Goal: Information Seeking & Learning: Learn about a topic

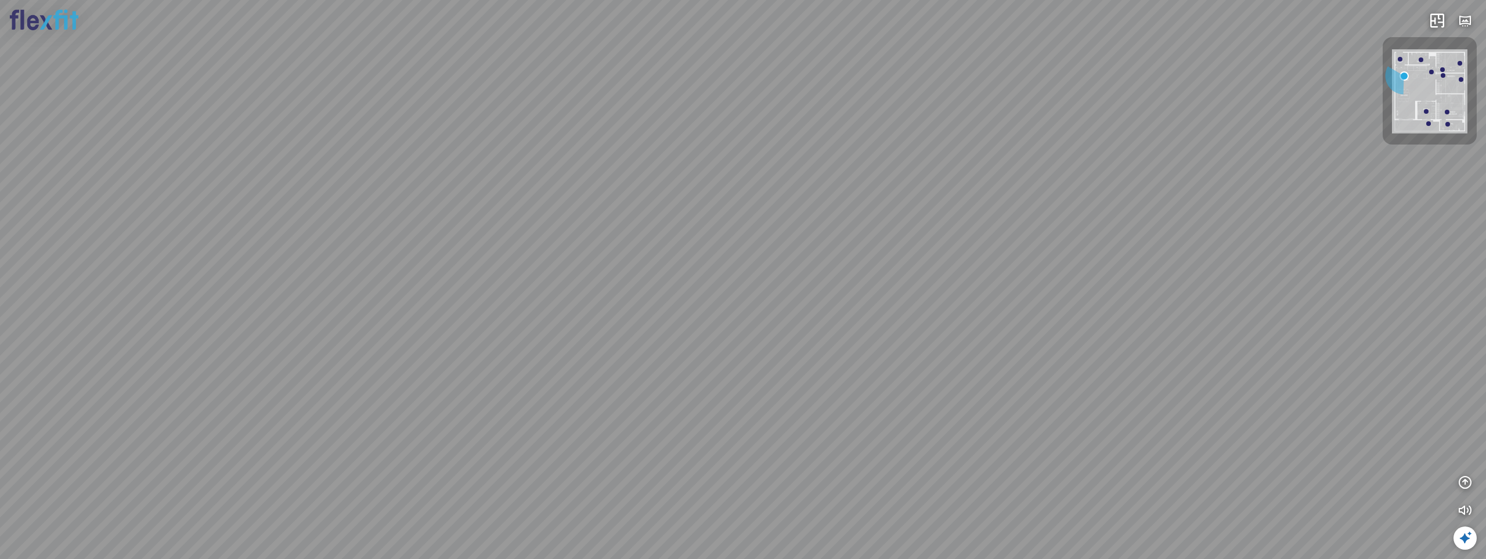
drag, startPoint x: 284, startPoint y: 198, endPoint x: 553, endPoint y: 171, distance: 270.1
click at [553, 171] on div "Ban công Bếp Phòng ngủ master Phòng ngủ Phòng ngủ" at bounding box center [743, 279] width 1486 height 559
drag, startPoint x: 491, startPoint y: 203, endPoint x: 675, endPoint y: 191, distance: 184.3
click at [627, 189] on div "Ban công Bếp Phòng ngủ master Phòng ngủ Phòng ngủ" at bounding box center [743, 279] width 1486 height 559
drag, startPoint x: 681, startPoint y: 185, endPoint x: 782, endPoint y: 185, distance: 101.0
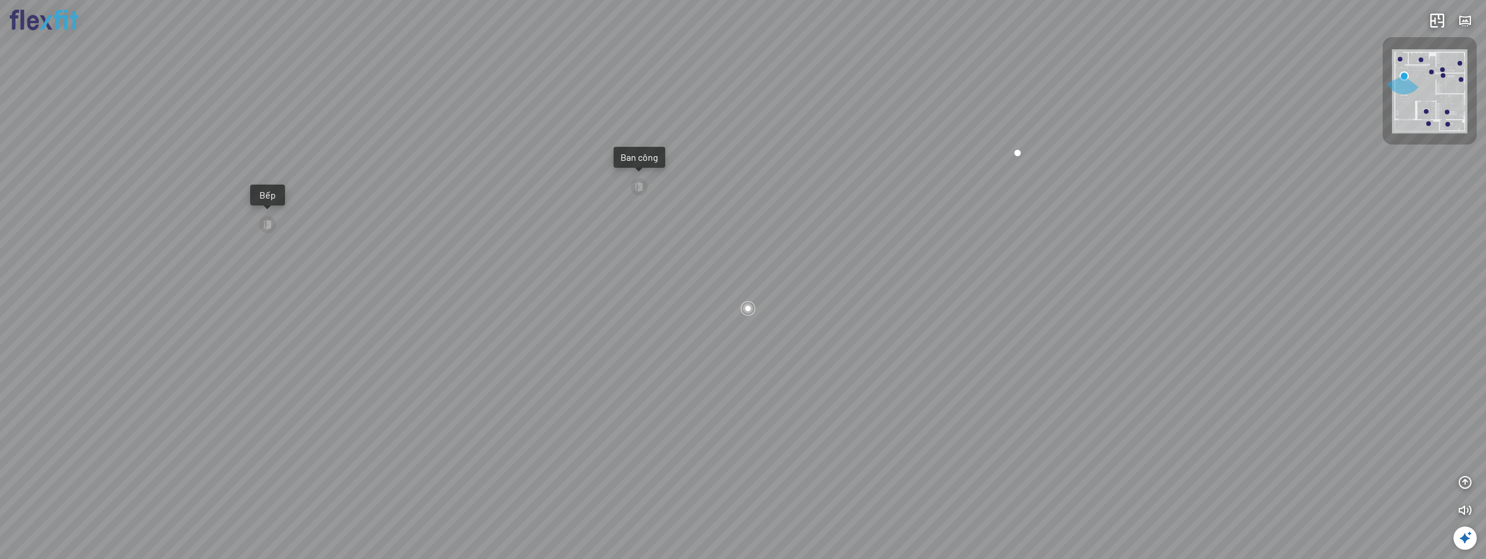
click at [780, 185] on div "Ban công Bếp Phòng ngủ master Phòng ngủ Phòng ngủ" at bounding box center [743, 279] width 1486 height 559
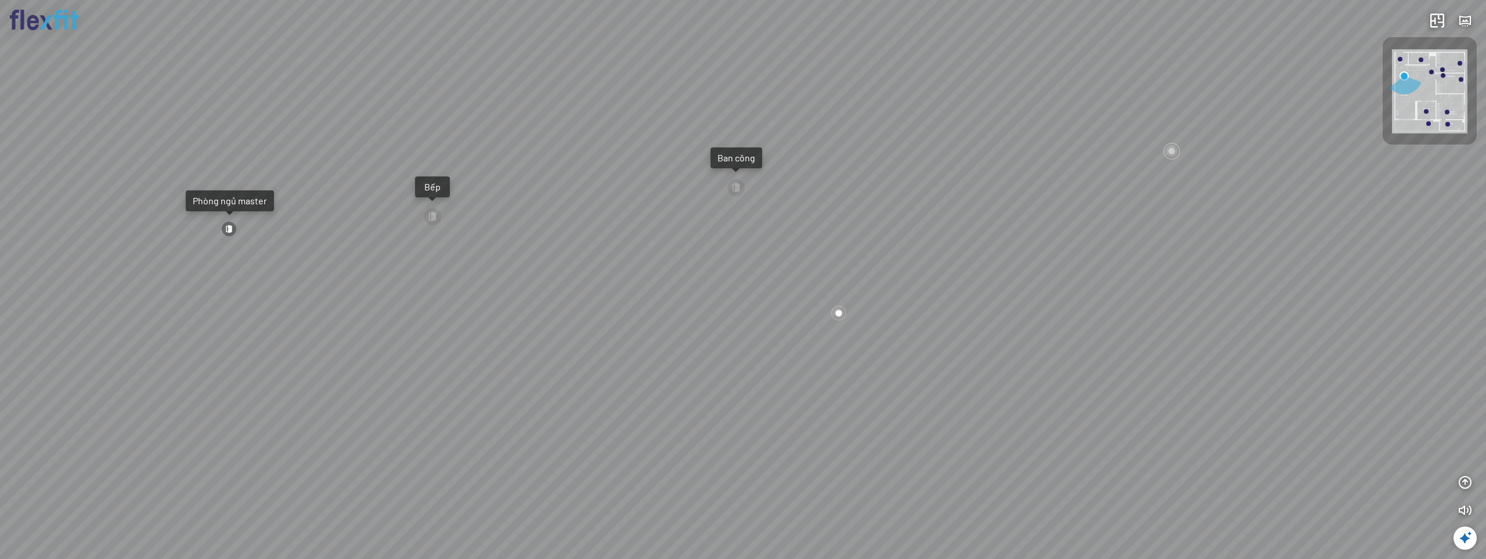
drag, startPoint x: 647, startPoint y: 234, endPoint x: 781, endPoint y: 243, distance: 134.3
click at [767, 239] on div "Ban công Bếp Phòng ngủ master Phòng ngủ Phòng ngủ" at bounding box center [743, 279] width 1486 height 559
drag, startPoint x: 742, startPoint y: 254, endPoint x: 853, endPoint y: 282, distance: 114.3
click at [853, 282] on div "Ban công Bếp Phòng ngủ master Phòng ngủ Phòng ngủ" at bounding box center [743, 279] width 1486 height 559
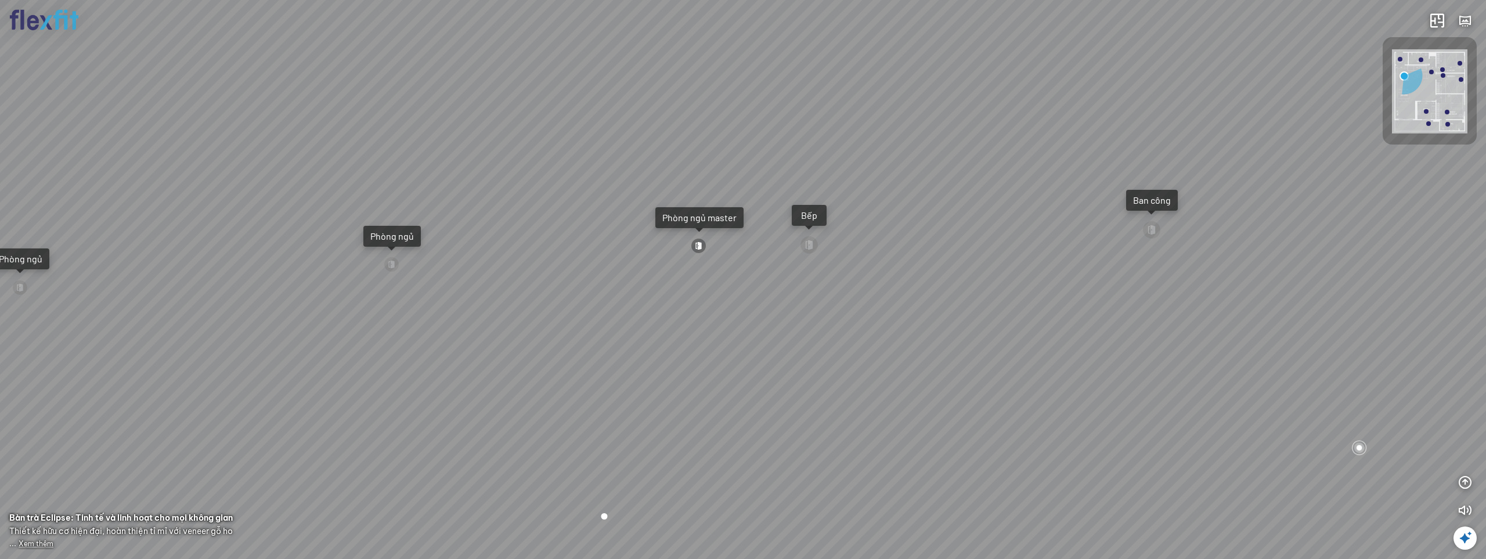
drag, startPoint x: 969, startPoint y: 306, endPoint x: 989, endPoint y: 302, distance: 20.1
click at [985, 303] on div "Ban công Bếp Phòng ngủ master Phòng ngủ Phòng ngủ" at bounding box center [743, 279] width 1486 height 559
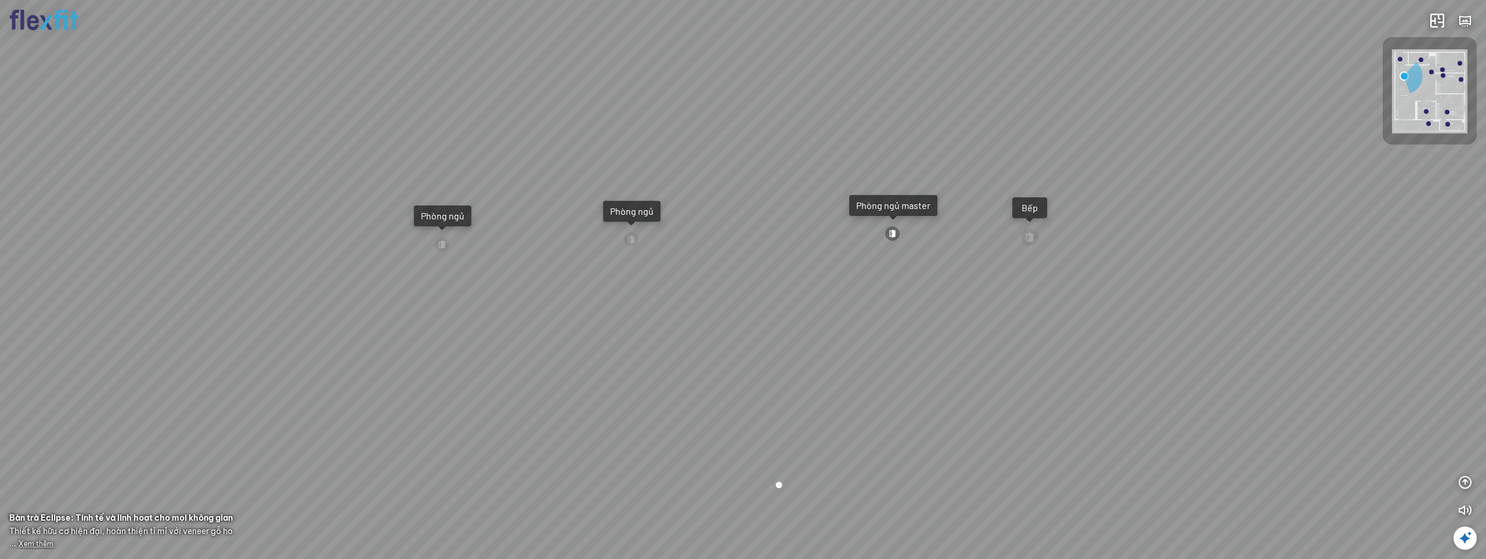
drag, startPoint x: 600, startPoint y: 320, endPoint x: 797, endPoint y: 326, distance: 198.0
click at [773, 325] on div "Ban công Bếp Phòng ngủ master Phòng ngủ Phòng ngủ" at bounding box center [743, 279] width 1486 height 559
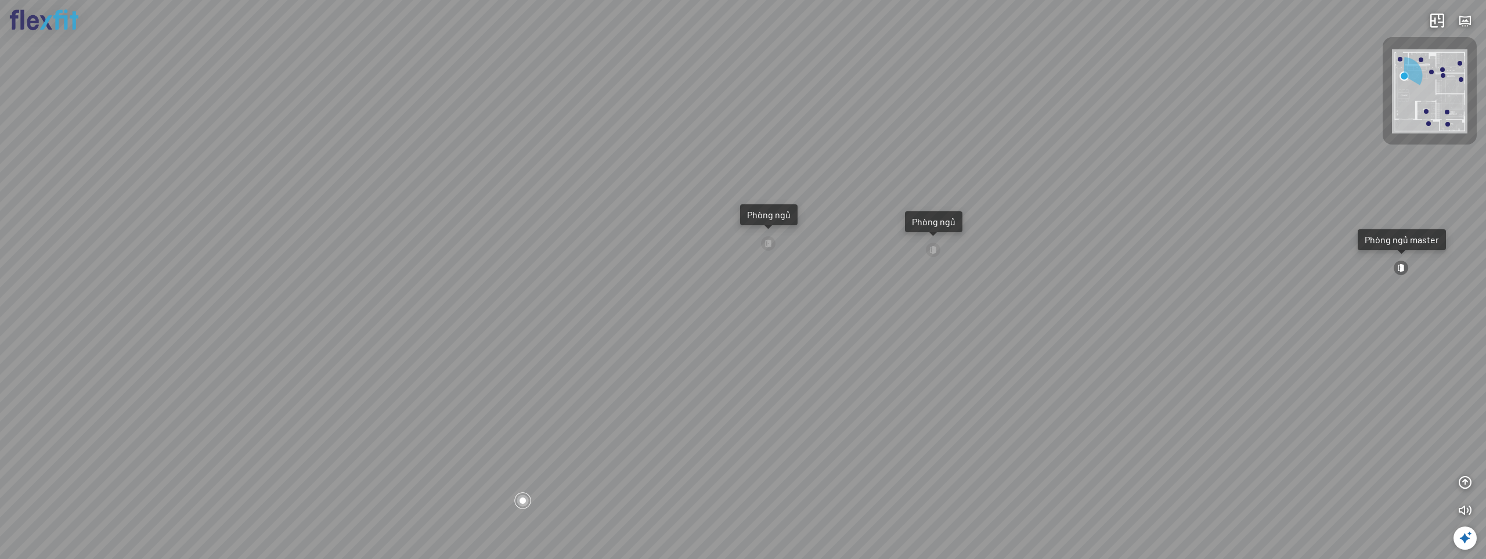
drag, startPoint x: 375, startPoint y: 247, endPoint x: 310, endPoint y: 246, distance: 65.6
click at [310, 246] on div "Ban công Bếp Phòng ngủ master Phòng ngủ Phòng ngủ" at bounding box center [743, 279] width 1486 height 559
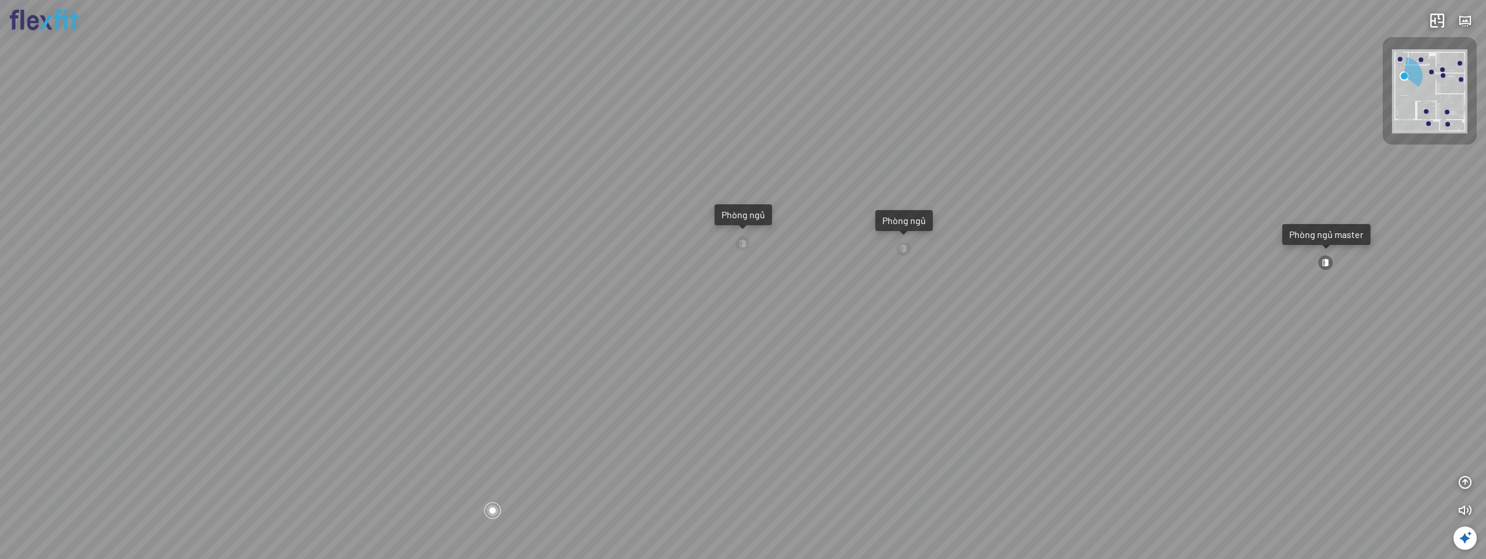
drag, startPoint x: 765, startPoint y: 309, endPoint x: 725, endPoint y: 309, distance: 40.6
click at [725, 309] on div "Ban công Bếp Phòng ngủ master Phòng ngủ Phòng ngủ" at bounding box center [743, 279] width 1486 height 559
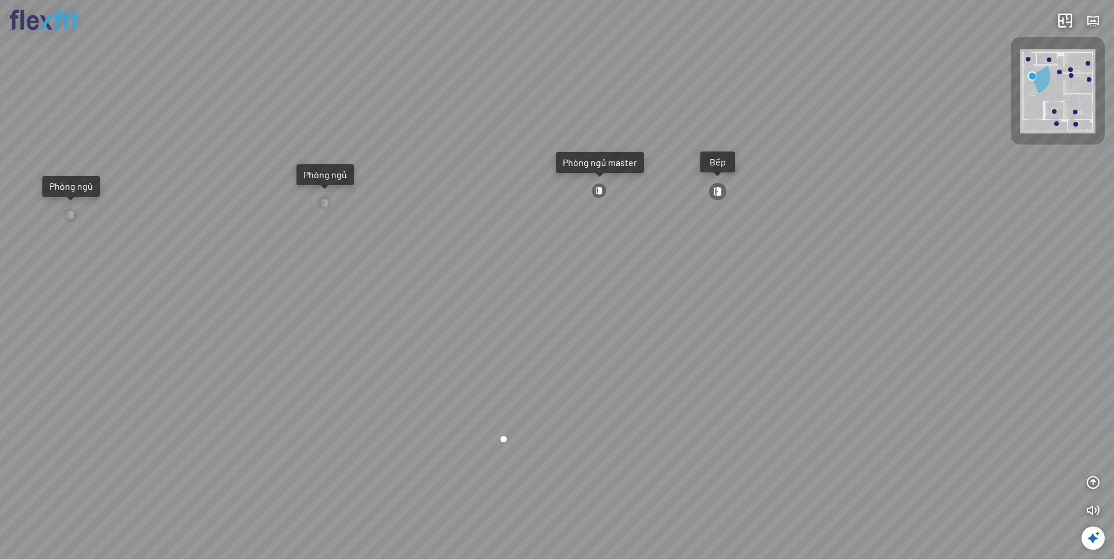
drag, startPoint x: 781, startPoint y: 371, endPoint x: 610, endPoint y: 341, distance: 173.4
click at [611, 341] on div "Ban công Bếp Phòng ngủ master Phòng ngủ Phòng ngủ" at bounding box center [557, 279] width 1114 height 559
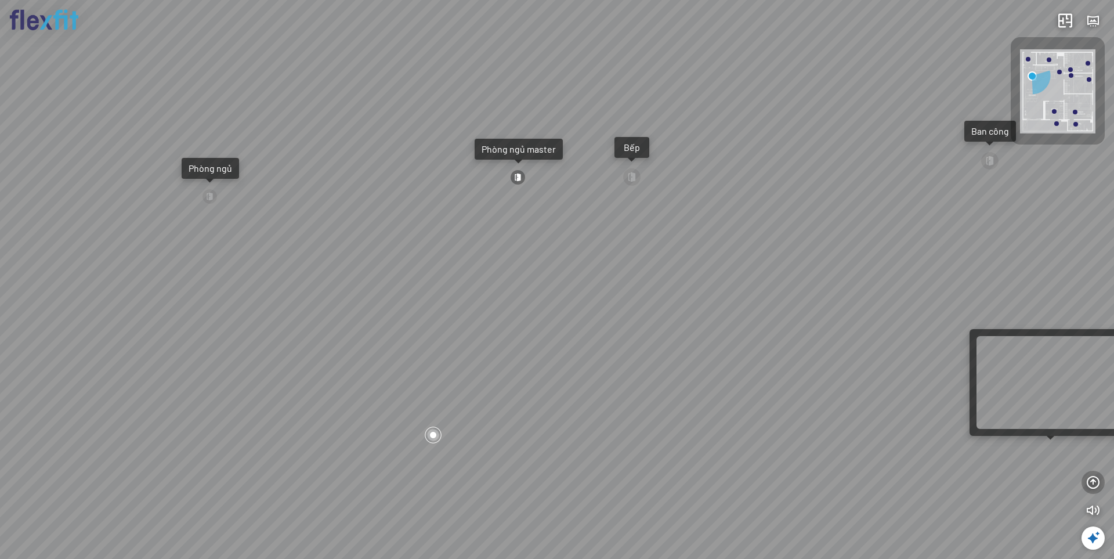
click at [1092, 482] on icon "button" at bounding box center [1093, 482] width 14 height 14
click at [1093, 422] on icon "button" at bounding box center [1093, 427] width 14 height 14
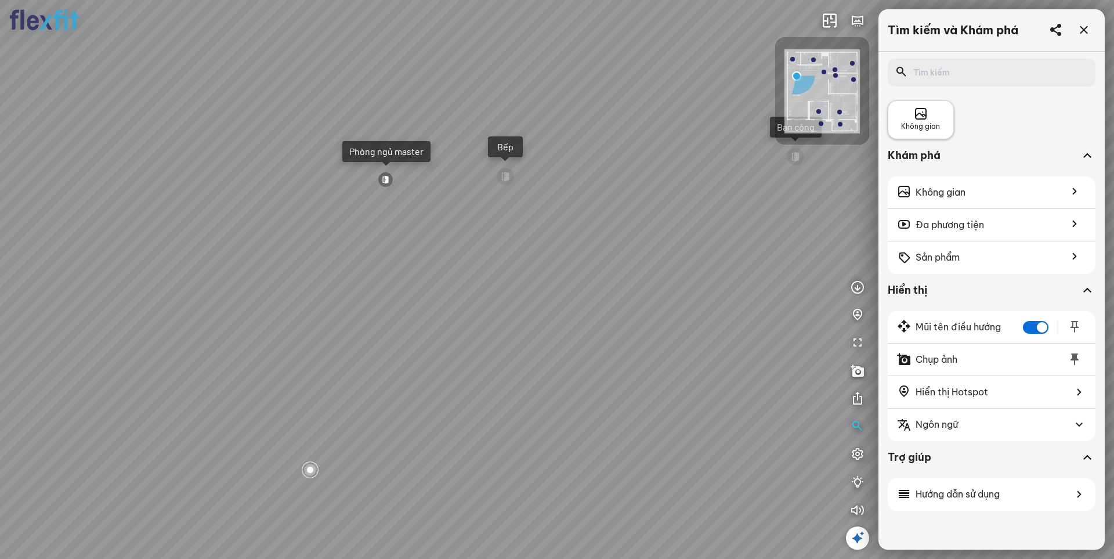
click at [916, 123] on span "Không gian" at bounding box center [920, 126] width 39 height 11
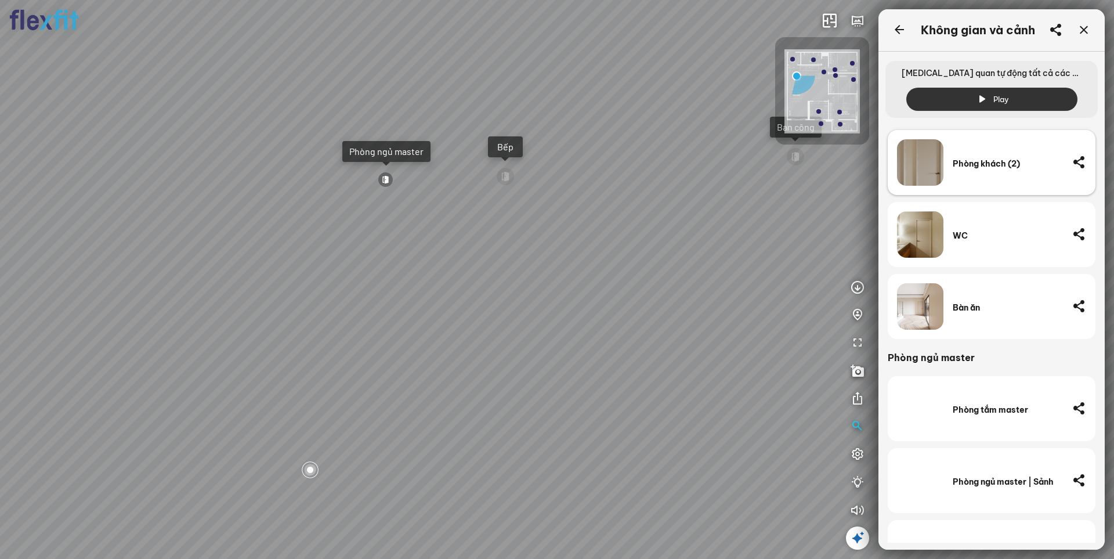
scroll to position [174, 0]
click at [978, 306] on div "Bàn ăn" at bounding box center [1008, 307] width 110 height 10
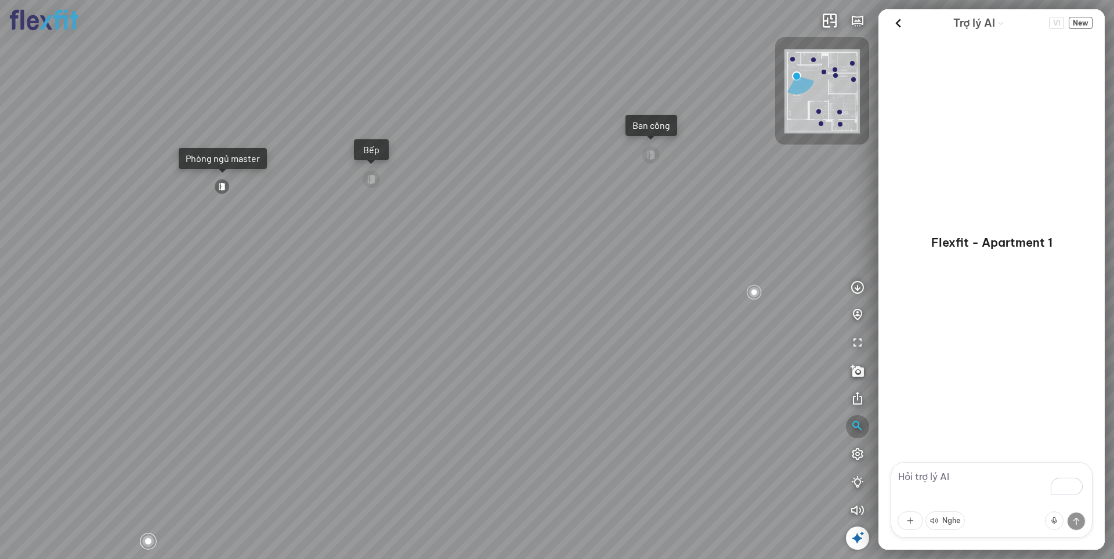
click at [859, 427] on icon "button" at bounding box center [858, 427] width 14 height 14
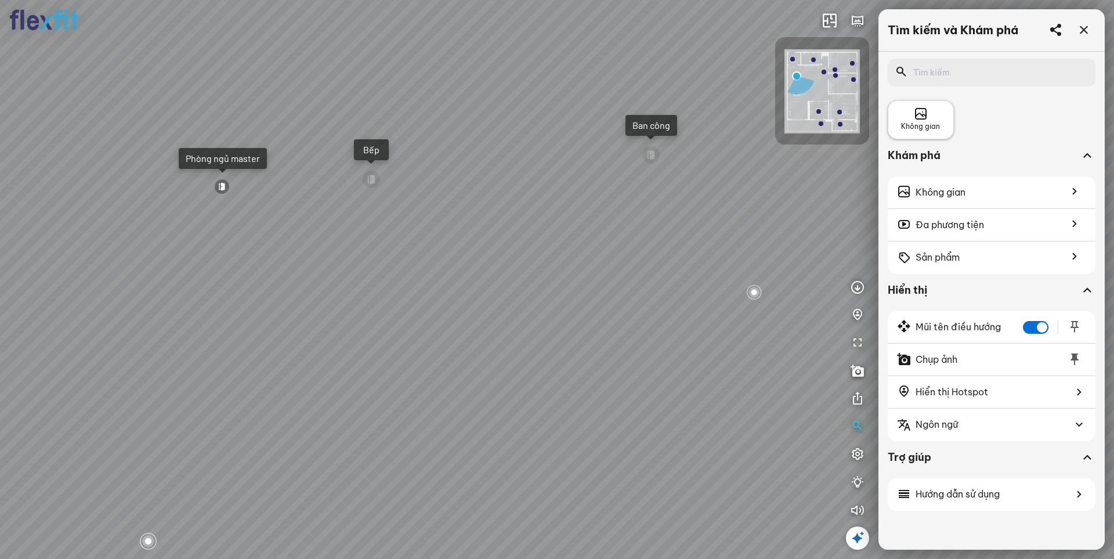
click at [926, 119] on icon at bounding box center [921, 114] width 14 height 14
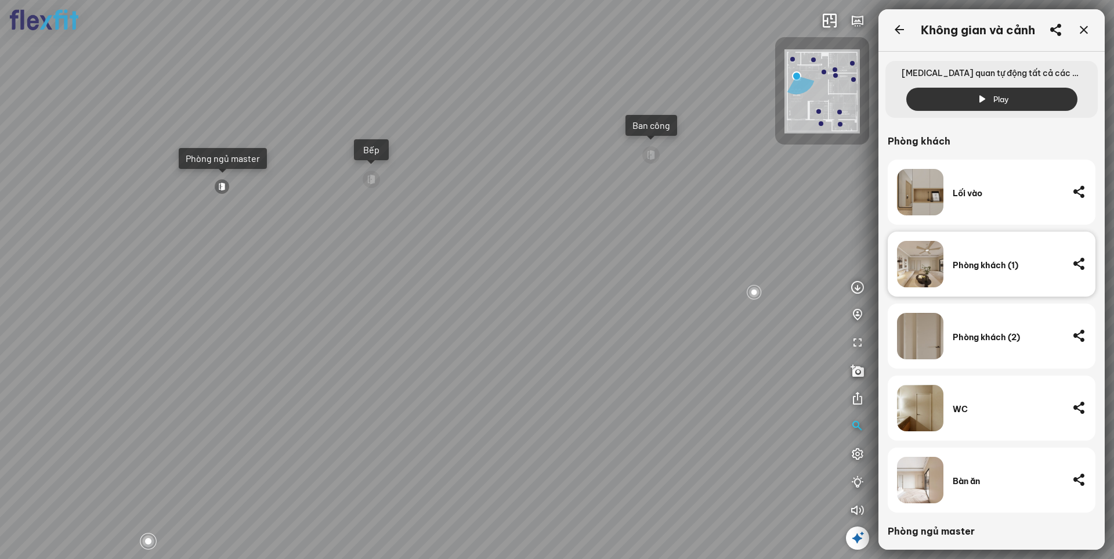
scroll to position [58, 0]
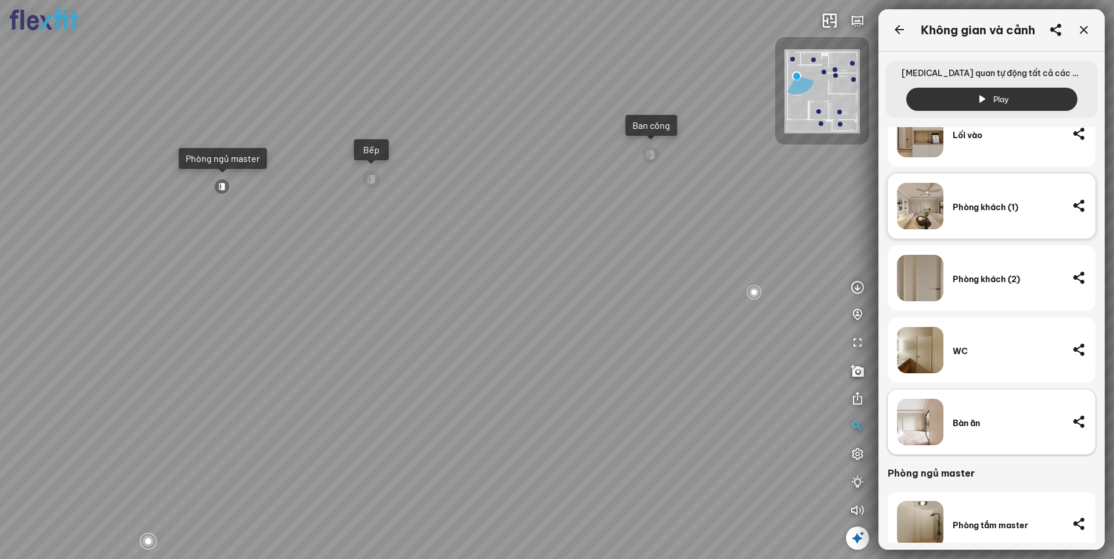
click at [953, 420] on div "Bàn ăn" at bounding box center [1008, 423] width 110 height 10
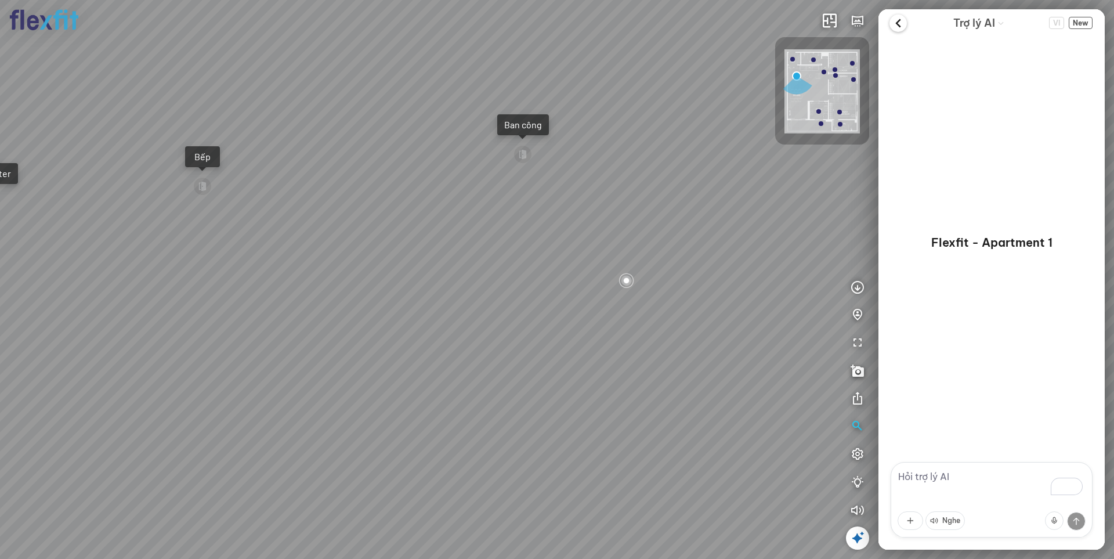
click at [898, 23] on icon at bounding box center [898, 23] width 17 height 17
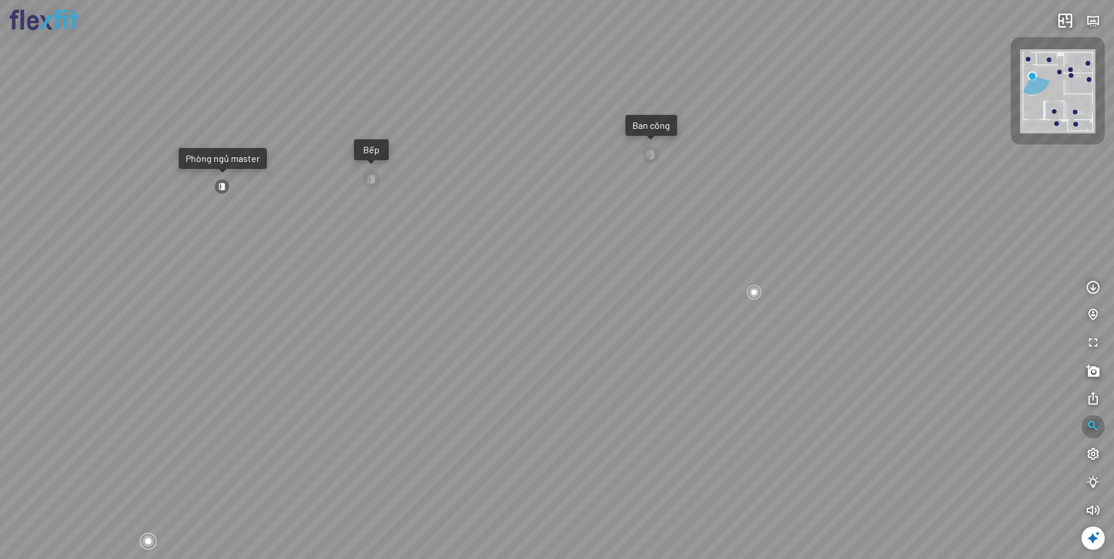
click at [1090, 427] on icon "button" at bounding box center [1093, 427] width 14 height 14
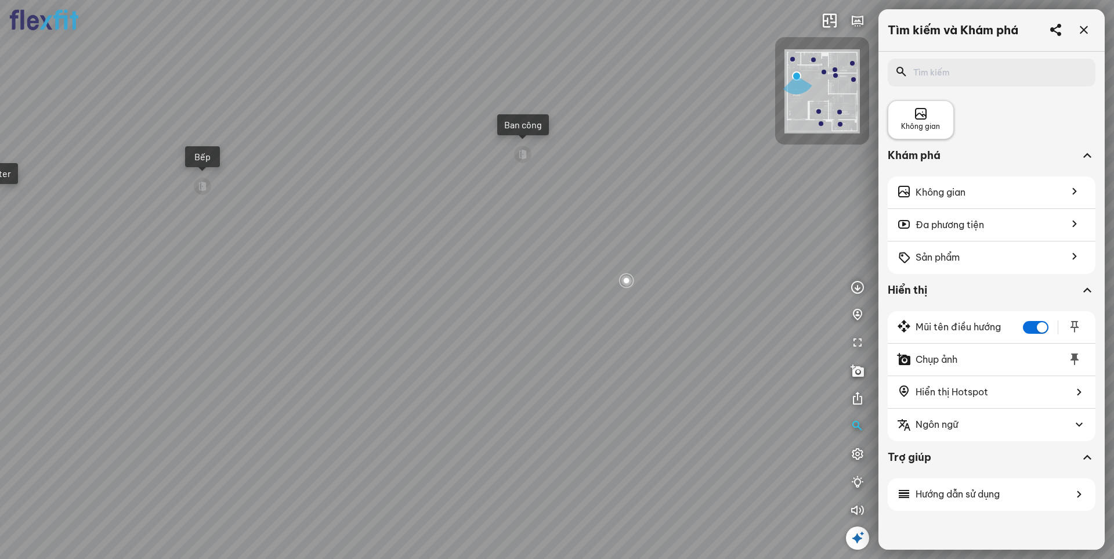
click at [922, 131] on span "Không gian" at bounding box center [920, 126] width 39 height 11
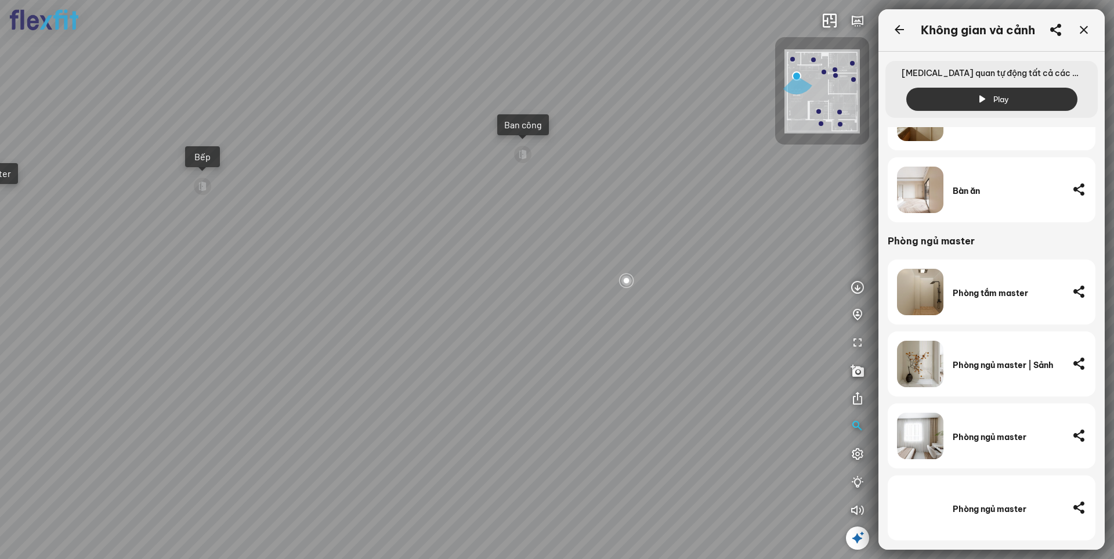
scroll to position [406, 0]
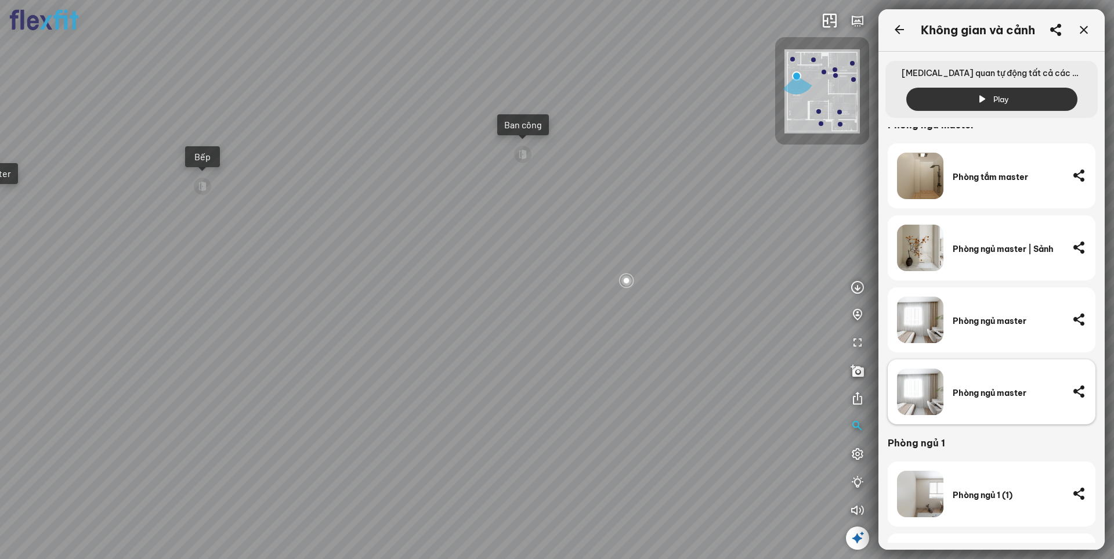
click at [989, 414] on div "Phòng ngủ master" at bounding box center [1008, 392] width 110 height 46
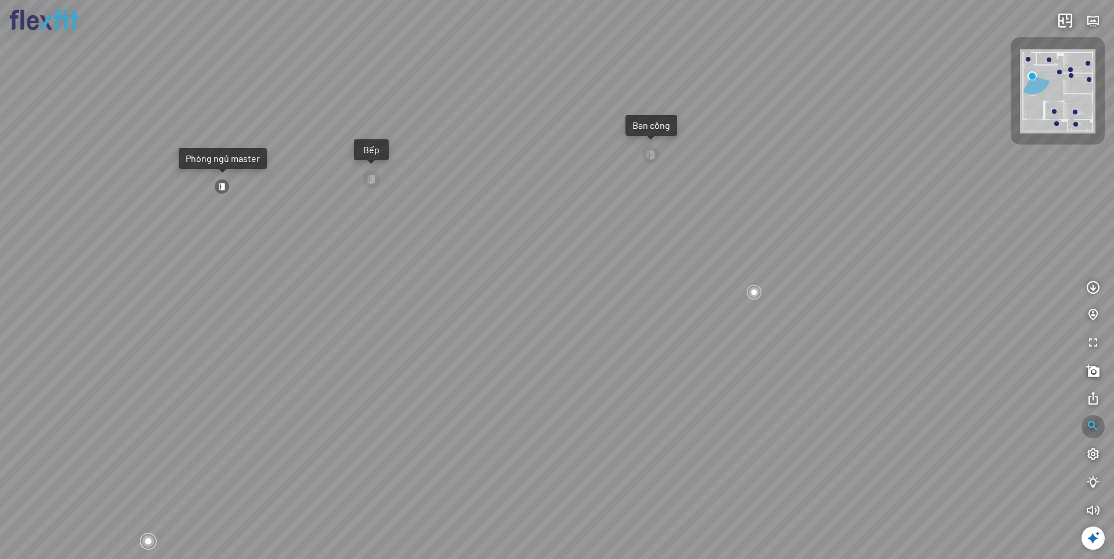
click at [1090, 422] on icon "button" at bounding box center [1093, 427] width 14 height 14
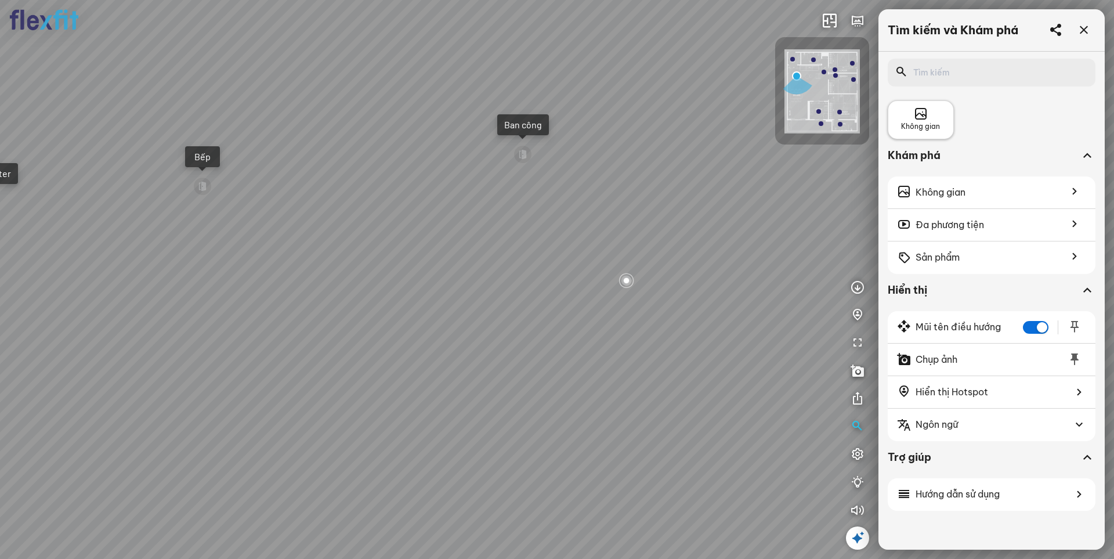
click at [921, 125] on span "Không gian" at bounding box center [920, 126] width 39 height 11
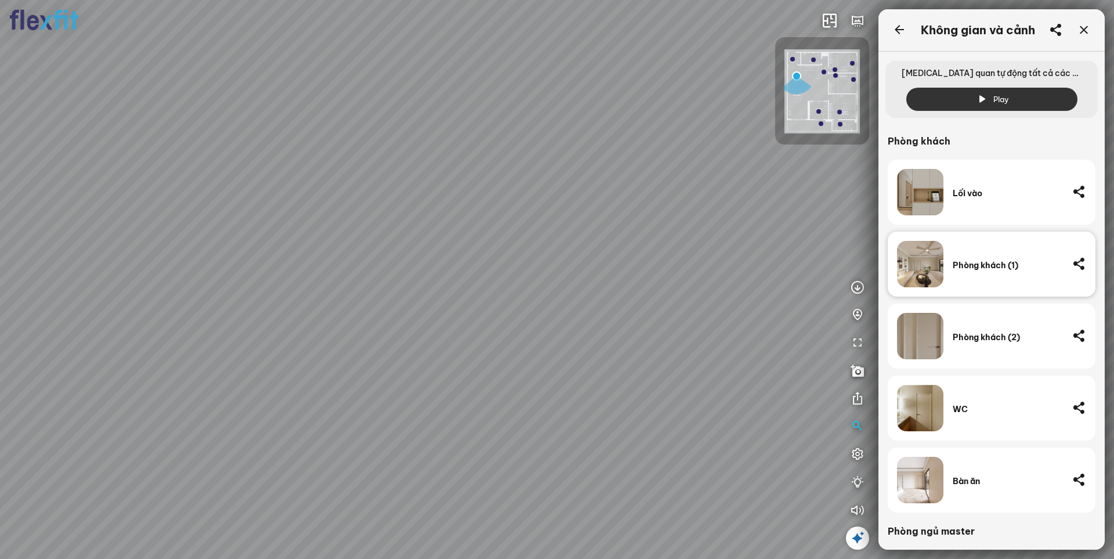
drag, startPoint x: 422, startPoint y: 372, endPoint x: 395, endPoint y: 396, distance: 36.6
click at [395, 396] on div "Ban công Bếp Phòng ngủ master Phòng ngủ Phòng ngủ" at bounding box center [557, 279] width 1114 height 559
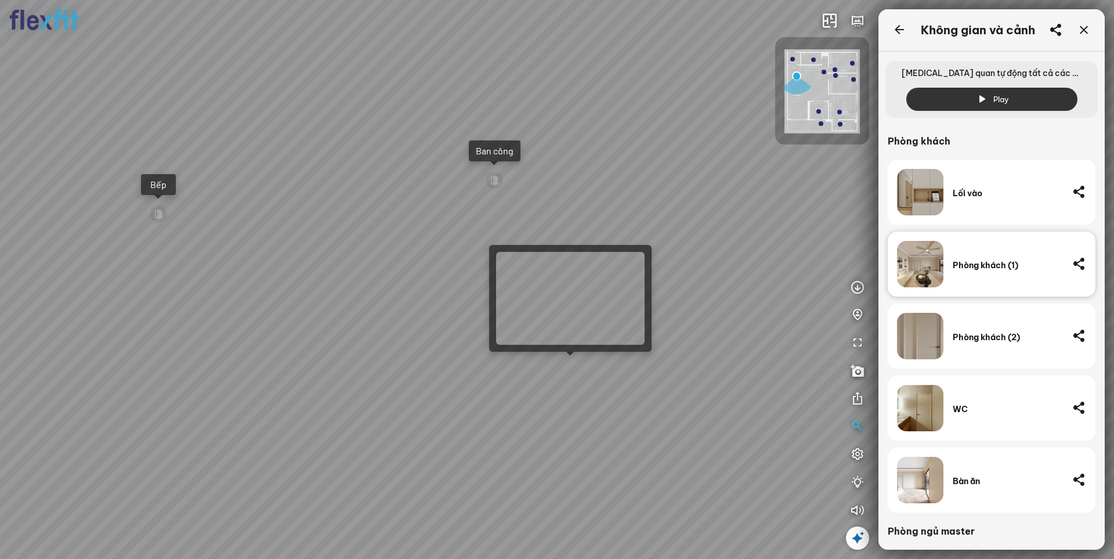
click at [572, 367] on div "Ban công Bếp Phòng ngủ master Phòng ngủ Phòng ngủ" at bounding box center [557, 279] width 1114 height 559
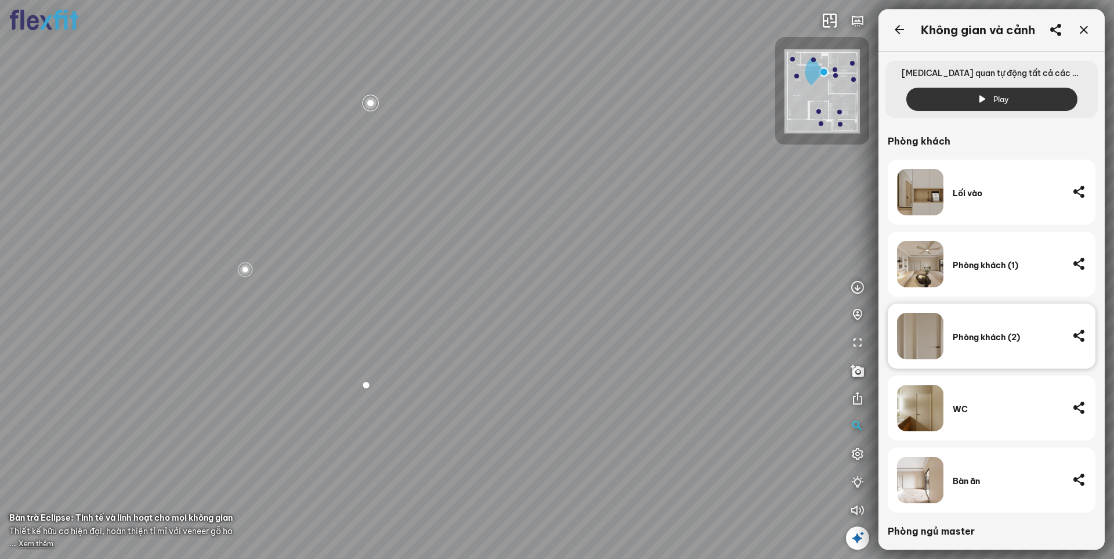
drag, startPoint x: 382, startPoint y: 400, endPoint x: 578, endPoint y: 269, distance: 236.0
click at [577, 269] on div "Bếp WC Phòng ngủ master Phòng ngủ Phòng ngủ" at bounding box center [557, 279] width 1114 height 559
drag, startPoint x: 438, startPoint y: 338, endPoint x: 696, endPoint y: 281, distance: 263.9
click at [687, 281] on div "Bếp WC Phòng ngủ master Phòng ngủ Phòng ngủ" at bounding box center [557, 279] width 1114 height 559
drag, startPoint x: 537, startPoint y: 287, endPoint x: 261, endPoint y: 384, distance: 292.8
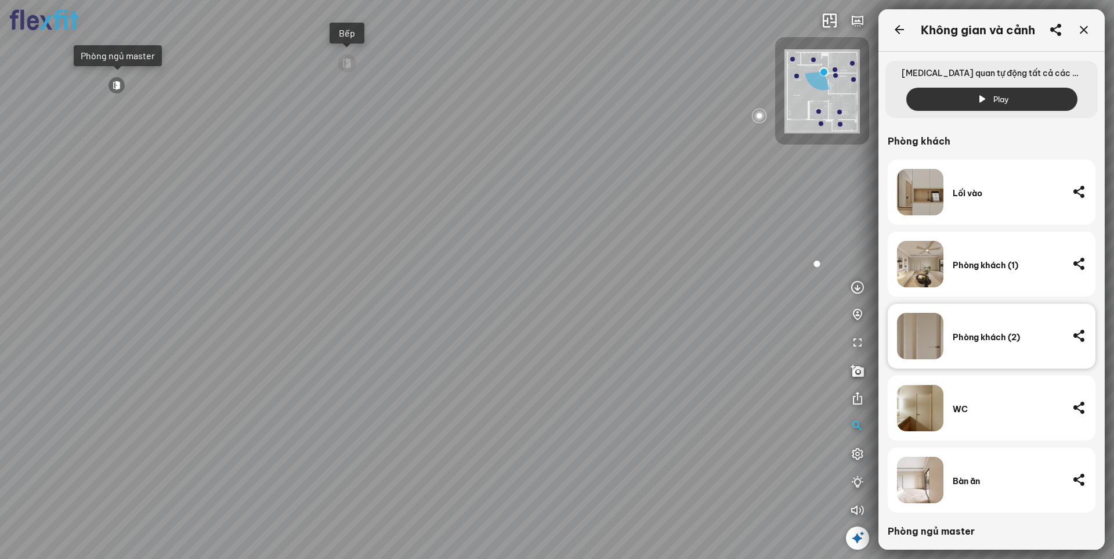
click at [261, 384] on div "Bếp WC Phòng ngủ master Phòng ngủ Phòng ngủ" at bounding box center [557, 279] width 1114 height 559
drag, startPoint x: 344, startPoint y: 337, endPoint x: 631, endPoint y: 321, distance: 287.7
click at [570, 321] on div "Bếp WC Phòng ngủ master Phòng ngủ Phòng ngủ" at bounding box center [557, 279] width 1114 height 559
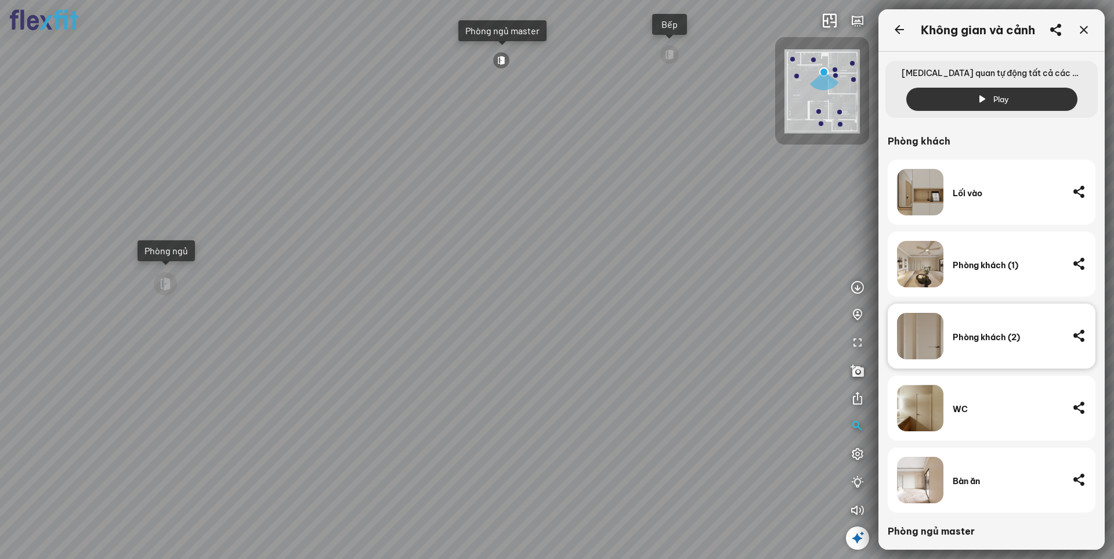
drag, startPoint x: 520, startPoint y: 322, endPoint x: 682, endPoint y: 295, distance: 164.2
click at [676, 295] on div "Bếp WC Phòng ngủ master Phòng ngủ Phòng ngủ" at bounding box center [557, 279] width 1114 height 559
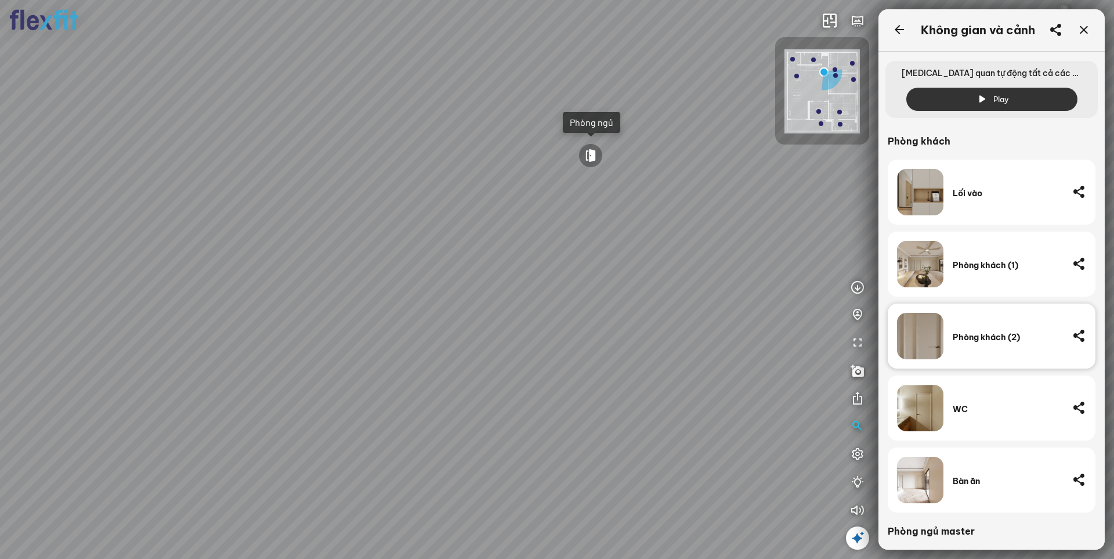
drag, startPoint x: 487, startPoint y: 292, endPoint x: 770, endPoint y: 283, distance: 283.4
click at [756, 282] on div "Bếp WC Phòng ngủ master Phòng ngủ Phòng ngủ" at bounding box center [557, 279] width 1114 height 559
drag, startPoint x: 356, startPoint y: 295, endPoint x: 791, endPoint y: 277, distance: 435.6
click at [764, 277] on div "Bếp WC Phòng ngủ master Phòng ngủ Phòng ngủ" at bounding box center [557, 279] width 1114 height 559
drag, startPoint x: 612, startPoint y: 341, endPoint x: 798, endPoint y: 269, distance: 199.4
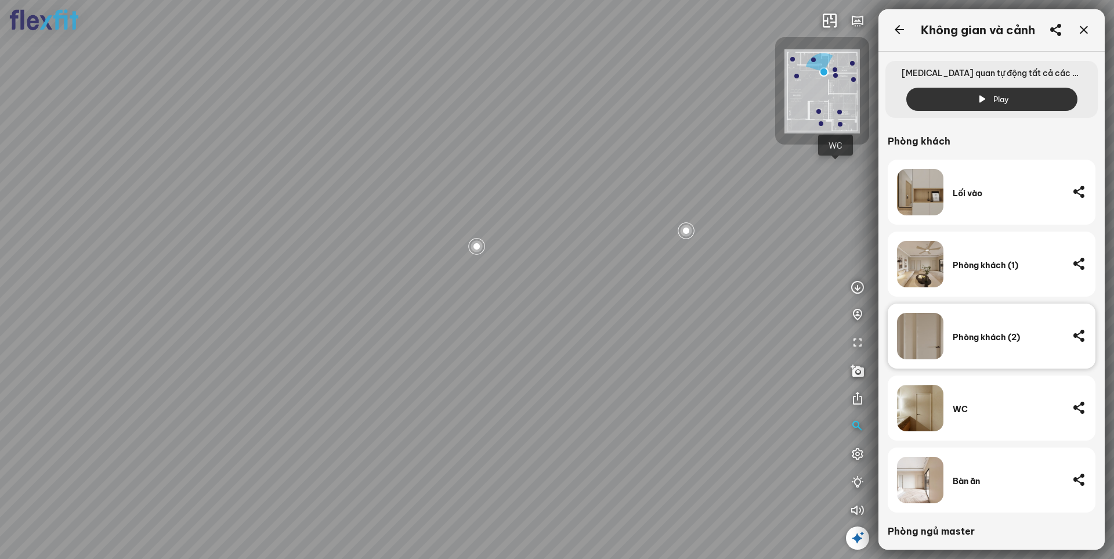
click at [788, 269] on div "Bếp WC Phòng ngủ master Phòng ngủ Phòng ngủ" at bounding box center [557, 279] width 1114 height 559
drag, startPoint x: 678, startPoint y: 302, endPoint x: 753, endPoint y: 282, distance: 77.4
click at [753, 282] on div "Bếp WC Phòng ngủ master Phòng ngủ Phòng ngủ" at bounding box center [557, 279] width 1114 height 559
drag, startPoint x: 523, startPoint y: 284, endPoint x: 666, endPoint y: 283, distance: 142.8
click at [666, 283] on div "Bếp WC Phòng ngủ master Phòng ngủ Phòng ngủ" at bounding box center [557, 279] width 1114 height 559
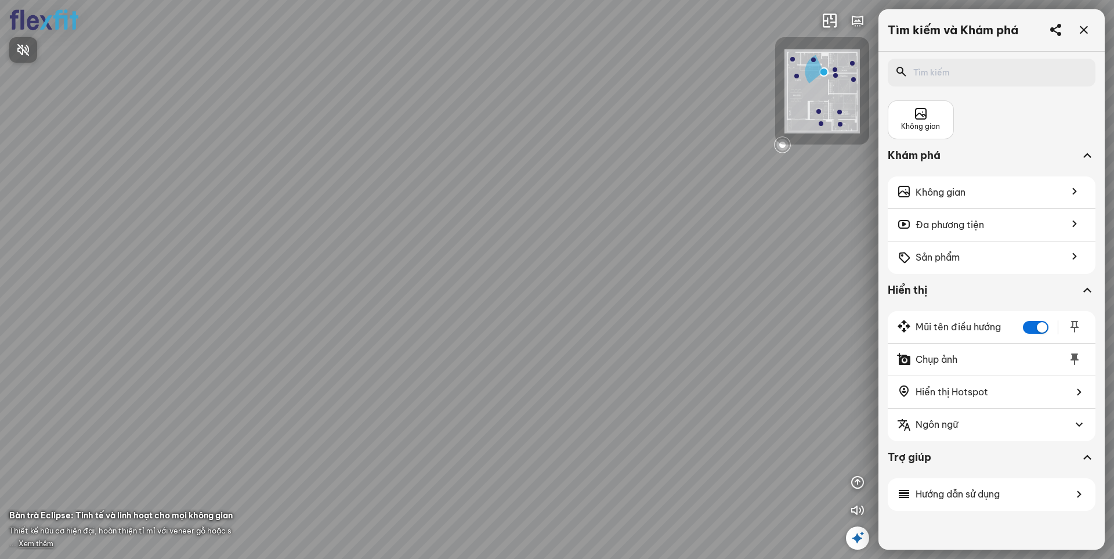
drag, startPoint x: 559, startPoint y: 171, endPoint x: 393, endPoint y: 375, distance: 263.2
click at [396, 370] on div at bounding box center [557, 279] width 1114 height 559
drag, startPoint x: 481, startPoint y: 168, endPoint x: 621, endPoint y: 397, distance: 268.0
click at [621, 397] on div "Bếp WC Phòng ngủ master Phòng ngủ Phòng ngủ" at bounding box center [557, 279] width 1114 height 559
drag, startPoint x: 532, startPoint y: 192, endPoint x: 494, endPoint y: 347, distance: 160.0
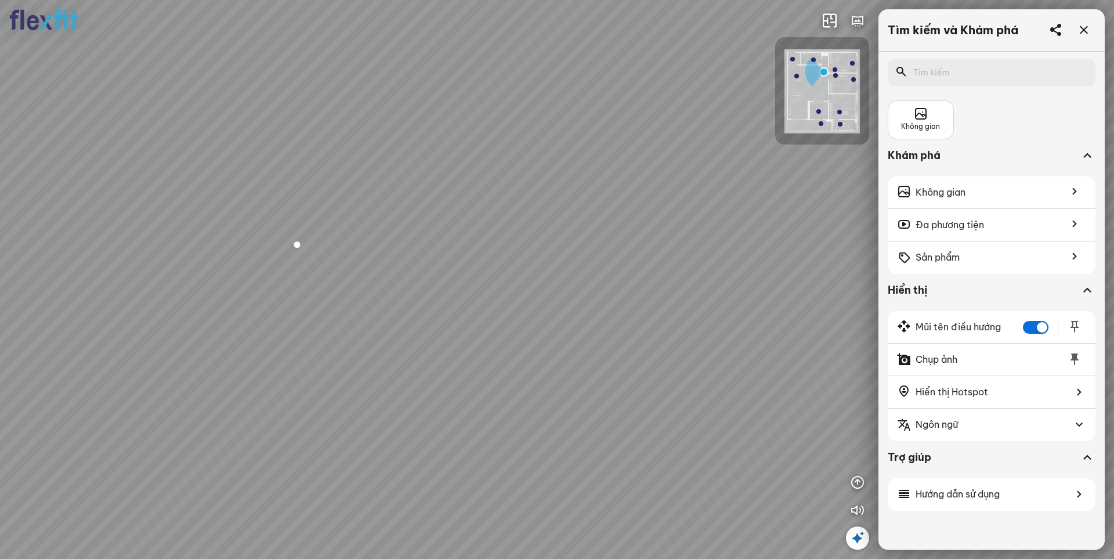
click at [494, 348] on div "Bếp WC Phòng ngủ master Phòng ngủ Phòng ngủ" at bounding box center [557, 279] width 1114 height 559
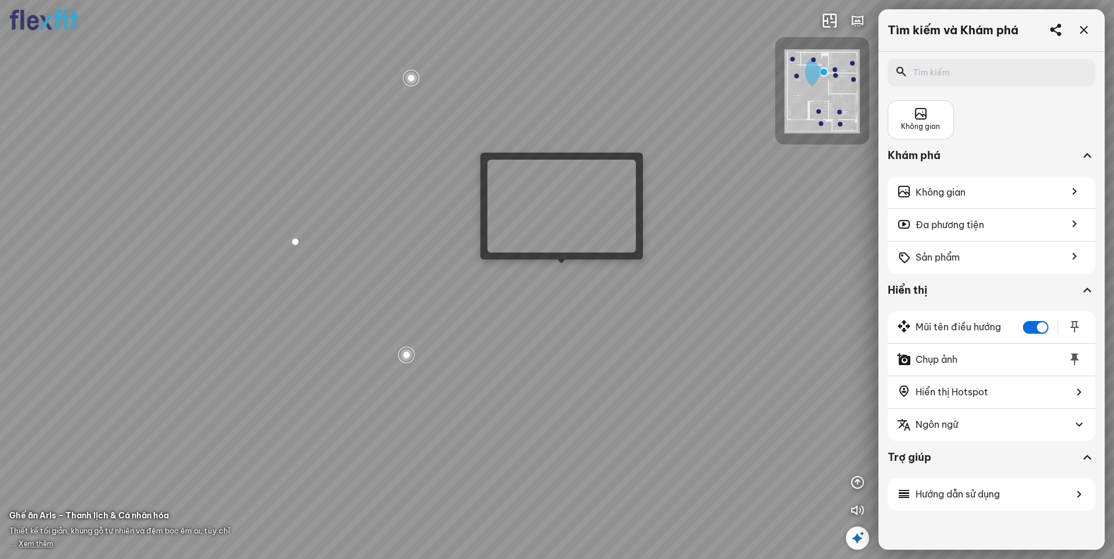
click at [560, 269] on div "Bếp WC Phòng ngủ master Phòng ngủ Phòng ngủ" at bounding box center [557, 279] width 1114 height 559
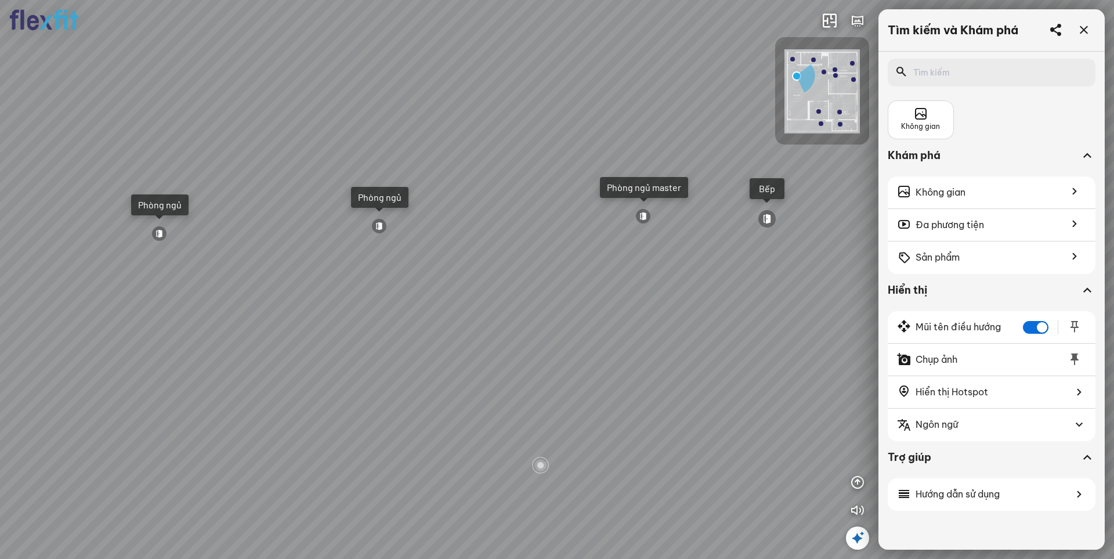
drag, startPoint x: 510, startPoint y: 341, endPoint x: 401, endPoint y: 354, distance: 109.9
click at [401, 354] on div "Ban công Bếp Phòng ngủ master Phòng ngủ Phòng ngủ" at bounding box center [557, 279] width 1114 height 559
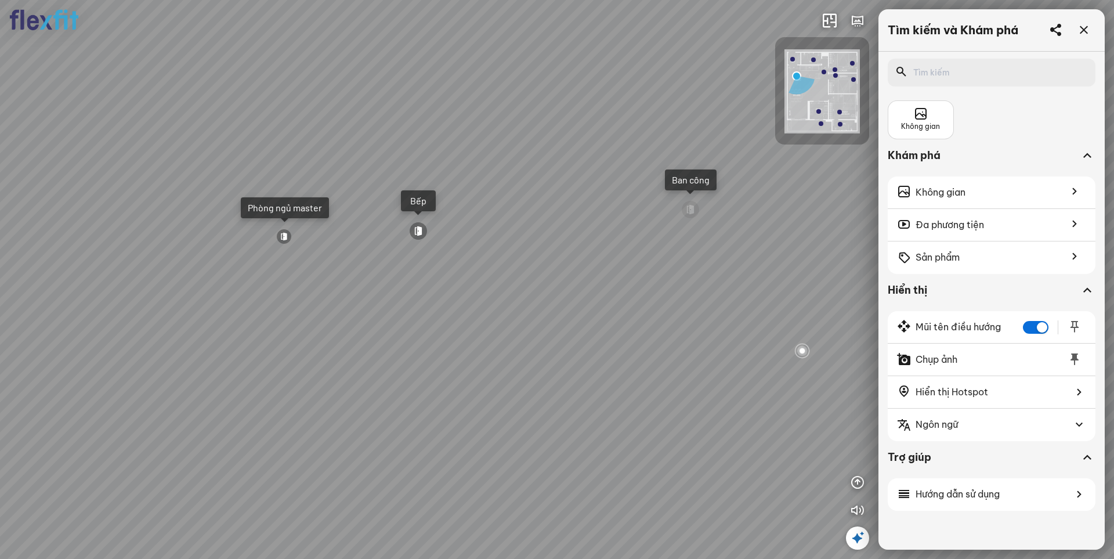
drag, startPoint x: 546, startPoint y: 356, endPoint x: 340, endPoint y: 357, distance: 206.0
click at [340, 357] on div "Ban công Bếp Phòng ngủ master Phòng ngủ Phòng ngủ" at bounding box center [557, 279] width 1114 height 559
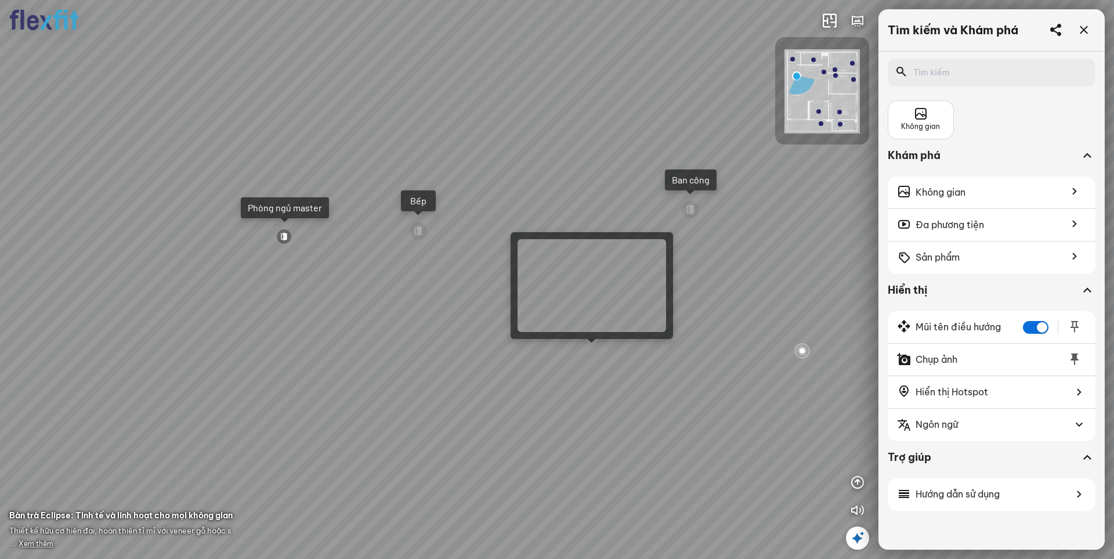
click at [590, 348] on div "Ban công Bếp Phòng ngủ master Phòng ngủ Phòng ngủ" at bounding box center [557, 279] width 1114 height 559
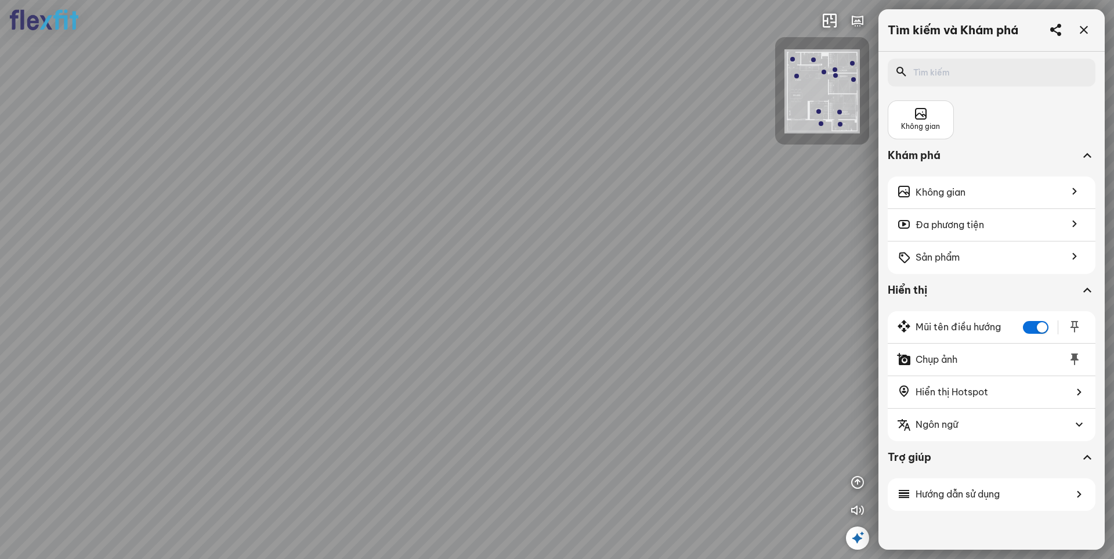
drag, startPoint x: 517, startPoint y: 468, endPoint x: 677, endPoint y: 246, distance: 273.5
click at [675, 247] on div at bounding box center [557, 279] width 1114 height 559
drag, startPoint x: 487, startPoint y: 287, endPoint x: 698, endPoint y: 434, distance: 256.8
click at [695, 434] on div at bounding box center [557, 279] width 1114 height 559
drag, startPoint x: 597, startPoint y: 459, endPoint x: 692, endPoint y: 237, distance: 241.0
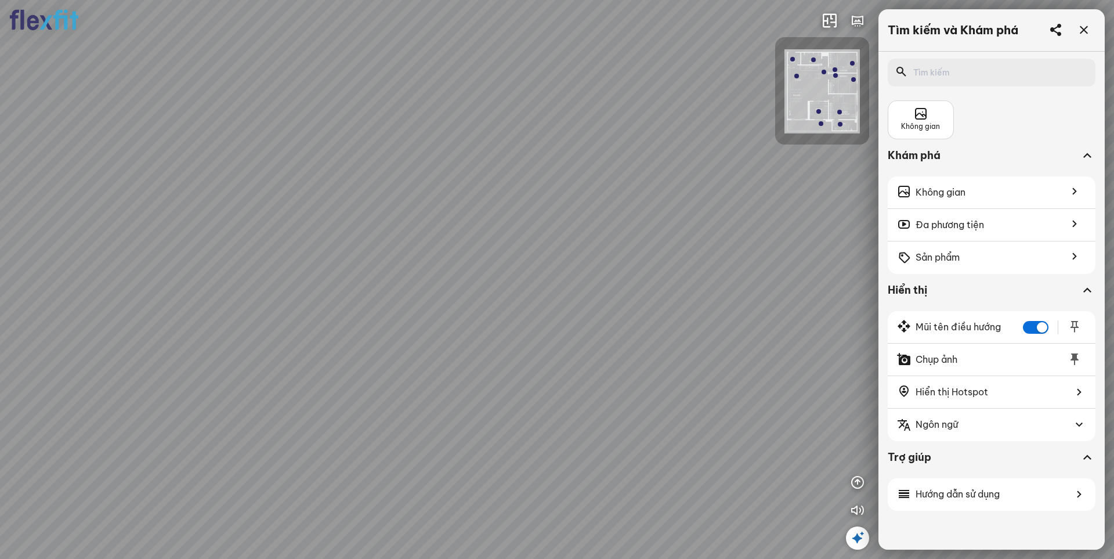
click at [677, 276] on div at bounding box center [557, 279] width 1114 height 559
drag, startPoint x: 612, startPoint y: 243, endPoint x: 583, endPoint y: 456, distance: 215.0
click at [583, 452] on div at bounding box center [557, 279] width 1114 height 559
drag, startPoint x: 606, startPoint y: 366, endPoint x: 543, endPoint y: 425, distance: 86.6
click at [543, 425] on div at bounding box center [557, 279] width 1114 height 559
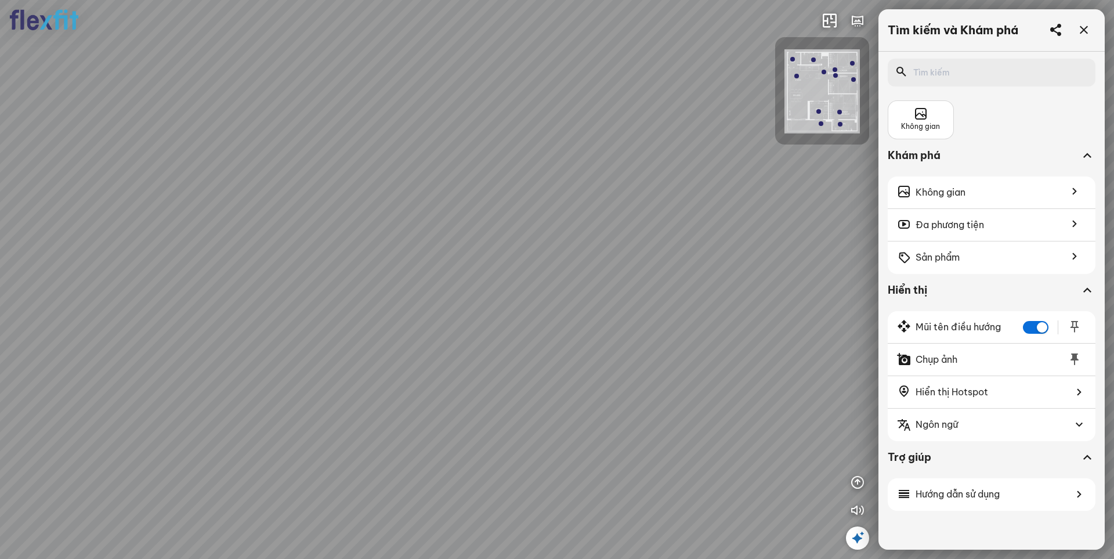
drag, startPoint x: 569, startPoint y: 143, endPoint x: 564, endPoint y: 219, distance: 76.2
click at [564, 219] on div at bounding box center [557, 279] width 1114 height 559
click at [1090, 483] on div at bounding box center [557, 279] width 1114 height 559
click at [922, 116] on icon at bounding box center [921, 114] width 14 height 14
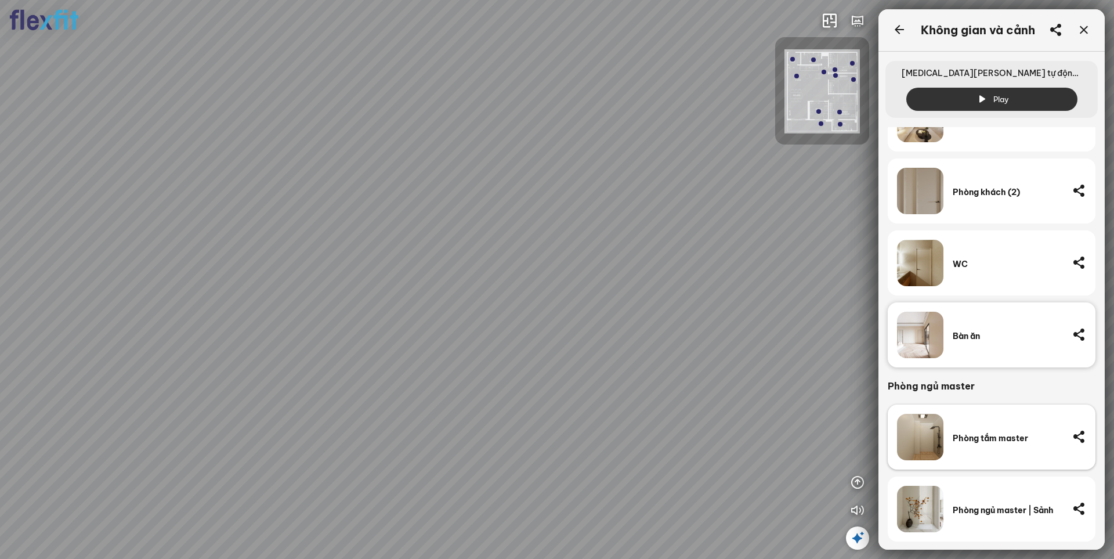
scroll to position [145, 0]
click at [973, 267] on div "WC" at bounding box center [1008, 264] width 110 height 10
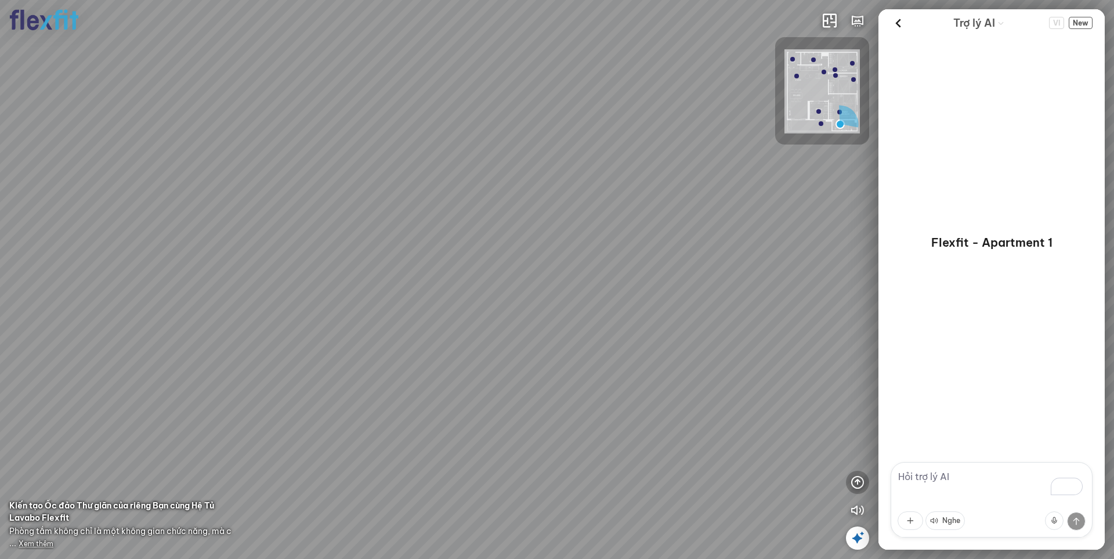
click at [863, 476] on icon "button" at bounding box center [858, 482] width 14 height 14
click at [859, 425] on icon "button" at bounding box center [858, 427] width 14 height 14
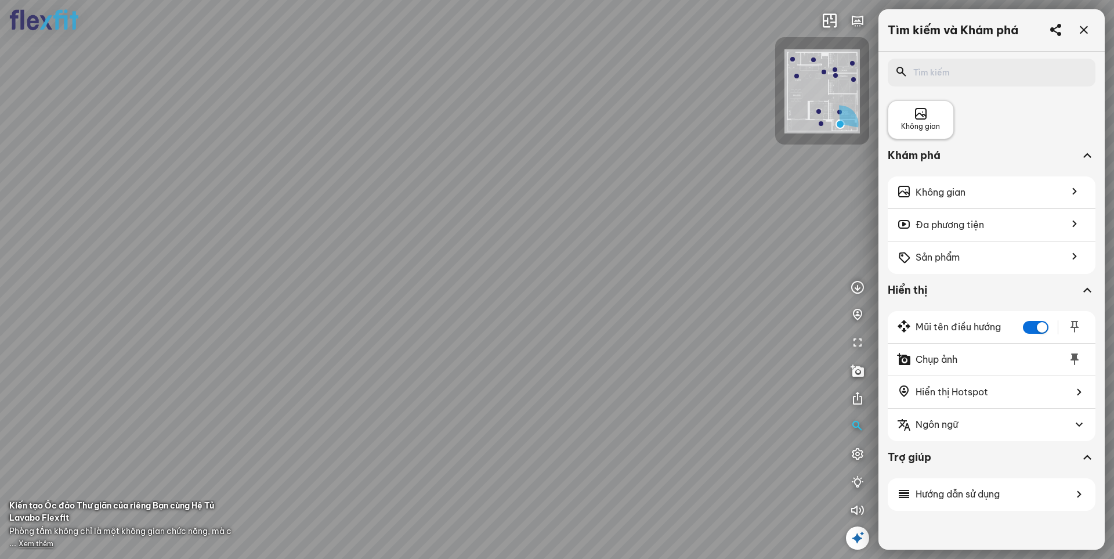
click at [924, 116] on icon at bounding box center [921, 114] width 14 height 14
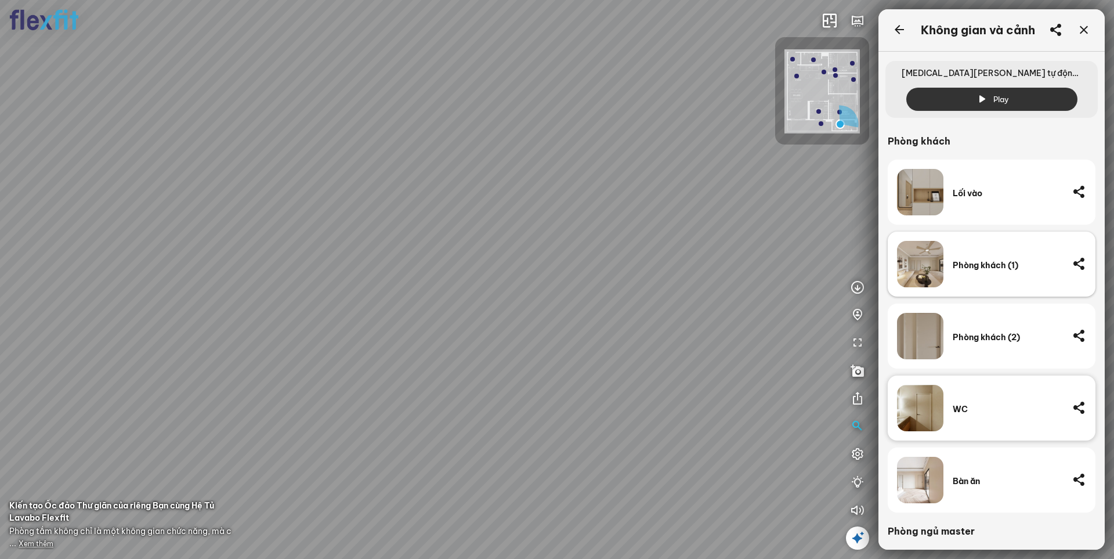
click at [986, 280] on div "Phòng khách (1)" at bounding box center [1008, 264] width 110 height 46
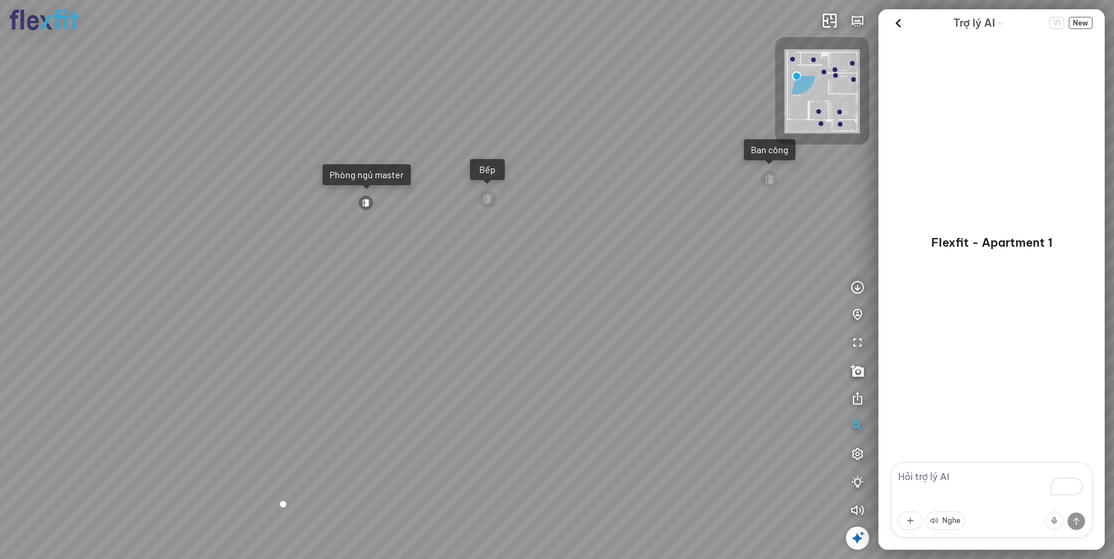
drag, startPoint x: 747, startPoint y: 411, endPoint x: 501, endPoint y: 398, distance: 246.4
click at [501, 398] on div "Ban công Bếp Phòng ngủ master Phòng ngủ Phòng ngủ" at bounding box center [557, 279] width 1114 height 559
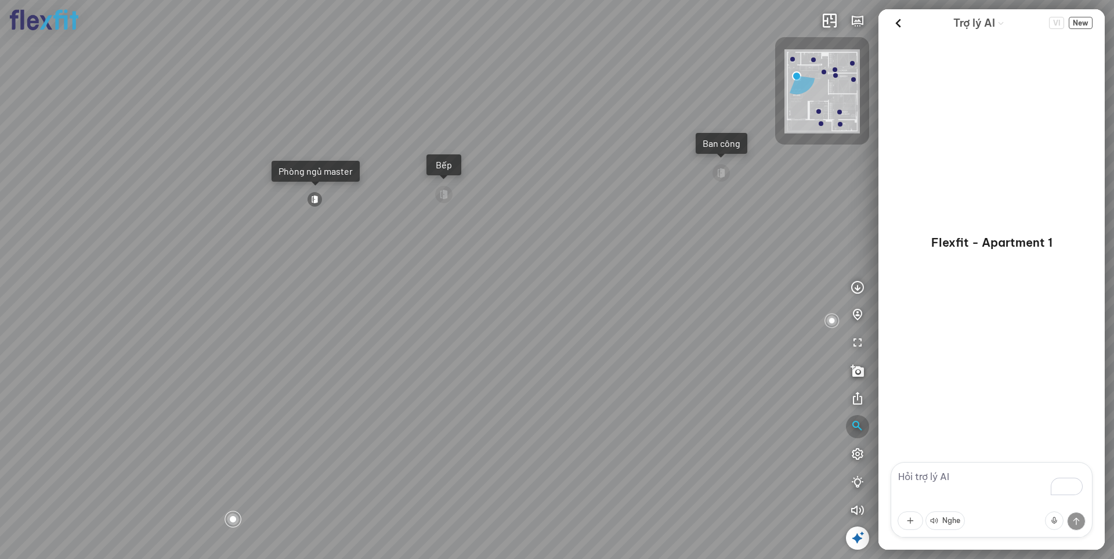
click at [857, 425] on icon "button" at bounding box center [858, 427] width 14 height 14
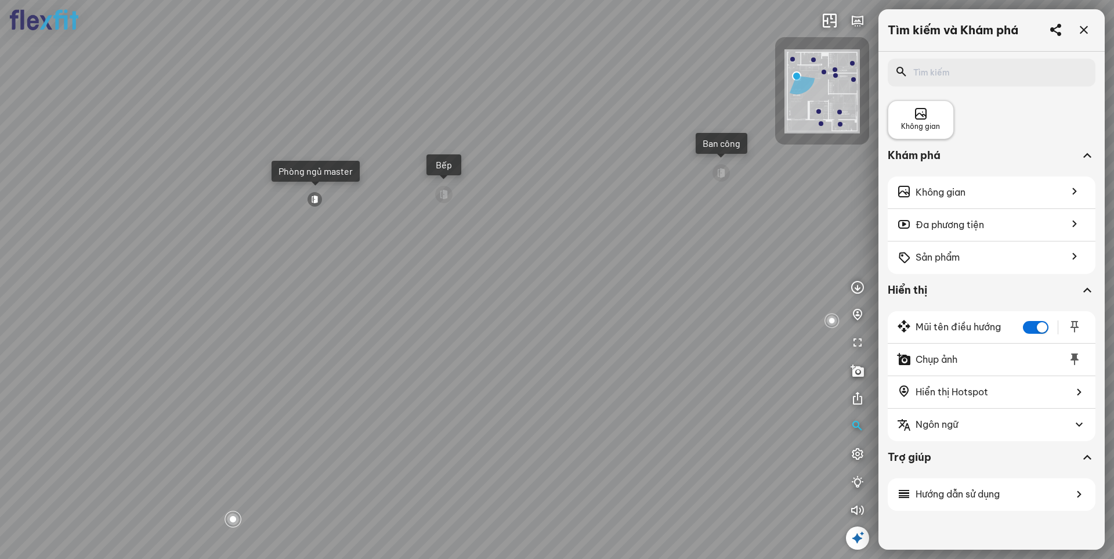
click at [927, 112] on icon at bounding box center [921, 114] width 14 height 14
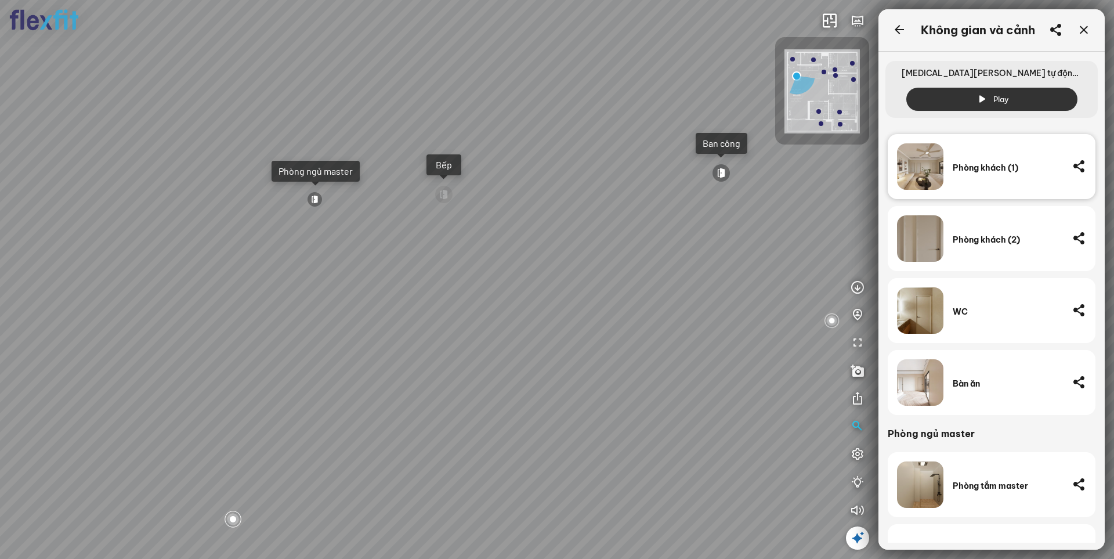
scroll to position [232, 0]
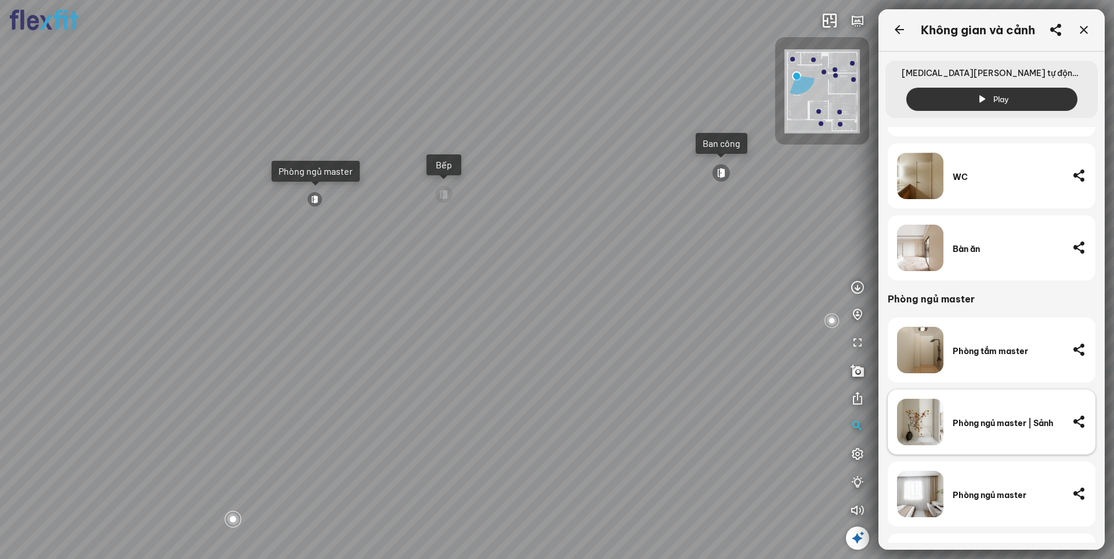
click at [980, 434] on div "Phòng ngủ master | Sảnh" at bounding box center [1008, 422] width 110 height 46
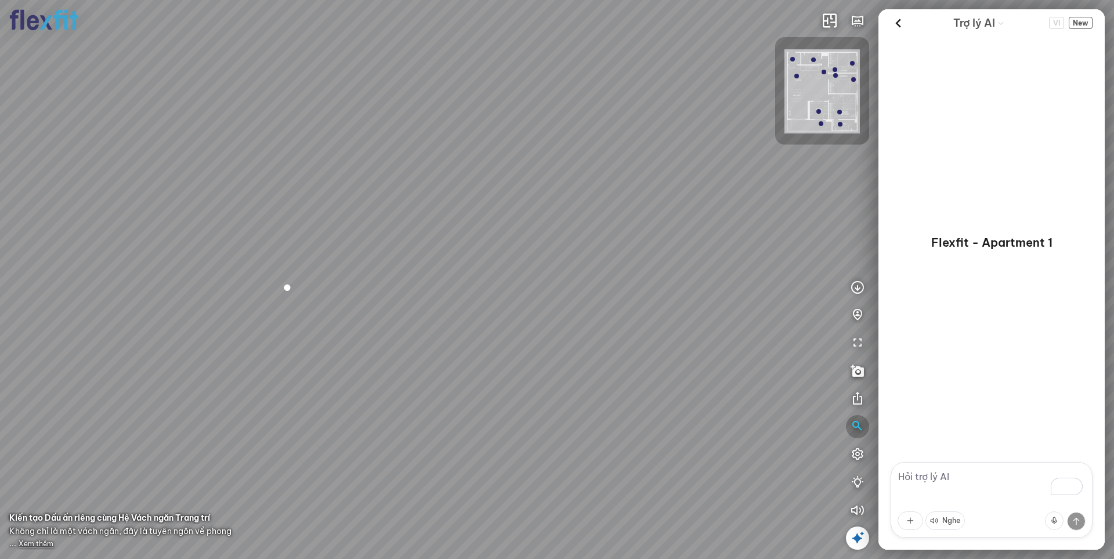
click at [861, 427] on icon "button" at bounding box center [858, 427] width 14 height 14
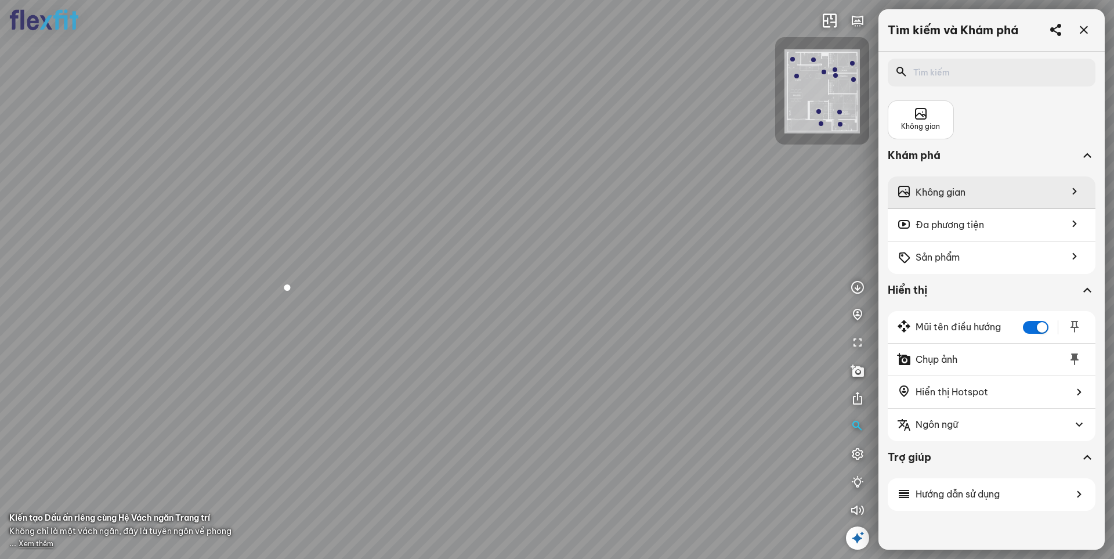
click at [972, 204] on div "Không gian" at bounding box center [992, 192] width 208 height 32
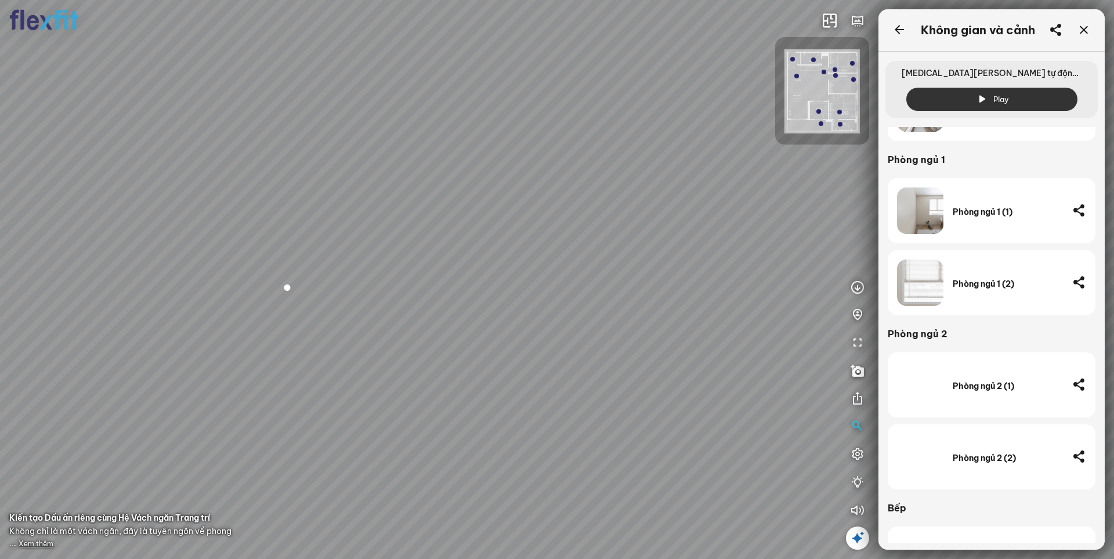
scroll to position [690, 0]
click at [984, 455] on div "Phòng ngủ 2 (2)" at bounding box center [1008, 457] width 110 height 10
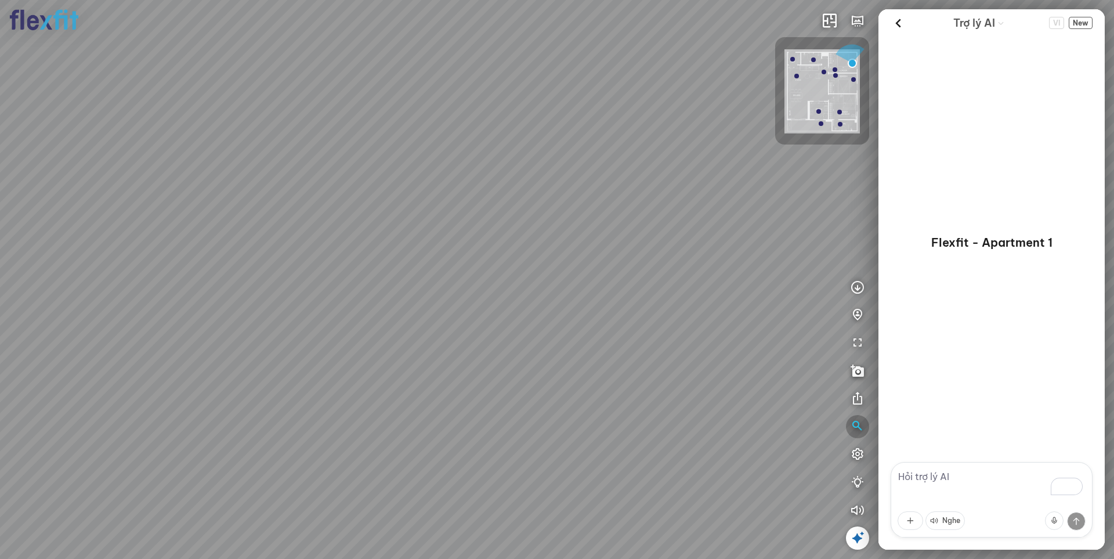
click at [862, 417] on button "button" at bounding box center [857, 426] width 23 height 23
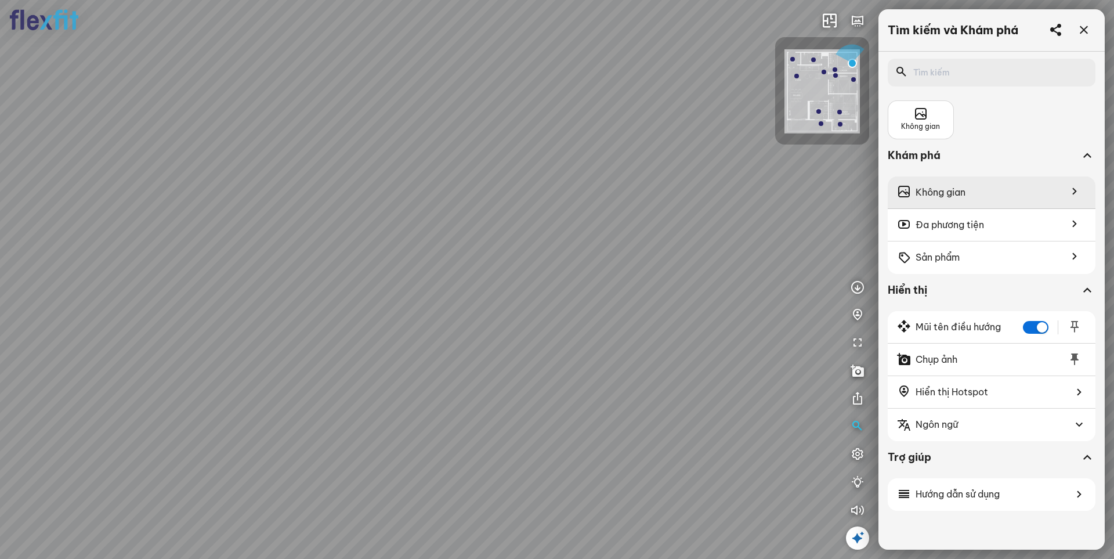
click at [991, 203] on div "Không gian" at bounding box center [992, 192] width 208 height 32
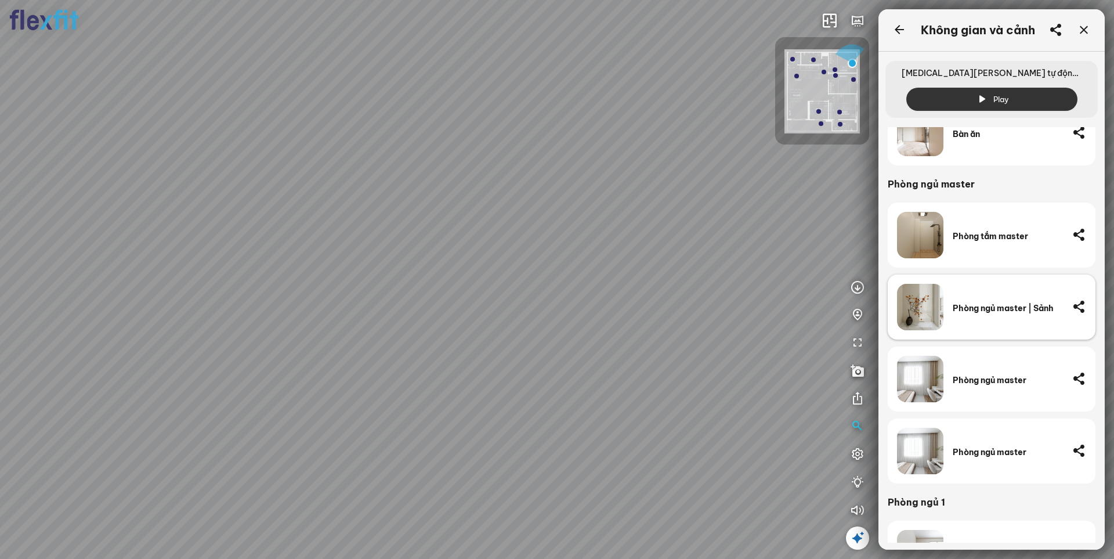
scroll to position [348, 0]
click at [988, 309] on div "Phòng ngủ master | Sảnh" at bounding box center [1008, 307] width 110 height 10
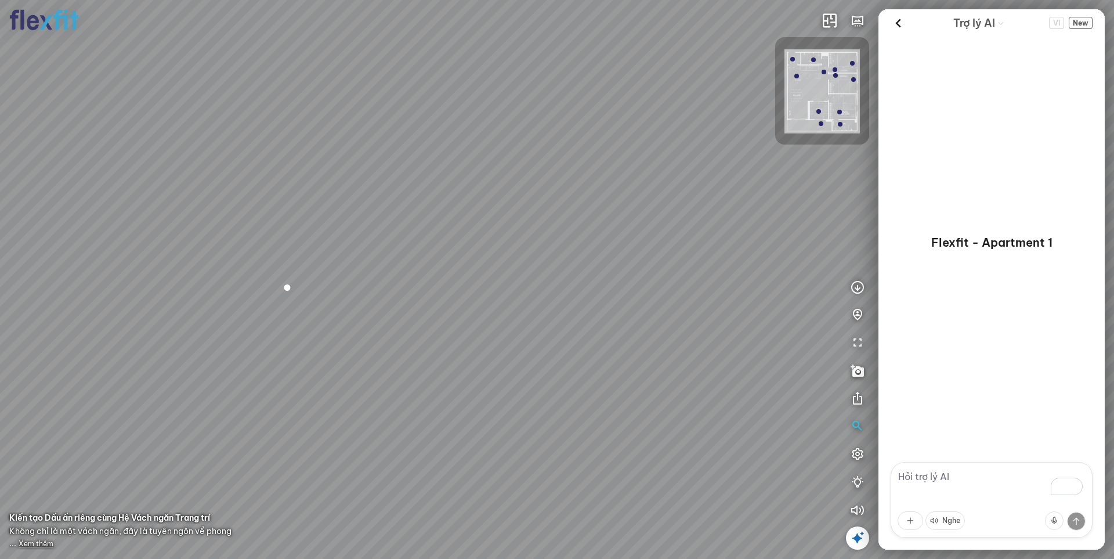
click at [856, 536] on icon at bounding box center [858, 538] width 14 height 14
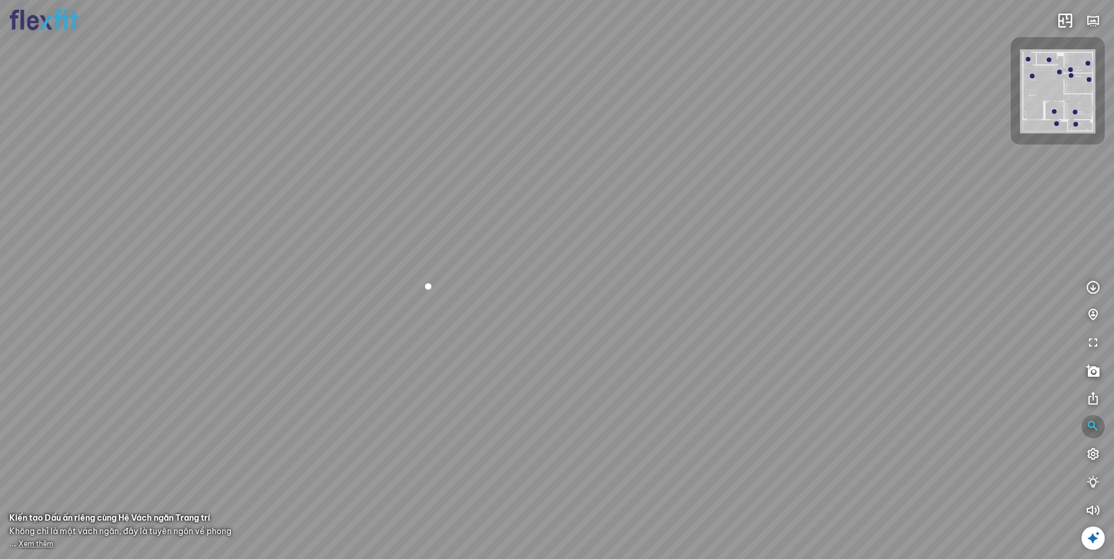
click at [1096, 424] on icon "button" at bounding box center [1093, 427] width 14 height 14
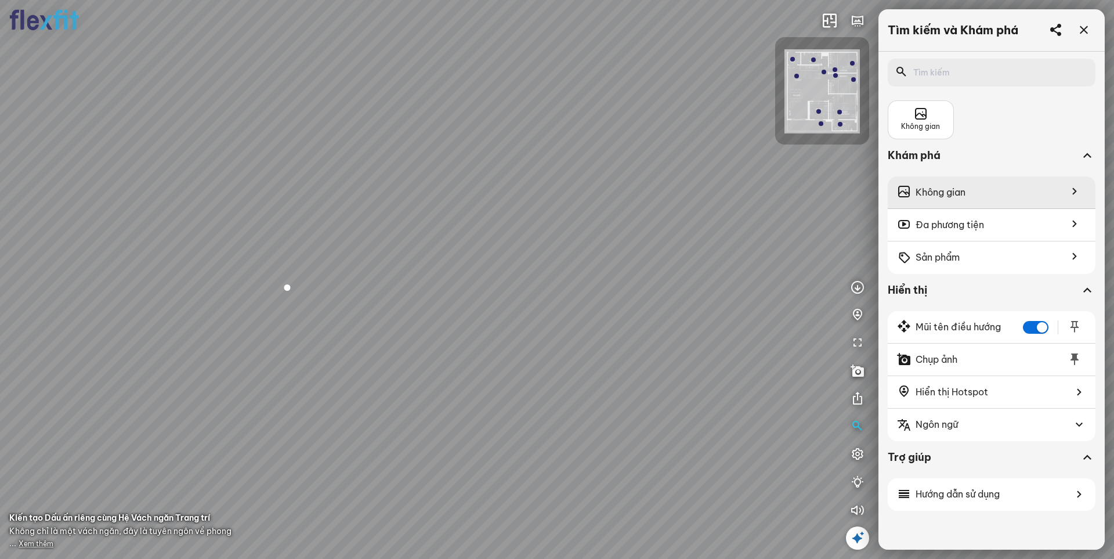
click at [984, 196] on div "Không gian" at bounding box center [992, 192] width 208 height 32
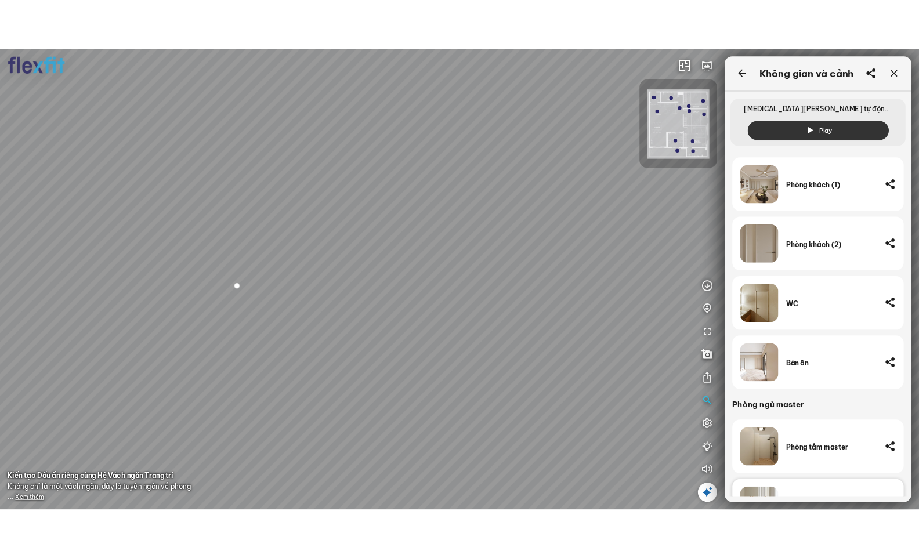
scroll to position [87, 0]
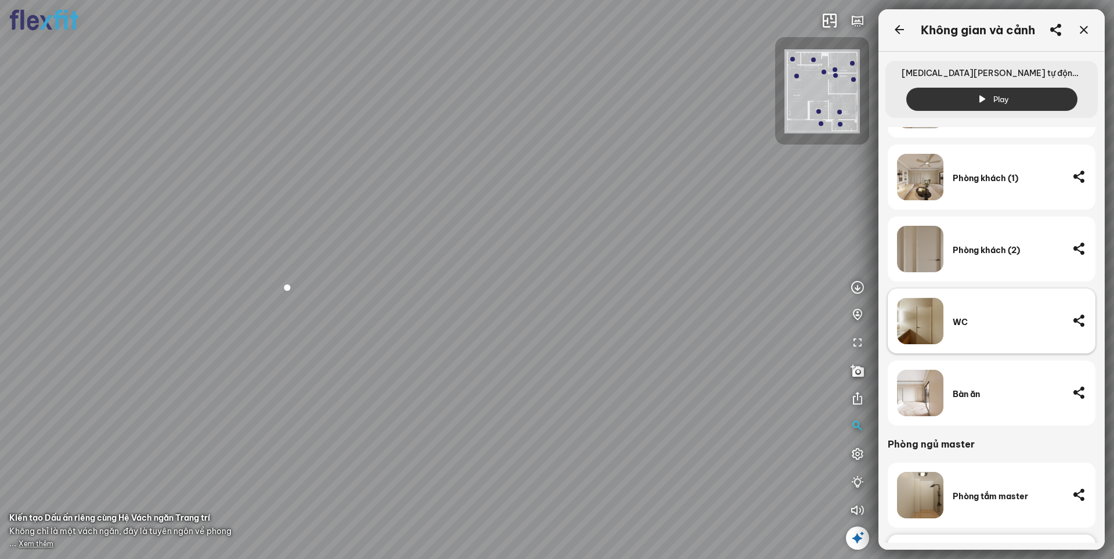
click at [991, 335] on div "WC" at bounding box center [1008, 321] width 110 height 46
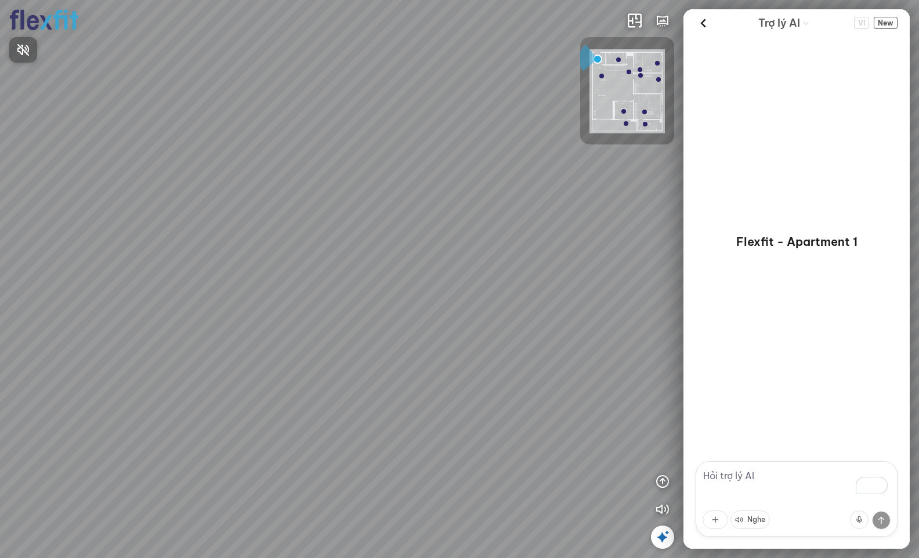
click at [665, 537] on div at bounding box center [459, 279] width 919 height 558
click at [662, 541] on icon at bounding box center [663, 537] width 14 height 14
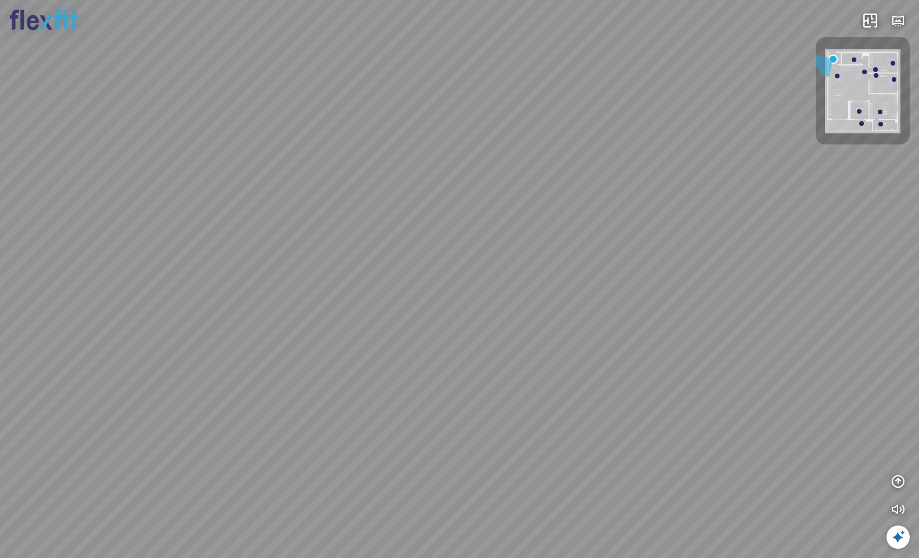
drag, startPoint x: 442, startPoint y: 356, endPoint x: 611, endPoint y: 348, distance: 168.5
click at [611, 348] on div at bounding box center [459, 279] width 919 height 558
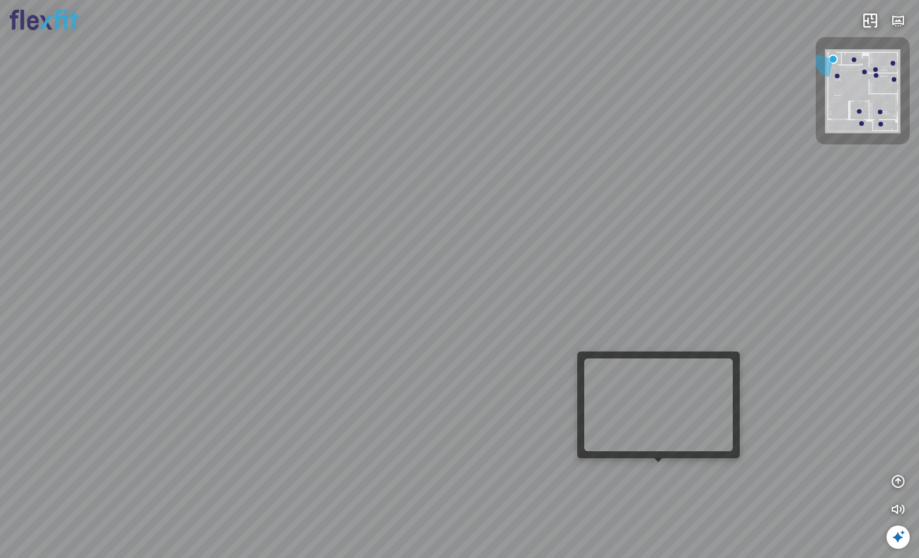
click at [663, 476] on div at bounding box center [459, 279] width 919 height 558
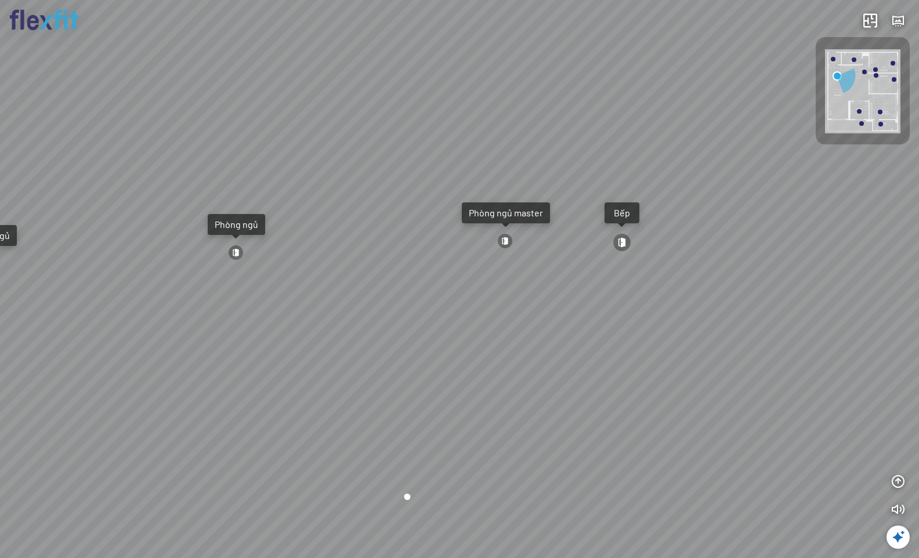
drag, startPoint x: 670, startPoint y: 395, endPoint x: 521, endPoint y: 443, distance: 156.7
click at [521, 443] on div "Ban công Bếp Phòng ngủ master Phòng ngủ Phòng ngủ" at bounding box center [459, 279] width 919 height 558
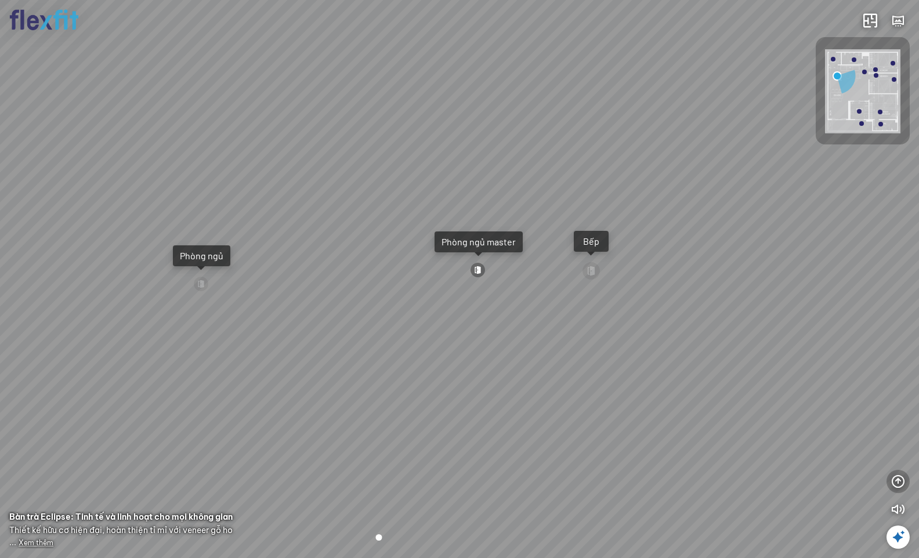
click at [903, 479] on icon "button" at bounding box center [898, 482] width 14 height 14
click at [896, 428] on icon "button" at bounding box center [898, 426] width 14 height 14
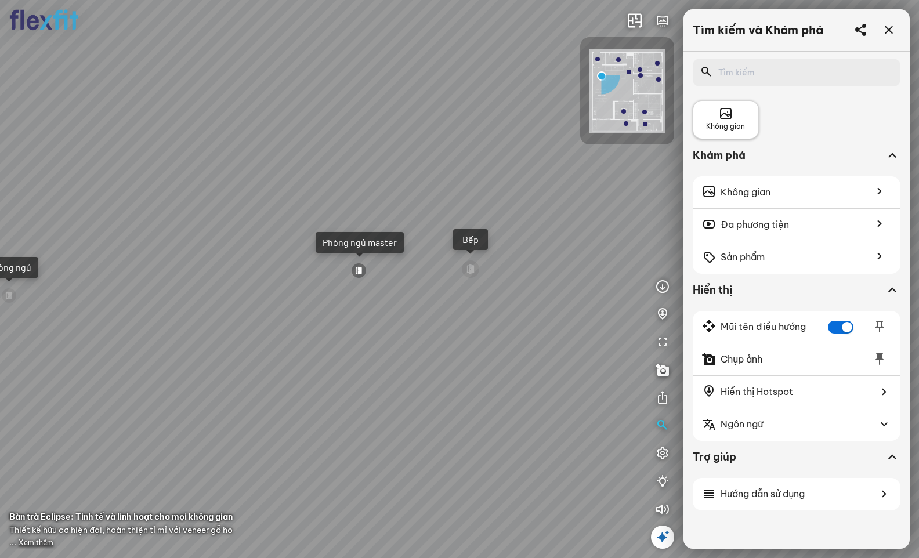
click at [732, 125] on span "Không gian" at bounding box center [725, 126] width 39 height 11
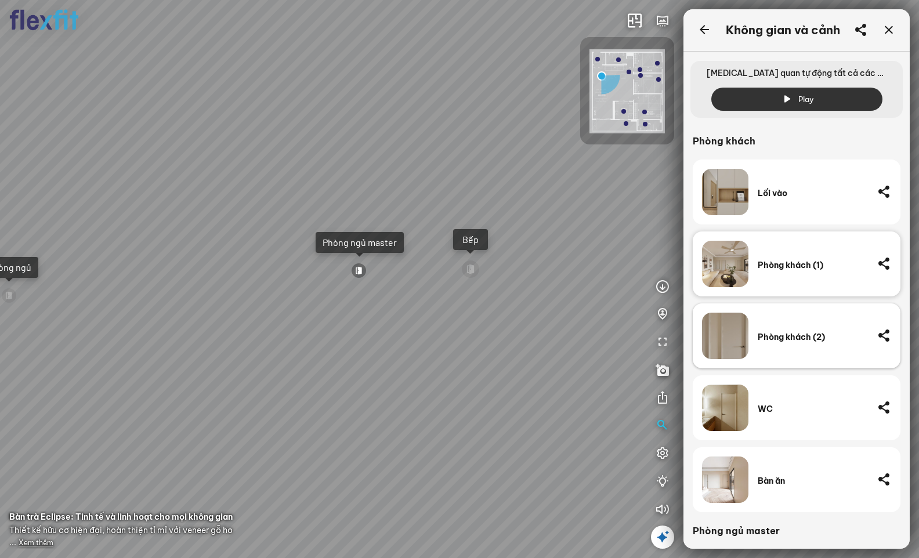
click at [804, 348] on div "Phòng khách (2)" at bounding box center [813, 336] width 110 height 46
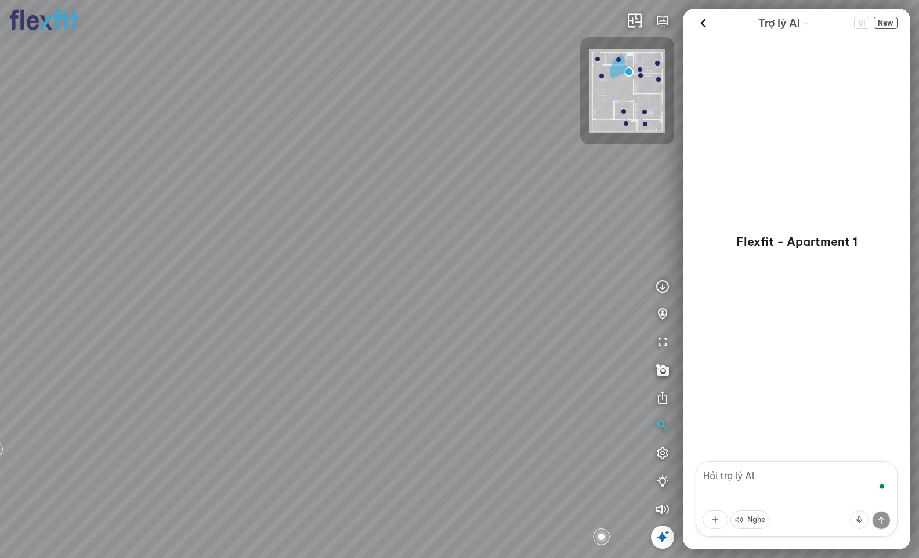
drag, startPoint x: 534, startPoint y: 382, endPoint x: 396, endPoint y: 357, distance: 140.4
click at [396, 357] on div "Bếp WC Phòng ngủ master Phòng ngủ Phòng ngủ" at bounding box center [459, 279] width 919 height 558
drag, startPoint x: 403, startPoint y: 352, endPoint x: 501, endPoint y: 338, distance: 99.7
click at [499, 337] on div "Bếp WC Phòng ngủ master Phòng ngủ Phòng ngủ" at bounding box center [459, 279] width 919 height 558
drag, startPoint x: 363, startPoint y: 240, endPoint x: 506, endPoint y: 308, distance: 158.4
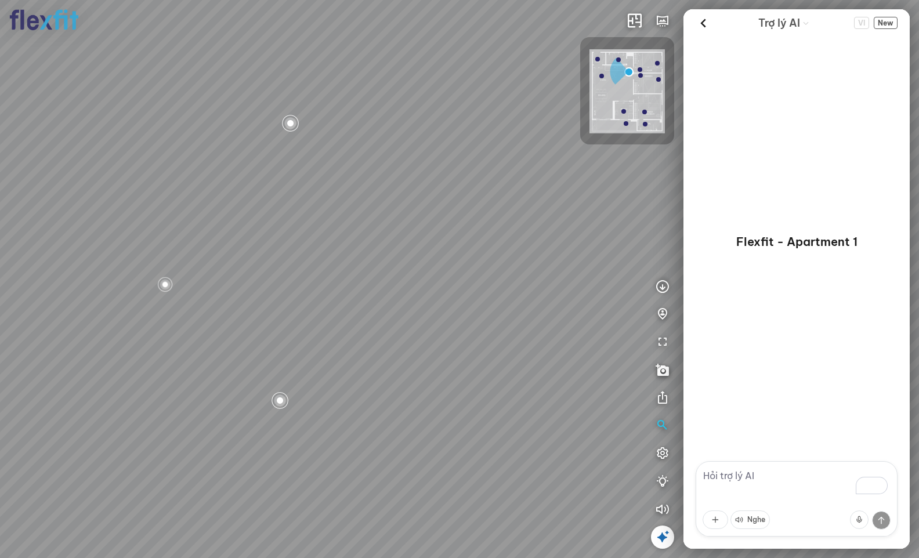
click at [506, 308] on div "Bếp WC Phòng ngủ master Phòng ngủ Phòng ngủ" at bounding box center [459, 279] width 919 height 558
click at [660, 427] on icon "button" at bounding box center [663, 426] width 14 height 14
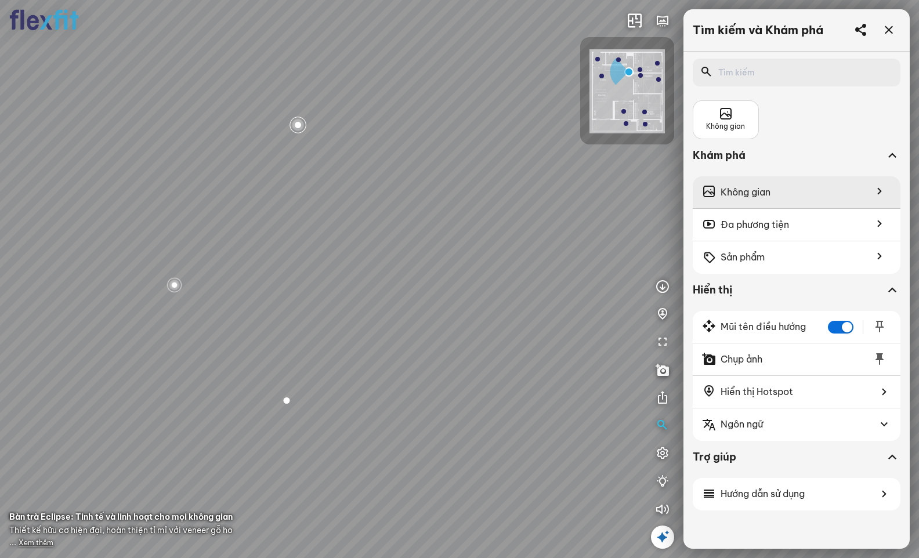
click at [791, 200] on div "Không gian" at bounding box center [797, 192] width 208 height 32
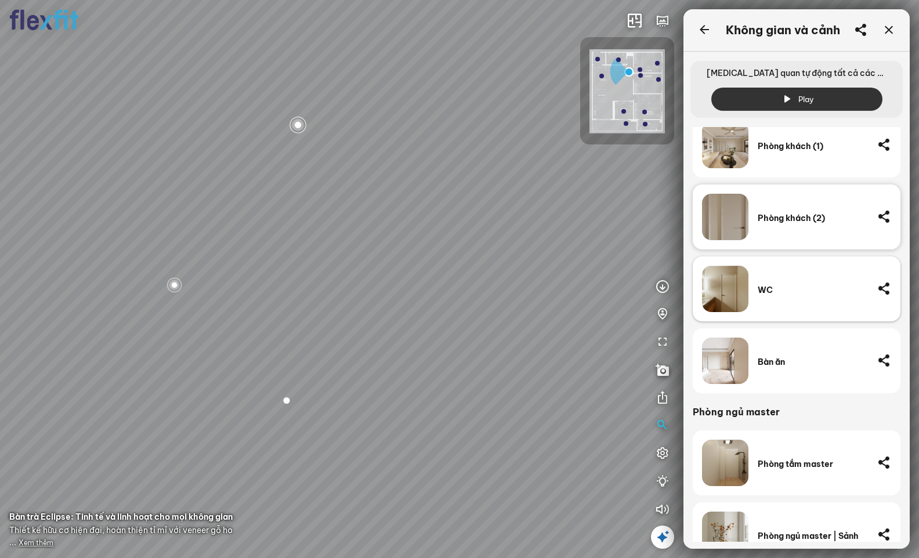
scroll to position [292, 0]
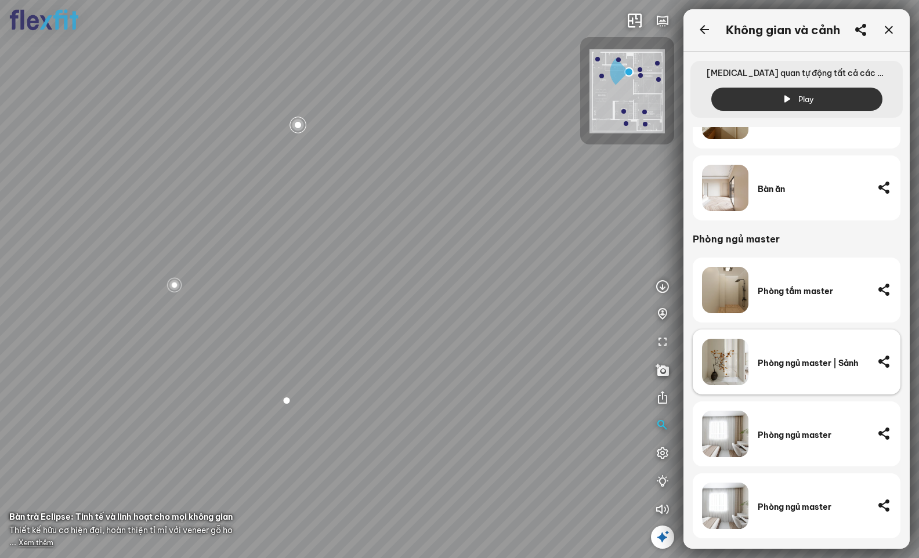
click at [804, 387] on div "Phòng ngủ master | Sảnh" at bounding box center [797, 362] width 208 height 65
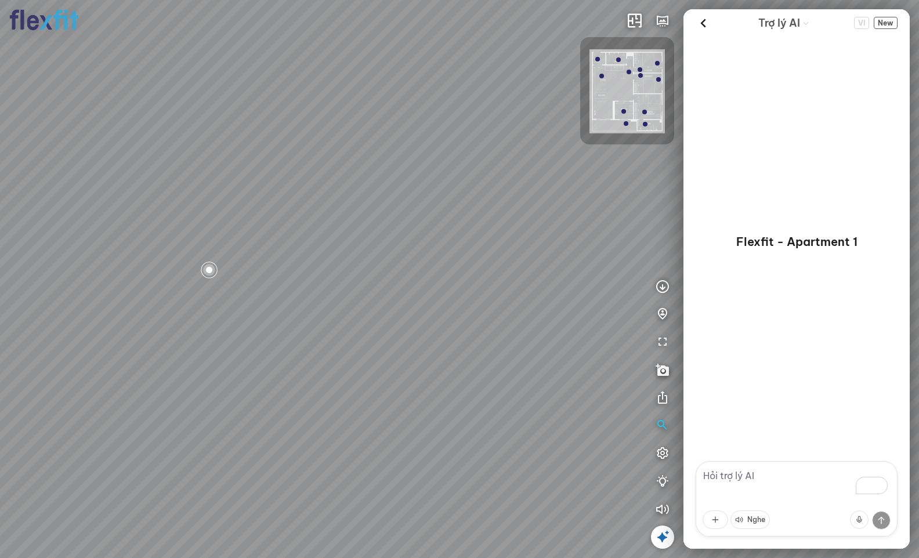
drag, startPoint x: 439, startPoint y: 379, endPoint x: 547, endPoint y: 312, distance: 127.2
click at [547, 312] on div at bounding box center [459, 279] width 919 height 558
click at [666, 428] on icon "button" at bounding box center [663, 426] width 14 height 14
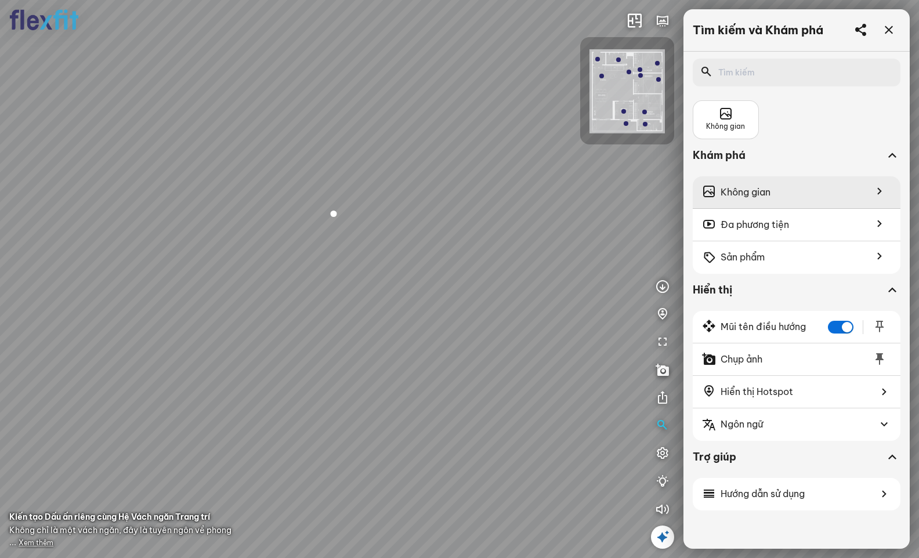
click at [790, 194] on div "Không gian" at bounding box center [797, 192] width 208 height 32
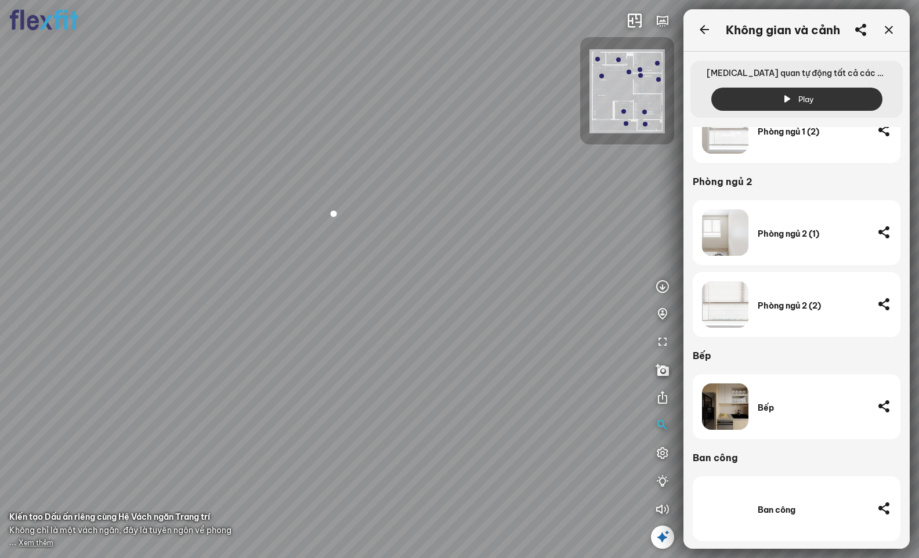
scroll to position [842, 0]
click at [790, 400] on div "Bếp" at bounding box center [813, 406] width 110 height 46
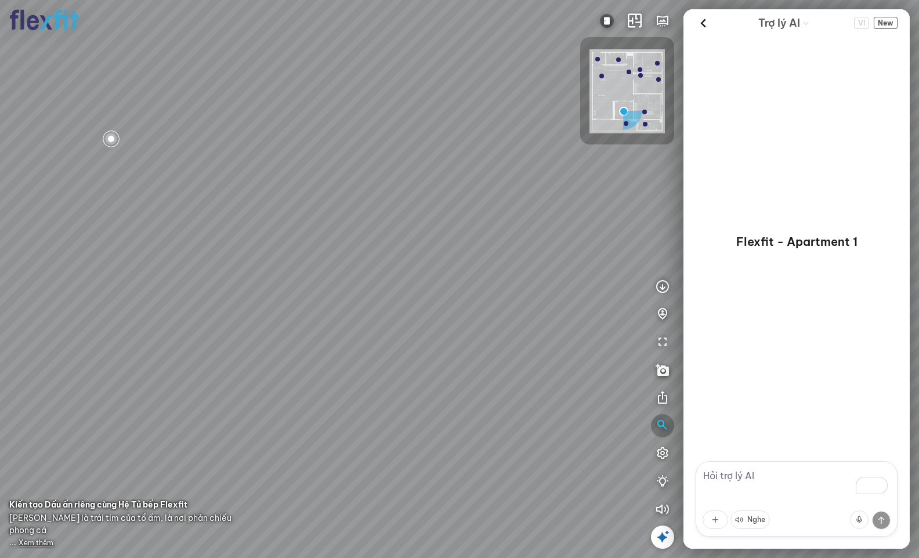
click at [662, 432] on icon "button" at bounding box center [663, 426] width 14 height 14
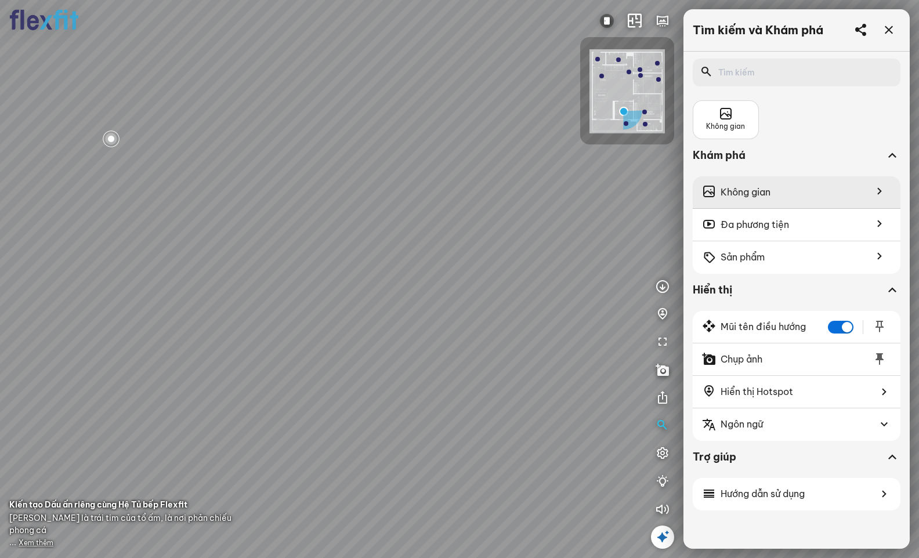
click at [821, 197] on div "Không gian" at bounding box center [797, 192] width 208 height 32
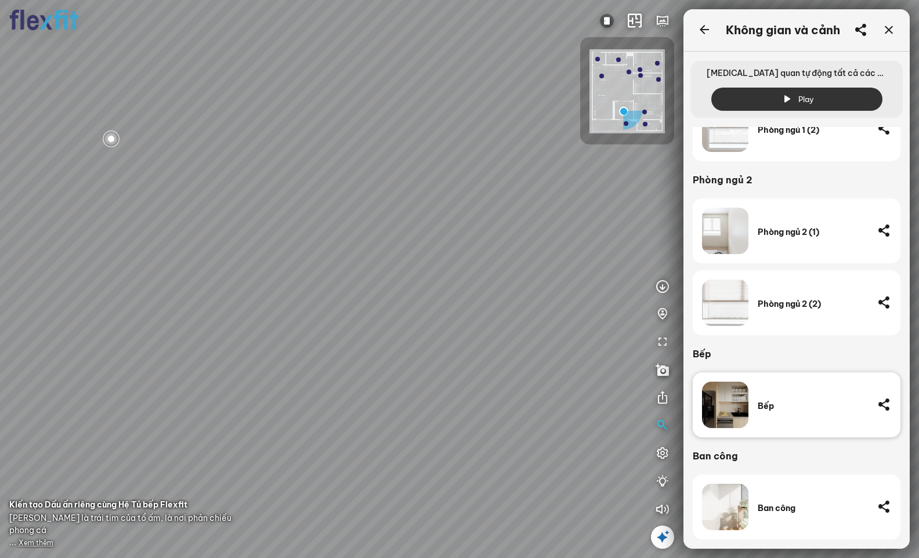
scroll to position [669, 0]
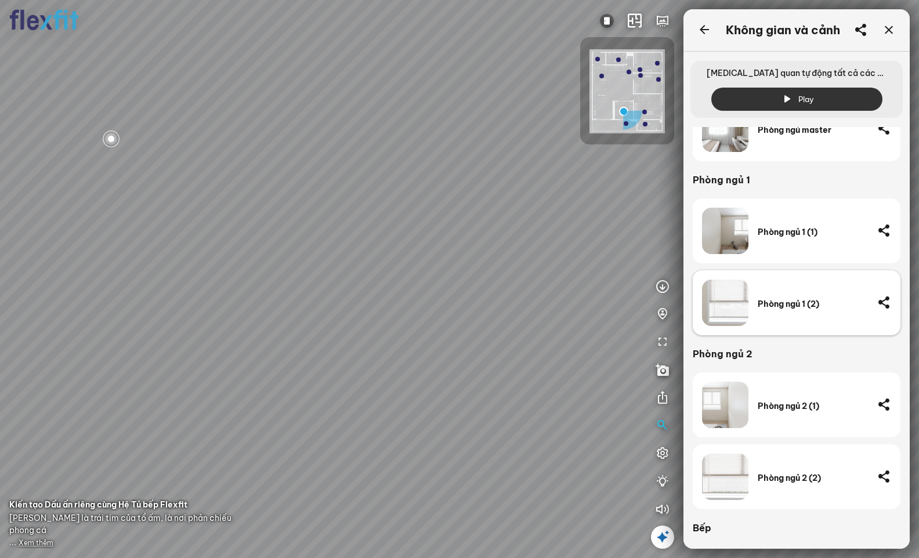
click at [817, 301] on div "Phòng ngủ 1 (2)" at bounding box center [813, 304] width 110 height 10
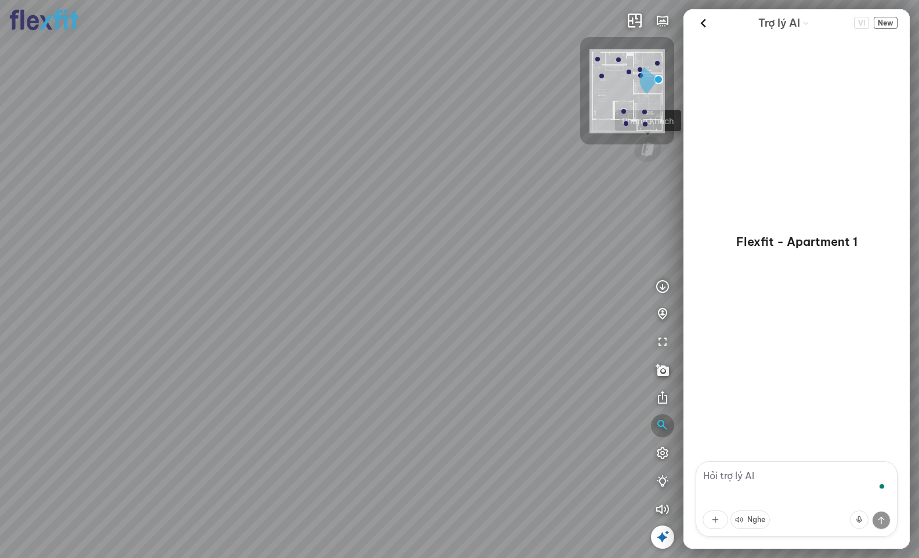
click at [666, 419] on icon "button" at bounding box center [663, 426] width 14 height 14
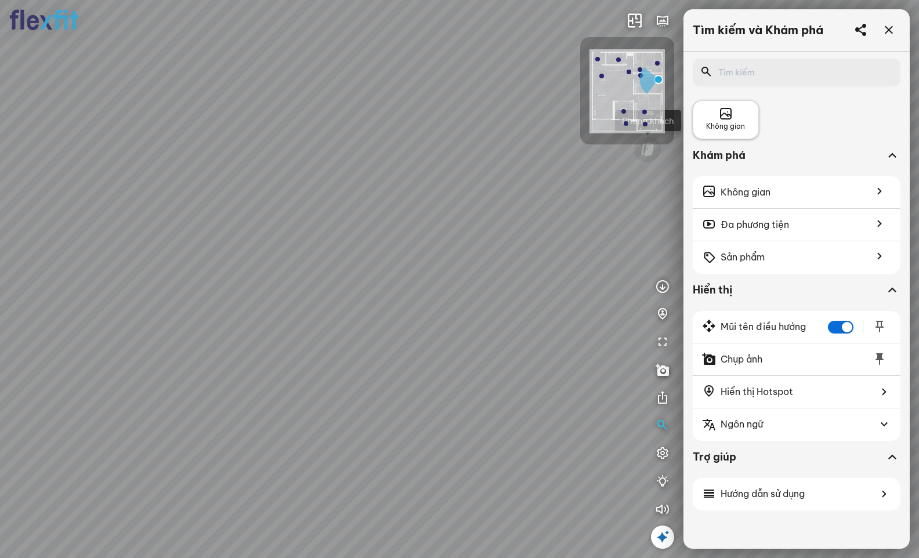
click at [707, 125] on span "Không gian" at bounding box center [725, 126] width 39 height 11
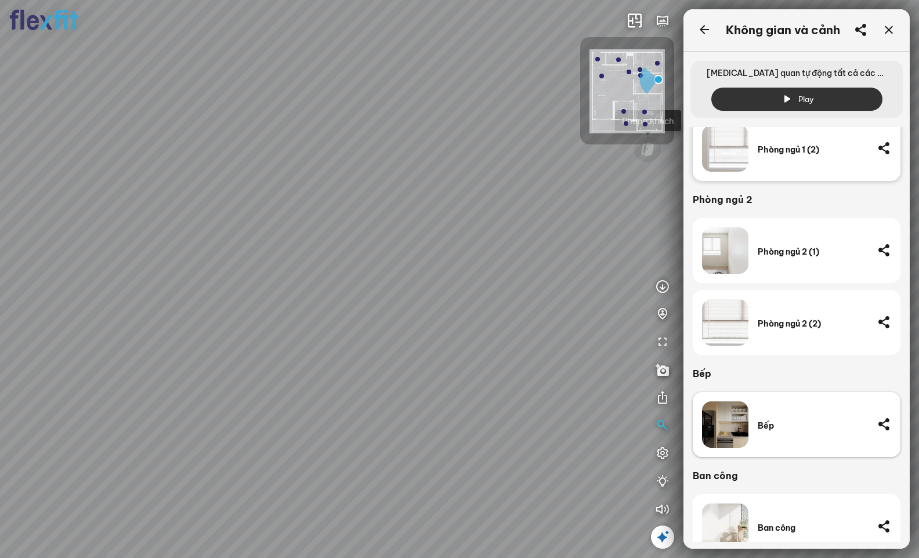
scroll to position [843, 0]
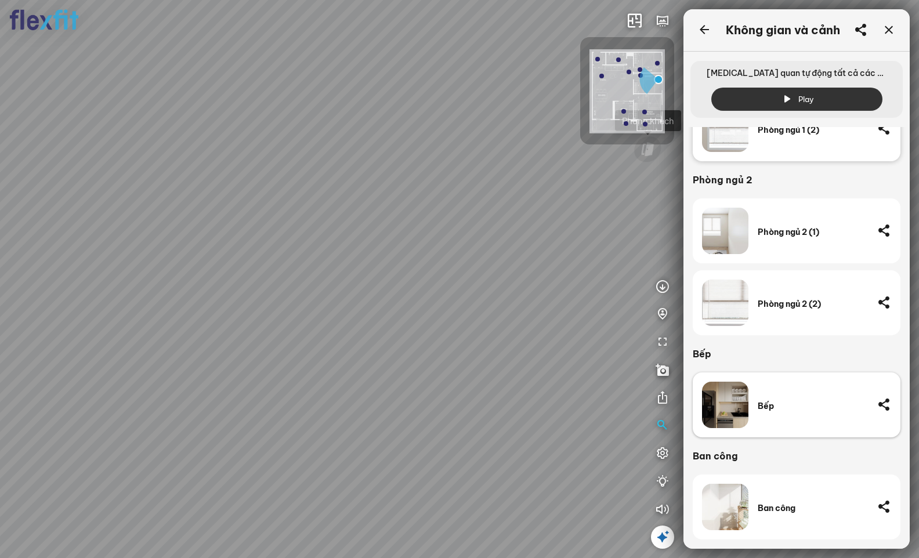
click at [792, 398] on div "Bếp" at bounding box center [813, 405] width 110 height 46
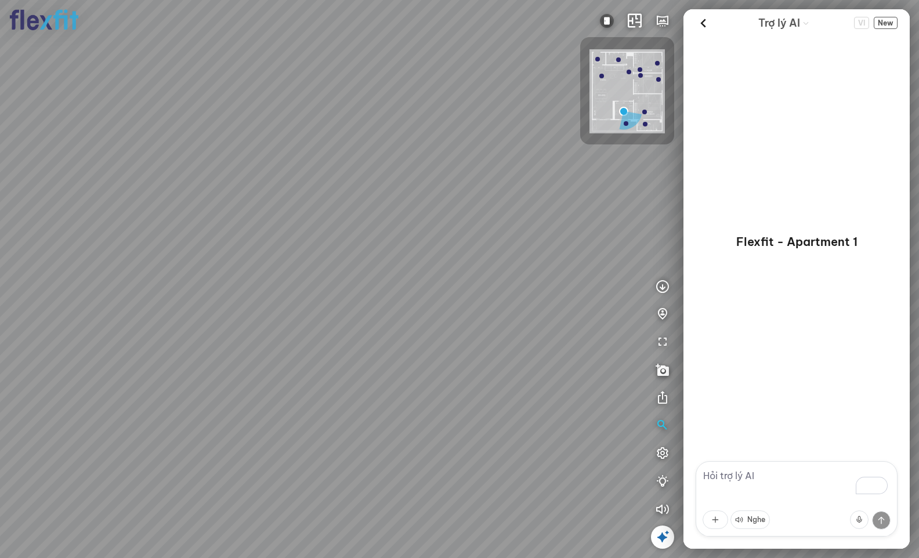
drag, startPoint x: 462, startPoint y: 431, endPoint x: 375, endPoint y: 399, distance: 92.0
click at [375, 399] on div at bounding box center [459, 279] width 919 height 558
click at [697, 24] on icon at bounding box center [703, 23] width 17 height 17
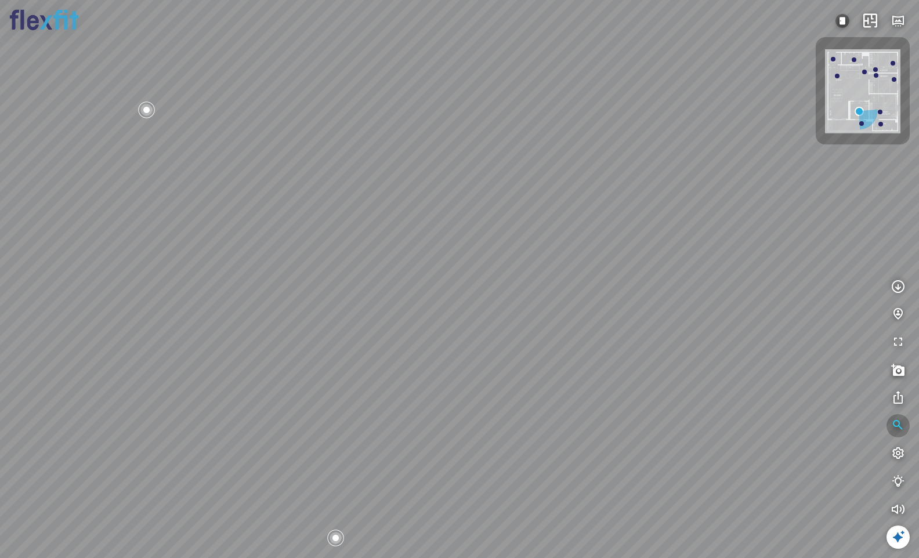
click at [892, 424] on icon "button" at bounding box center [898, 426] width 14 height 14
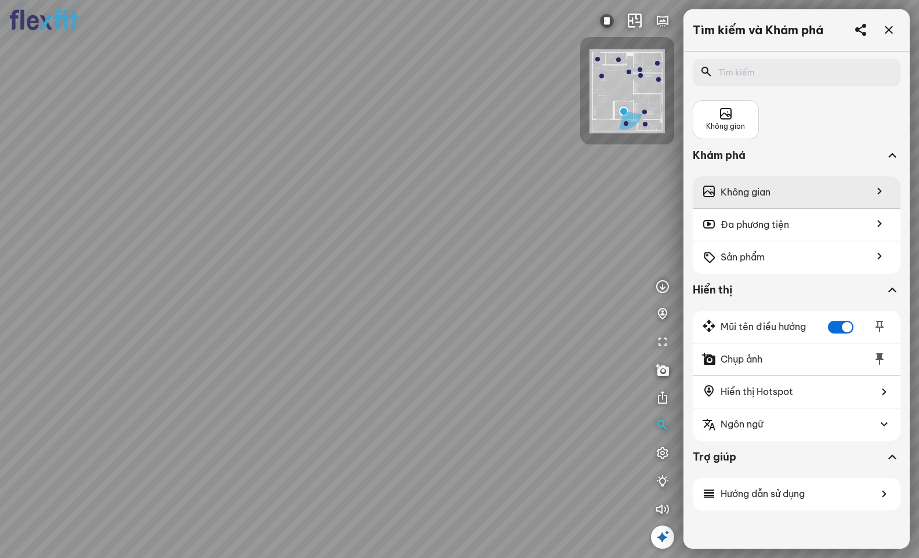
click at [775, 194] on div "Không gian" at bounding box center [797, 192] width 208 height 32
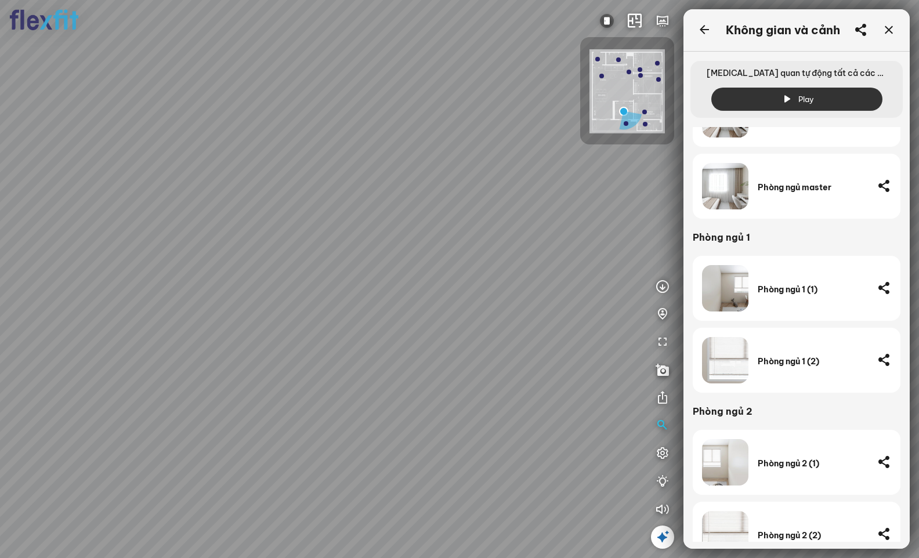
scroll to position [611, 0]
click at [795, 198] on div "Phòng ngủ master" at bounding box center [813, 187] width 110 height 46
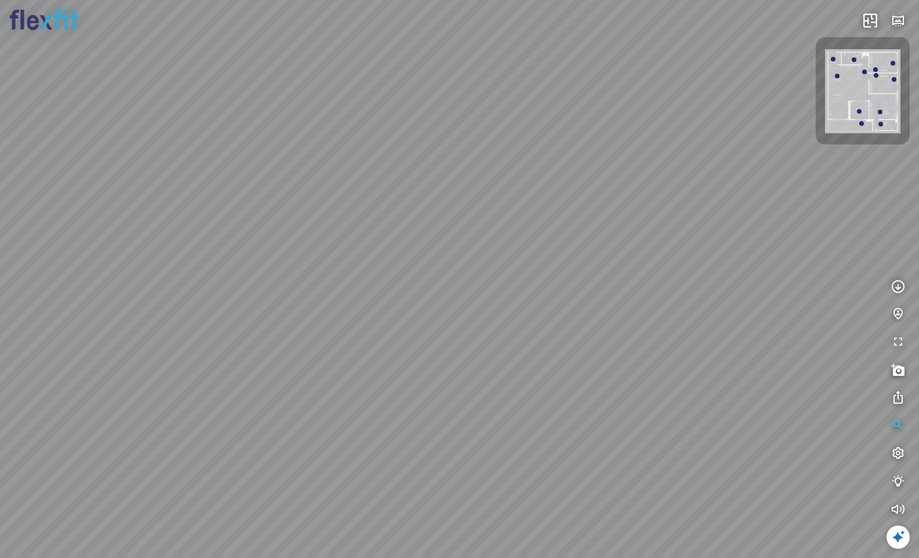
drag, startPoint x: 535, startPoint y: 324, endPoint x: 716, endPoint y: 295, distance: 183.5
click at [710, 295] on div at bounding box center [459, 279] width 919 height 558
click at [895, 427] on icon "button" at bounding box center [898, 426] width 14 height 14
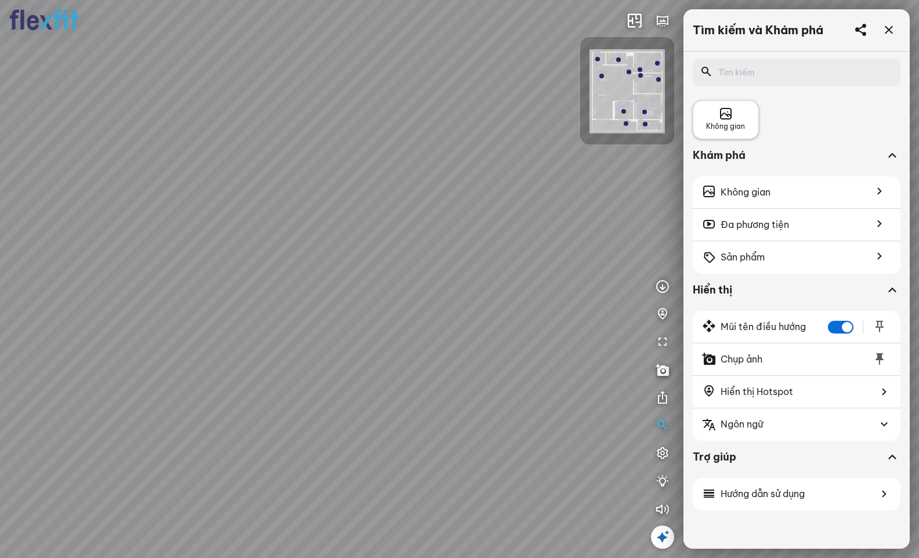
click at [725, 107] on icon at bounding box center [726, 114] width 14 height 14
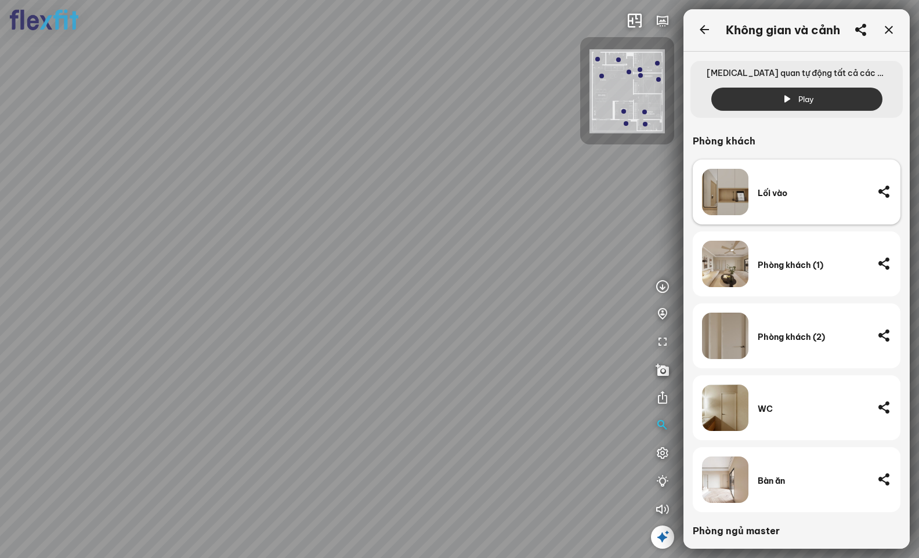
click at [810, 204] on div "Lối vào" at bounding box center [813, 192] width 110 height 46
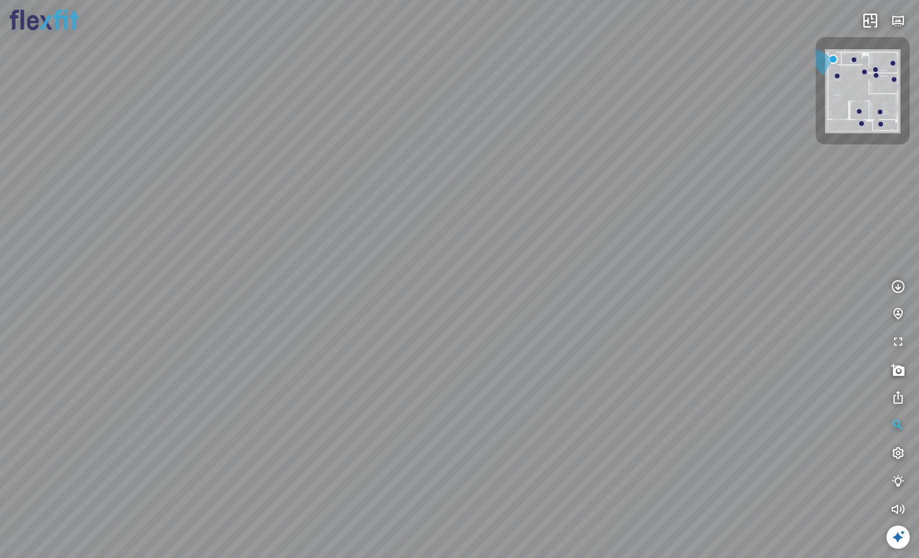
drag, startPoint x: 700, startPoint y: 236, endPoint x: 614, endPoint y: 220, distance: 87.4
click at [614, 220] on div at bounding box center [459, 279] width 919 height 558
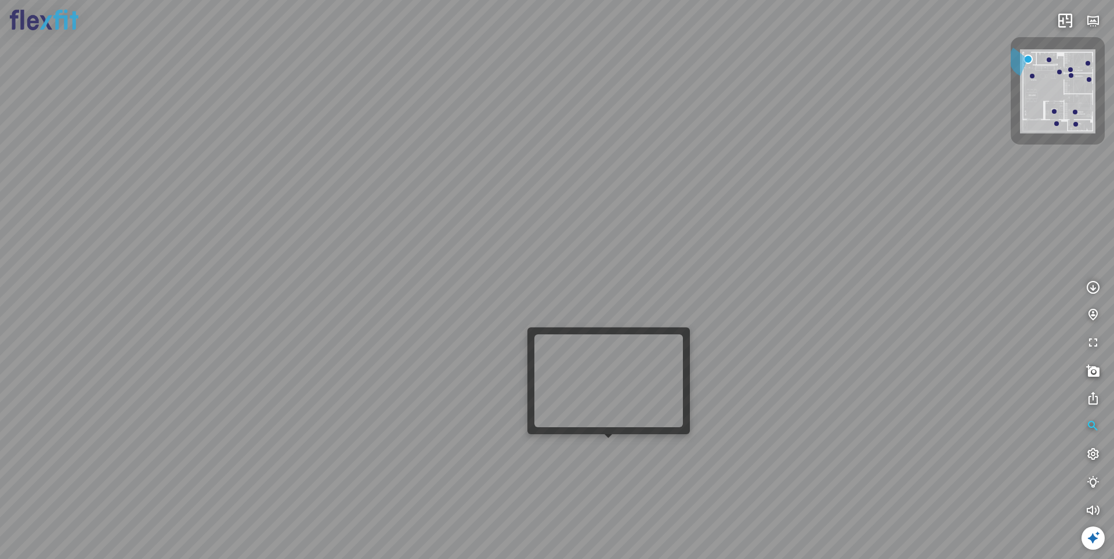
click at [613, 441] on div at bounding box center [557, 279] width 1114 height 559
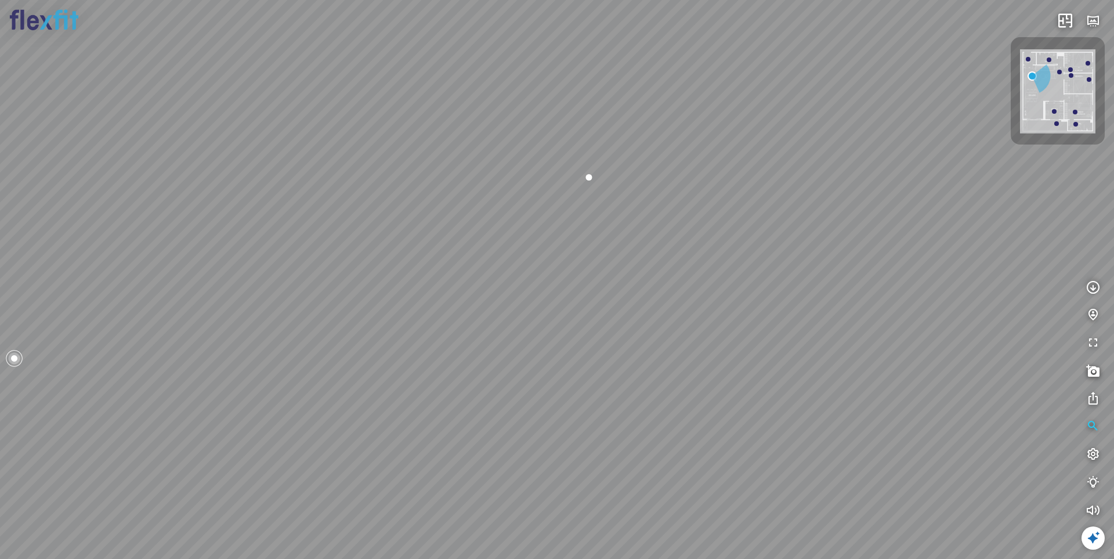
drag, startPoint x: 558, startPoint y: 472, endPoint x: 561, endPoint y: 141, distance: 330.8
click at [561, 141] on div "Ban công Bếp Phòng ngủ master Phòng ngủ Phòng ngủ" at bounding box center [557, 279] width 1114 height 559
drag, startPoint x: 546, startPoint y: 276, endPoint x: 630, endPoint y: 185, distance: 123.6
click at [630, 188] on div "Ban công Bếp Phòng ngủ master Phòng ngủ Phòng ngủ" at bounding box center [557, 279] width 1114 height 559
drag, startPoint x: 377, startPoint y: 136, endPoint x: 595, endPoint y: 322, distance: 286.5
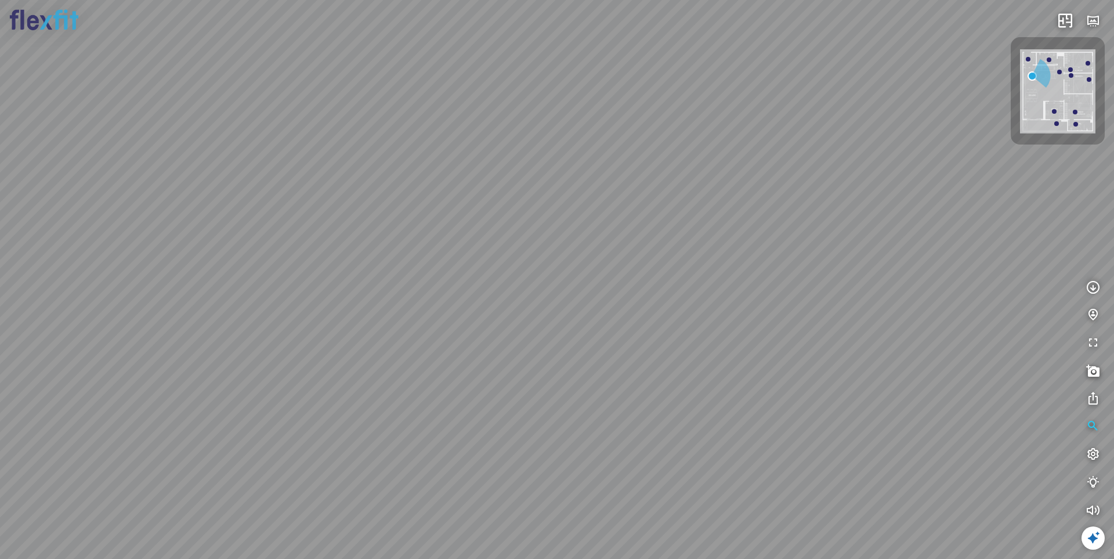
click at [593, 321] on div "Ban công Bếp Phòng ngủ master Phòng ngủ Phòng ngủ" at bounding box center [557, 279] width 1114 height 559
drag, startPoint x: 498, startPoint y: 230, endPoint x: 743, endPoint y: 268, distance: 247.8
click at [836, 248] on div "Ban công Bếp Phòng ngủ master Phòng ngủ Phòng ngủ" at bounding box center [557, 279] width 1114 height 559
drag, startPoint x: 703, startPoint y: 272, endPoint x: 855, endPoint y: 337, distance: 164.8
click at [919, 325] on div "Ban công Bếp Phòng ngủ master Phòng ngủ Phòng ngủ" at bounding box center [557, 279] width 1114 height 559
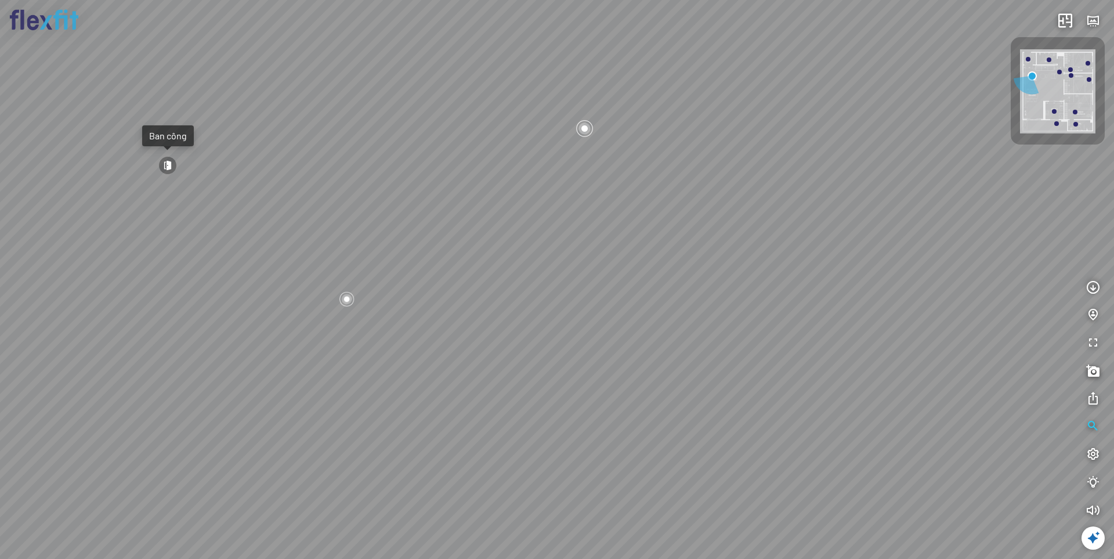
drag, startPoint x: 508, startPoint y: 316, endPoint x: 674, endPoint y: 374, distance: 175.8
click at [674, 374] on div "Ban công Bếp Phòng ngủ master Phòng ngủ Phòng ngủ" at bounding box center [557, 279] width 1114 height 559
click at [919, 92] on img at bounding box center [1057, 91] width 75 height 84
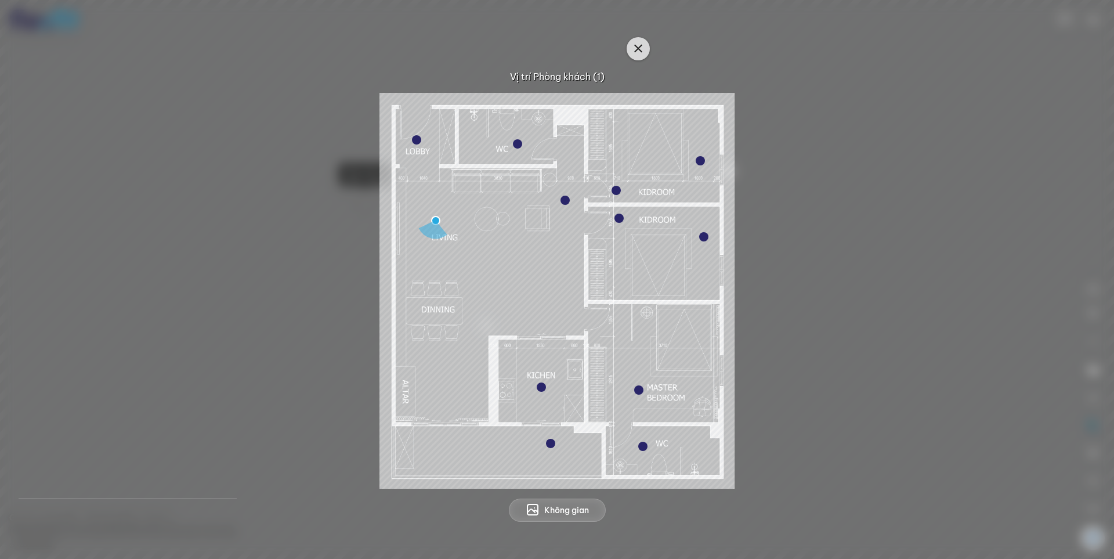
click at [638, 50] on icon "button" at bounding box center [638, 49] width 14 height 14
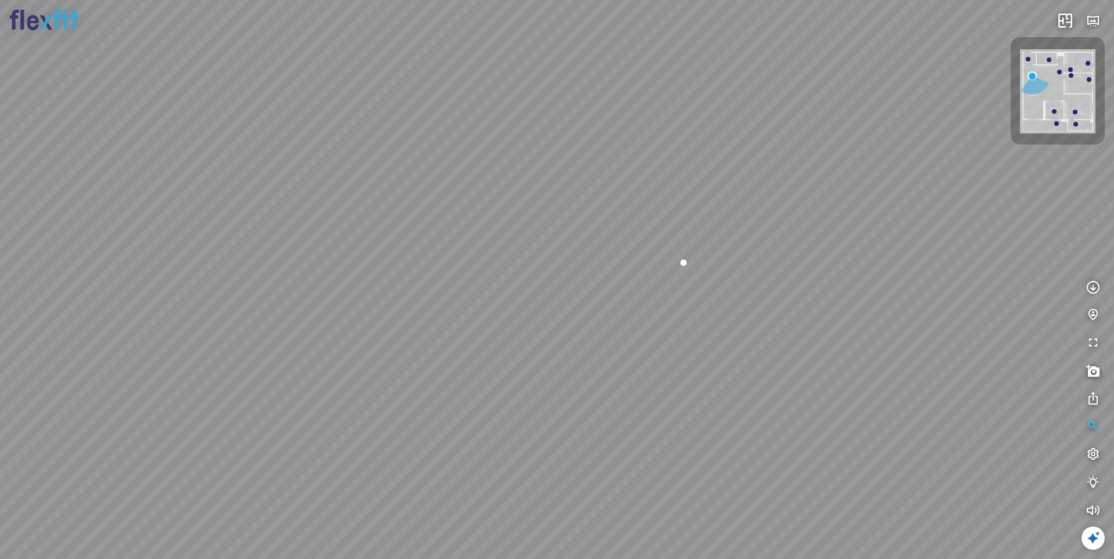
drag, startPoint x: 355, startPoint y: 381, endPoint x: 548, endPoint y: 328, distance: 199.6
click at [551, 331] on div "Ban công Bếp Phòng ngủ master Phòng ngủ Phòng ngủ" at bounding box center [557, 279] width 1114 height 559
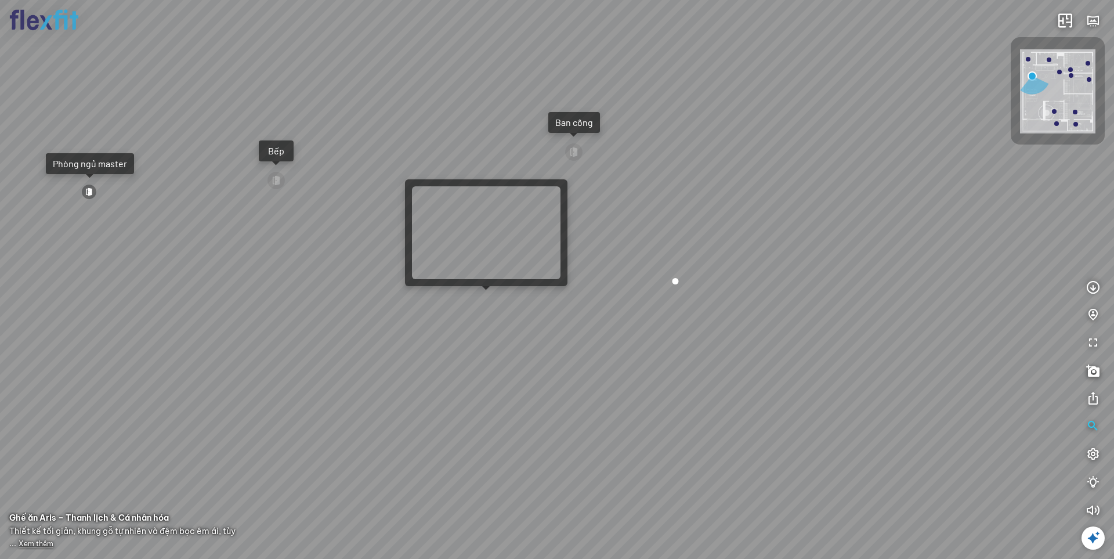
click at [485, 297] on div "Ban công Bếp Phòng ngủ master Phòng ngủ Phòng ngủ" at bounding box center [557, 279] width 1114 height 559
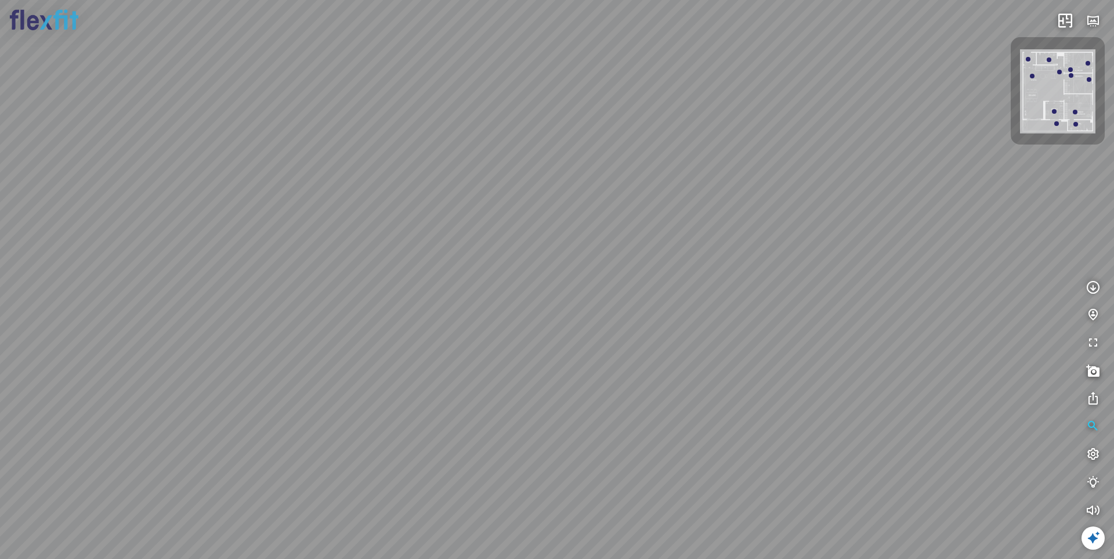
drag, startPoint x: 409, startPoint y: 346, endPoint x: 507, endPoint y: 185, distance: 189.6
click at [507, 185] on div at bounding box center [557, 279] width 1114 height 559
drag, startPoint x: 356, startPoint y: 385, endPoint x: 561, endPoint y: 147, distance: 313.9
click at [492, 196] on div at bounding box center [557, 279] width 1114 height 559
drag, startPoint x: 501, startPoint y: 236, endPoint x: 877, endPoint y: 218, distance: 376.5
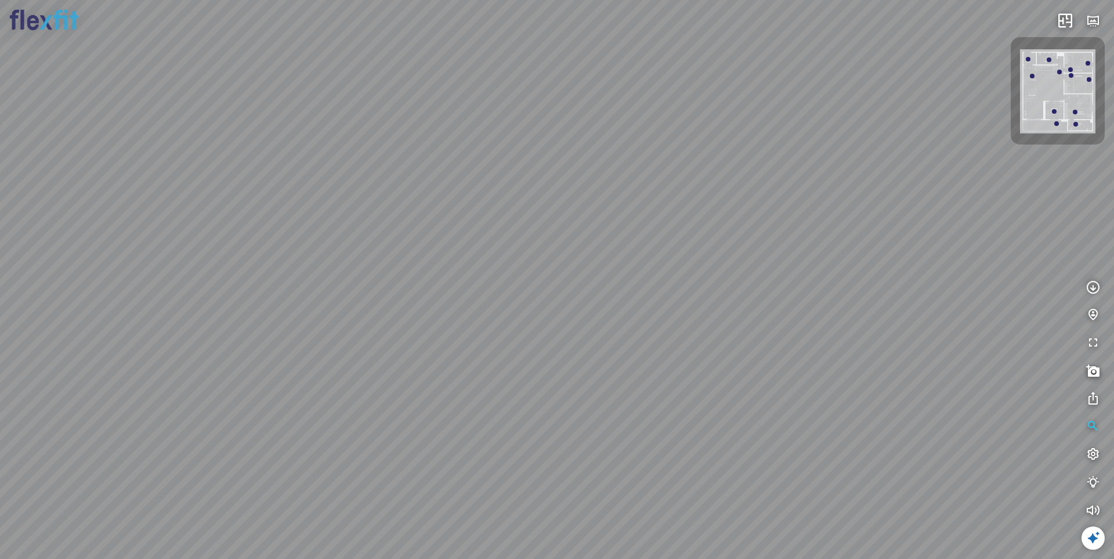
click at [841, 211] on div at bounding box center [557, 279] width 1114 height 559
drag, startPoint x: 660, startPoint y: 295, endPoint x: 752, endPoint y: 386, distance: 129.3
click at [754, 384] on div at bounding box center [557, 279] width 1114 height 559
drag, startPoint x: 700, startPoint y: 328, endPoint x: 682, endPoint y: 443, distance: 117.0
click at [682, 443] on div at bounding box center [557, 279] width 1114 height 559
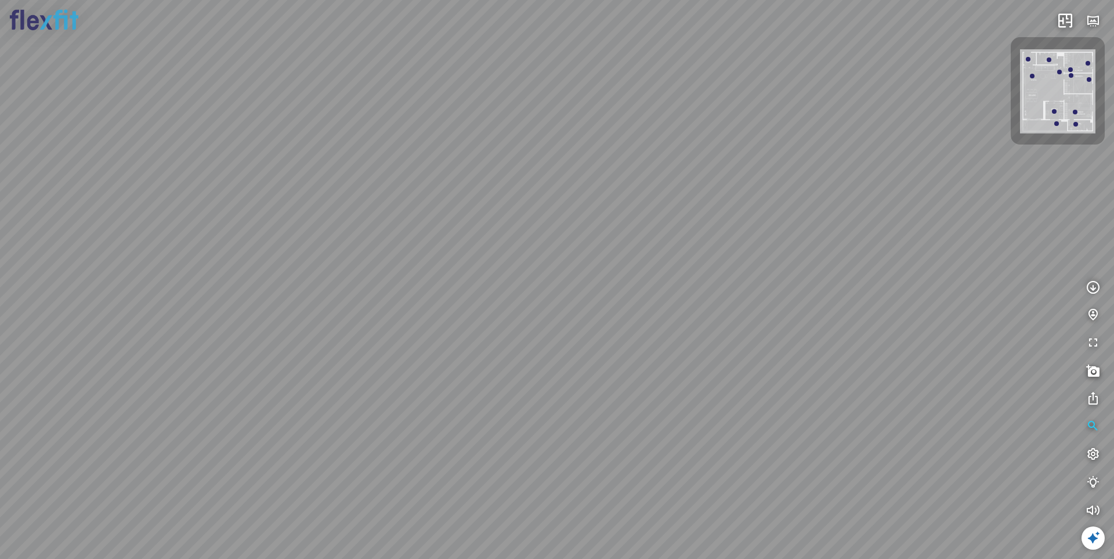
click at [98, 267] on div at bounding box center [557, 279] width 1114 height 559
drag, startPoint x: 544, startPoint y: 243, endPoint x: 54, endPoint y: 465, distance: 538.4
click at [54, 461] on div at bounding box center [557, 279] width 1114 height 559
drag, startPoint x: 494, startPoint y: 294, endPoint x: 620, endPoint y: 205, distance: 153.8
click at [687, 157] on div at bounding box center [557, 279] width 1114 height 559
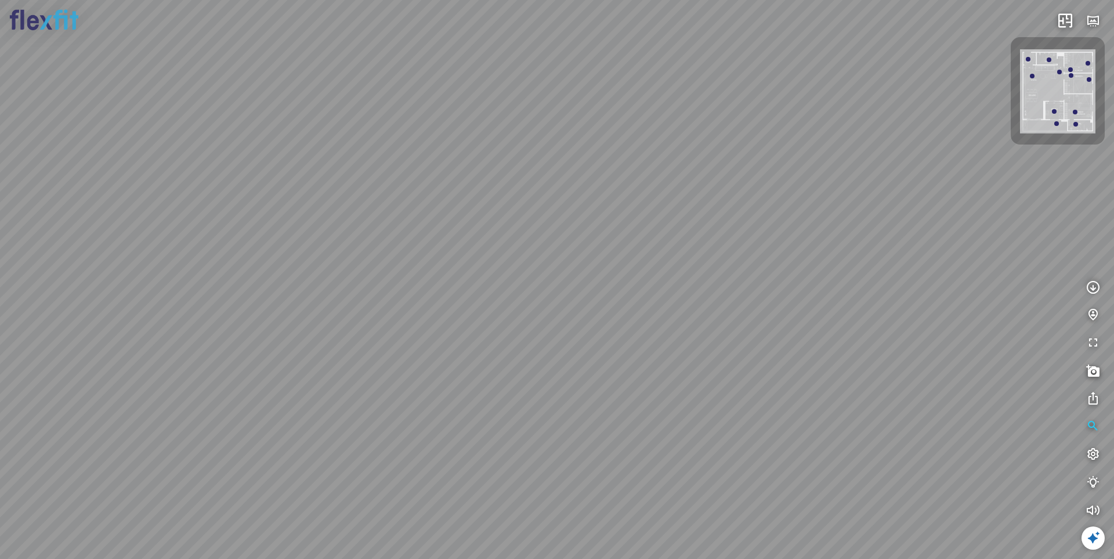
drag, startPoint x: 394, startPoint y: 327, endPoint x: 624, endPoint y: 249, distance: 243.4
click at [624, 248] on div at bounding box center [557, 279] width 1114 height 559
drag, startPoint x: 410, startPoint y: 147, endPoint x: 409, endPoint y: 409, distance: 261.7
click at [409, 409] on div at bounding box center [557, 279] width 1114 height 559
click at [919, 107] on img at bounding box center [1057, 91] width 75 height 84
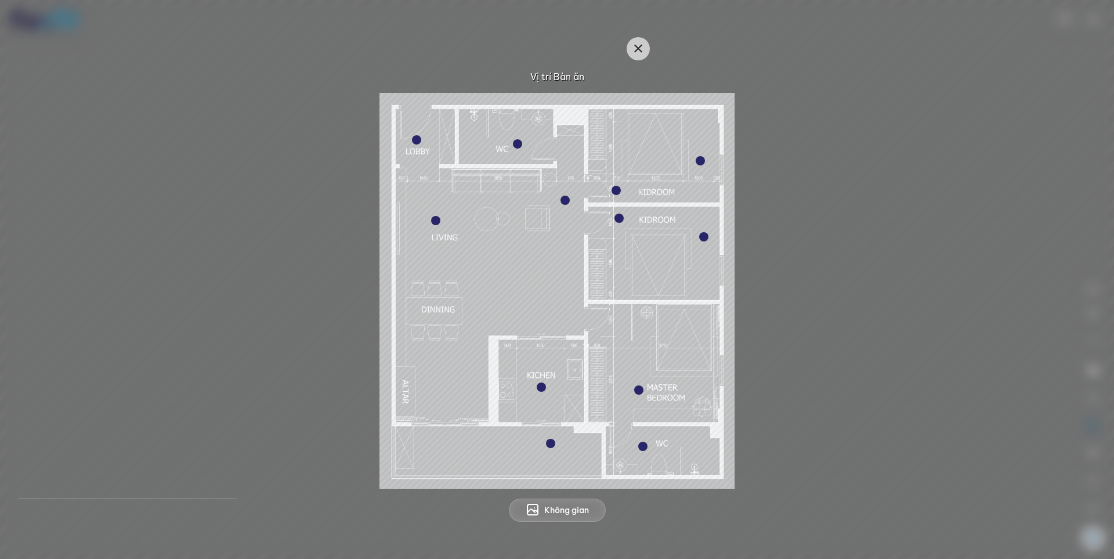
click at [637, 392] on div at bounding box center [638, 389] width 9 height 9
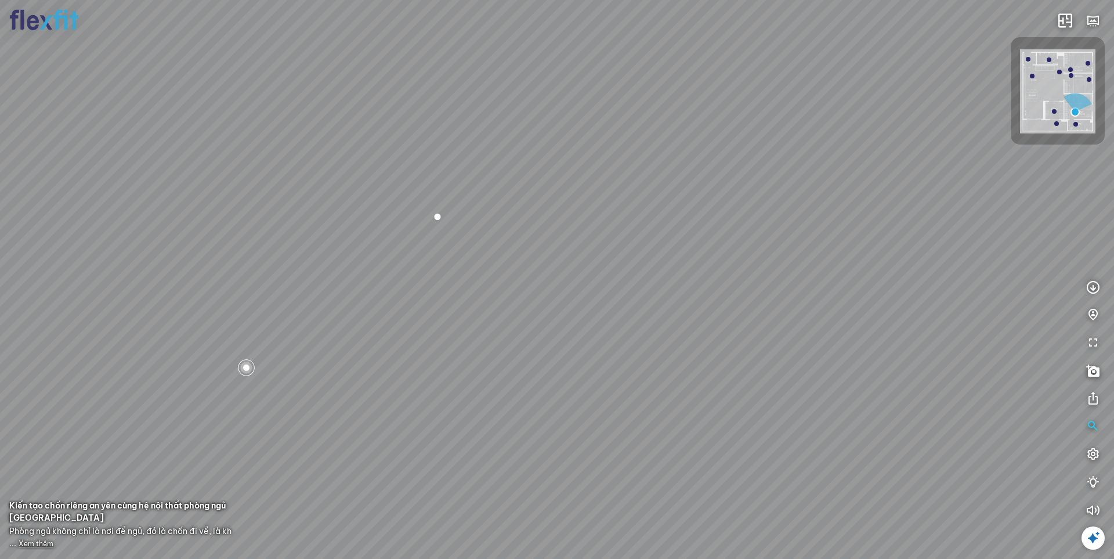
click at [245, 366] on div at bounding box center [247, 367] width 20 height 20
drag, startPoint x: 700, startPoint y: 353, endPoint x: 247, endPoint y: 312, distance: 454.5
click at [344, 311] on div "Phòng khách Phòng tắm master" at bounding box center [557, 279] width 1114 height 559
drag, startPoint x: 290, startPoint y: 359, endPoint x: 223, endPoint y: 377, distance: 68.7
click at [203, 374] on div "Phòng khách Phòng tắm master" at bounding box center [557, 279] width 1114 height 559
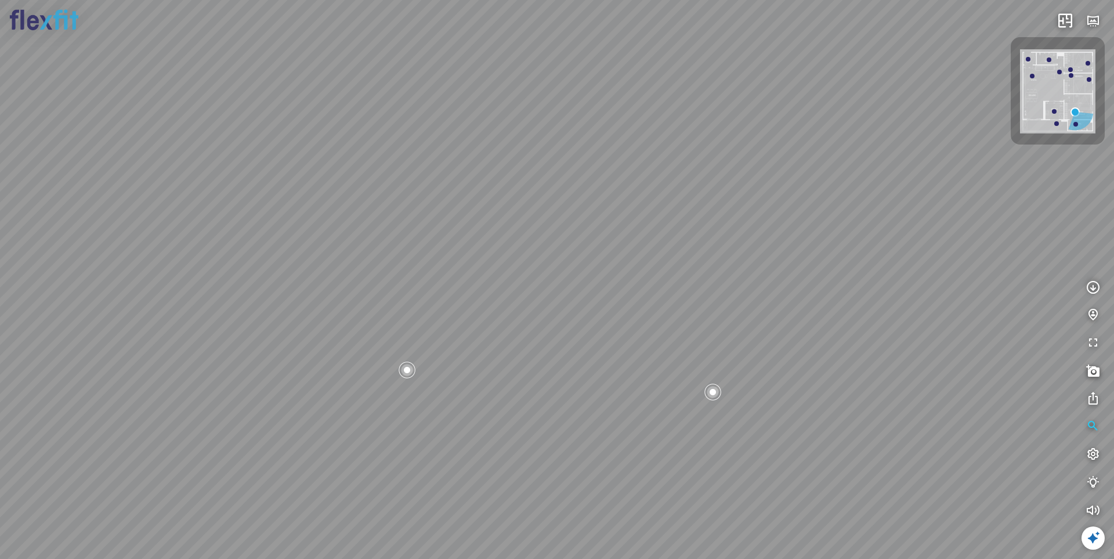
drag, startPoint x: 399, startPoint y: 391, endPoint x: 305, endPoint y: 449, distance: 110.8
click at [305, 449] on div "Phòng khách Phòng tắm master" at bounding box center [557, 279] width 1114 height 559
drag, startPoint x: 411, startPoint y: 434, endPoint x: 509, endPoint y: 416, distance: 99.7
click at [509, 416] on div "Phòng khách Phòng tắm master" at bounding box center [557, 279] width 1114 height 559
drag, startPoint x: 613, startPoint y: 400, endPoint x: 197, endPoint y: 410, distance: 416.2
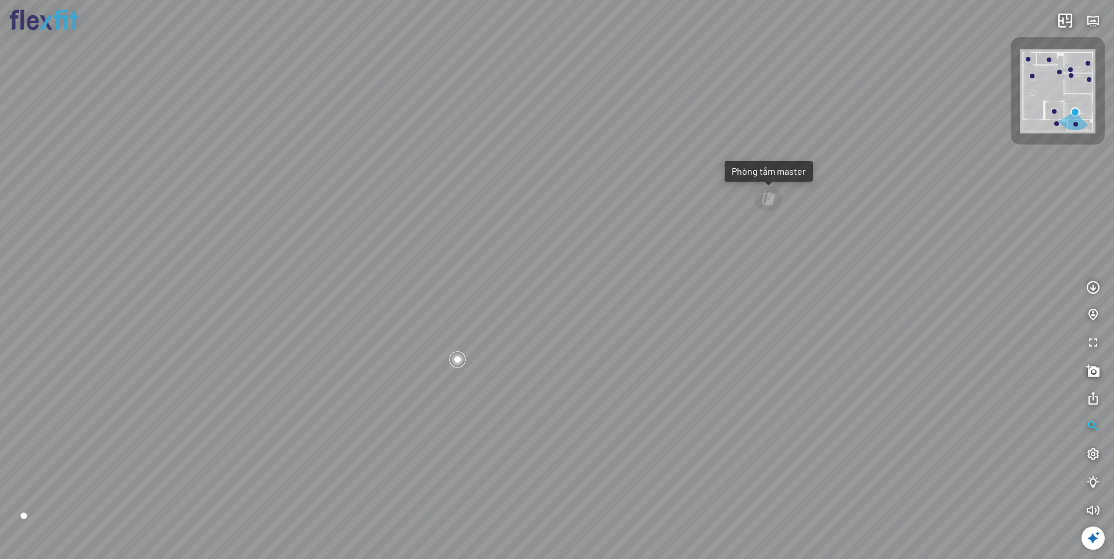
click at [197, 410] on div "Phòng khách Phòng tắm master" at bounding box center [557, 279] width 1114 height 559
click at [439, 368] on div at bounding box center [439, 365] width 20 height 20
drag, startPoint x: 717, startPoint y: 386, endPoint x: 409, endPoint y: 411, distance: 309.2
click at [409, 411] on div "Phòng khách Phòng tắm master" at bounding box center [557, 279] width 1114 height 559
drag, startPoint x: 615, startPoint y: 232, endPoint x: 409, endPoint y: 449, distance: 299.7
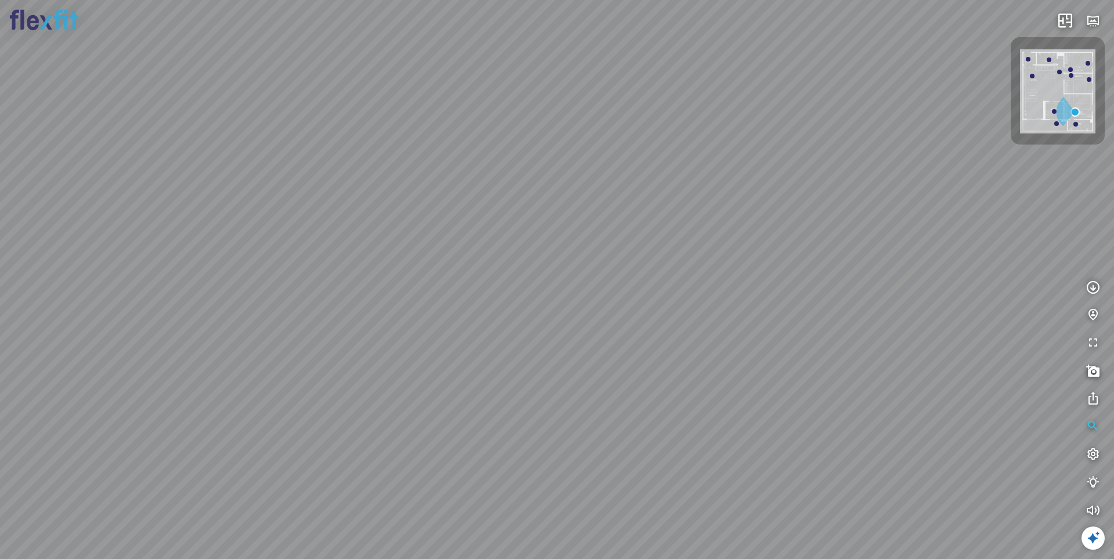
click at [409, 449] on div "Phòng khách Phòng tắm master" at bounding box center [557, 279] width 1114 height 559
drag, startPoint x: 391, startPoint y: 382, endPoint x: 579, endPoint y: 327, distance: 195.4
click at [579, 327] on div "Phòng khách Phòng tắm master" at bounding box center [557, 279] width 1114 height 559
drag, startPoint x: 574, startPoint y: 333, endPoint x: 317, endPoint y: 324, distance: 256.7
click at [317, 324] on div "Phòng khách Phòng tắm master" at bounding box center [557, 279] width 1114 height 559
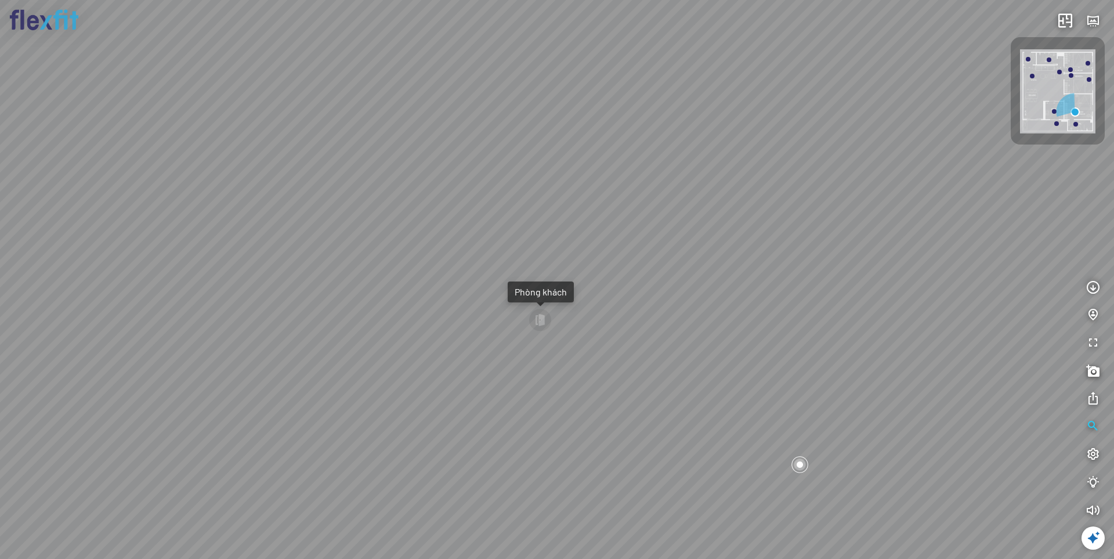
drag, startPoint x: 586, startPoint y: 311, endPoint x: 496, endPoint y: 349, distance: 97.8
click at [496, 349] on div "Phòng khách Phòng tắm master" at bounding box center [557, 279] width 1114 height 559
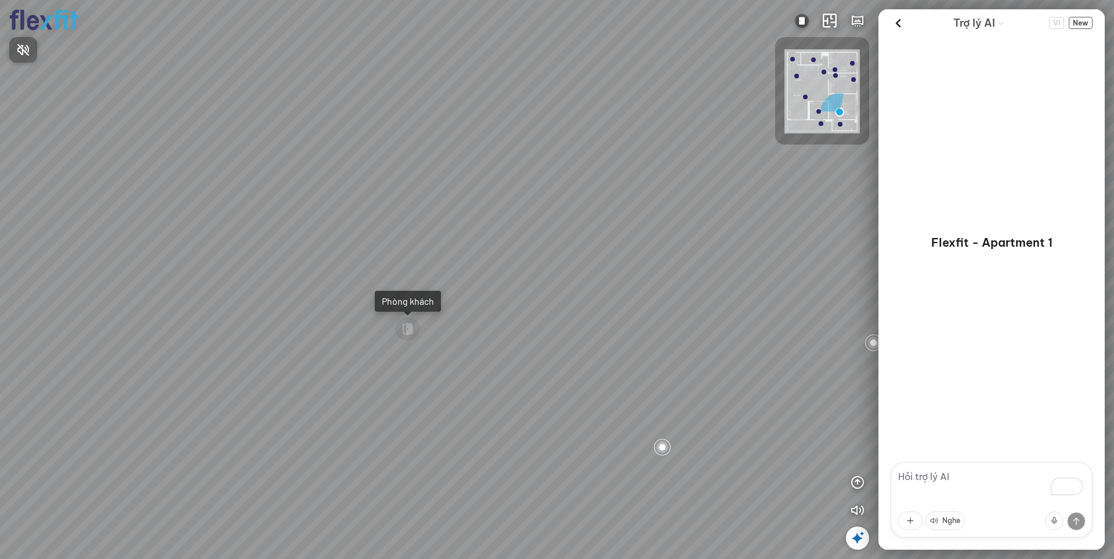
click at [859, 539] on div at bounding box center [557, 279] width 1114 height 559
click at [855, 541] on icon at bounding box center [858, 538] width 14 height 14
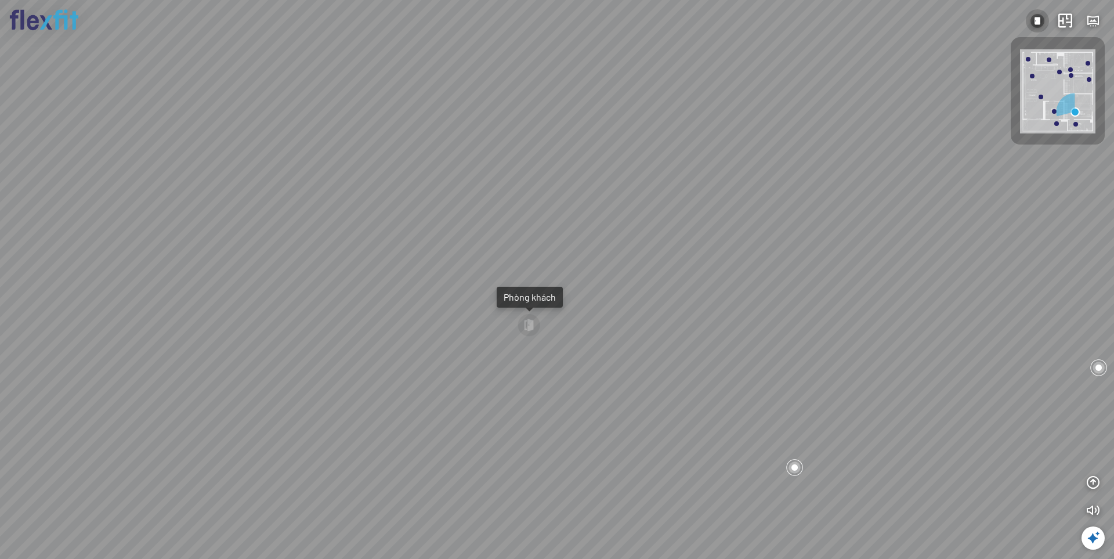
click at [1034, 13] on button at bounding box center [1037, 20] width 23 height 23
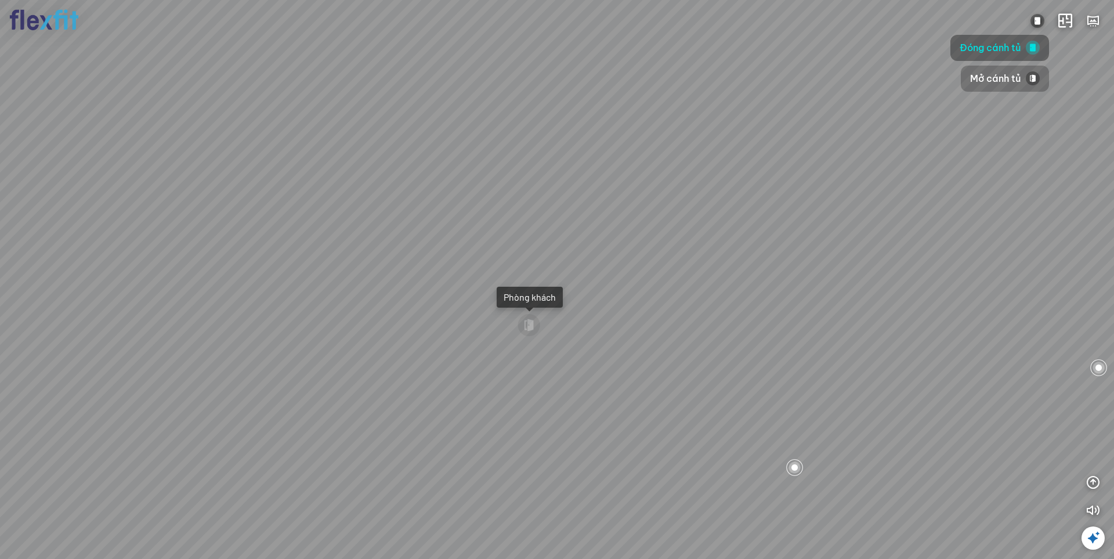
click at [991, 77] on span "Mở cánh tủ" at bounding box center [995, 78] width 51 height 15
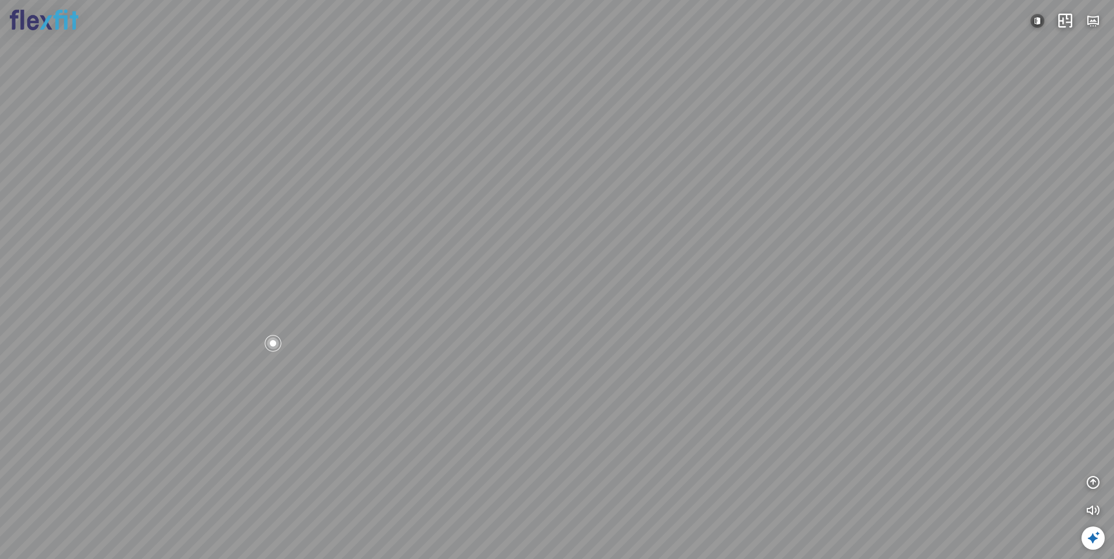
drag, startPoint x: 374, startPoint y: 243, endPoint x: 683, endPoint y: 243, distance: 308.7
click at [629, 239] on div "Phòng khách" at bounding box center [557, 279] width 1114 height 559
drag, startPoint x: 476, startPoint y: 261, endPoint x: 666, endPoint y: 275, distance: 190.9
click at [612, 262] on div "Phòng khách" at bounding box center [557, 279] width 1114 height 559
drag, startPoint x: 568, startPoint y: 256, endPoint x: 752, endPoint y: 251, distance: 184.0
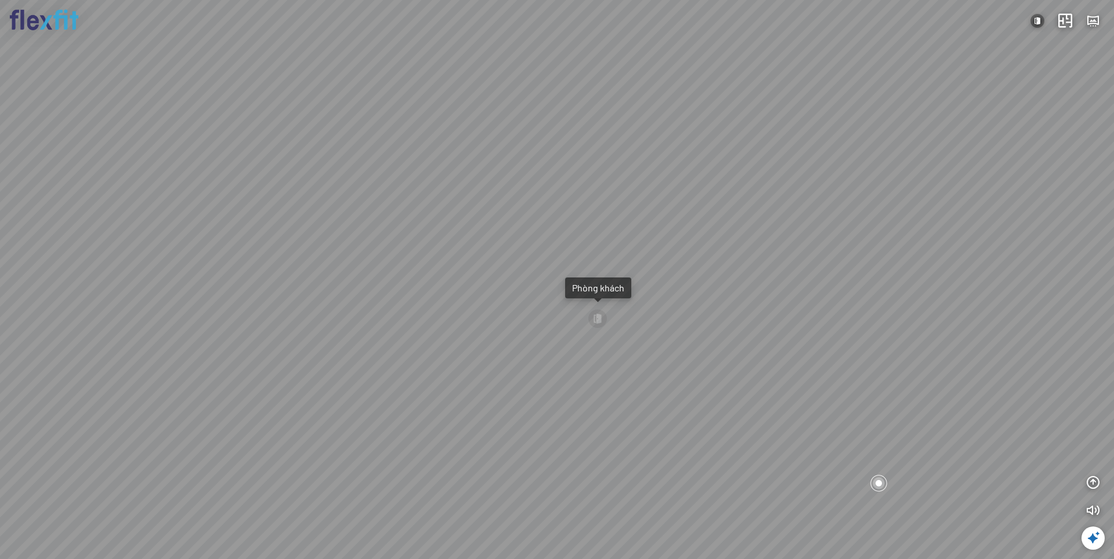
click at [752, 251] on div "Phòng khách" at bounding box center [557, 279] width 1114 height 559
drag, startPoint x: 765, startPoint y: 258, endPoint x: 516, endPoint y: 290, distance: 251.0
click at [516, 290] on div "Phòng khách" at bounding box center [557, 279] width 1114 height 559
drag, startPoint x: 598, startPoint y: 281, endPoint x: 584, endPoint y: 281, distance: 14.5
click at [584, 281] on div "Phòng khách" at bounding box center [557, 279] width 1114 height 559
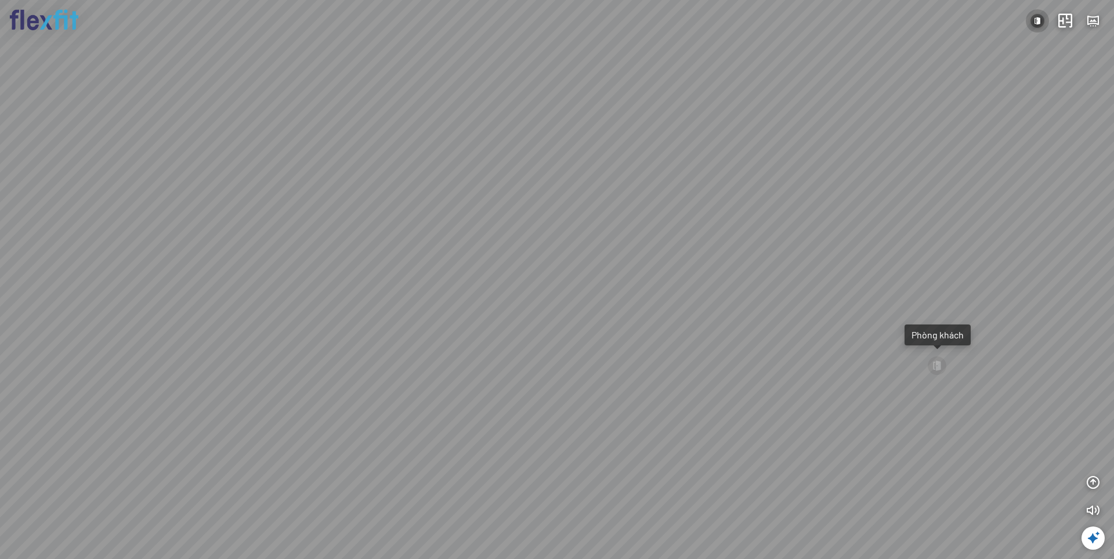
click at [1034, 24] on img at bounding box center [1038, 21] width 14 height 14
click at [1004, 47] on span "Đóng cánh tủ" at bounding box center [991, 48] width 62 height 15
drag, startPoint x: 563, startPoint y: 268, endPoint x: 510, endPoint y: 140, distance: 137.6
click at [510, 140] on div "Phòng khách Phòng tắm" at bounding box center [557, 279] width 1114 height 559
drag, startPoint x: 817, startPoint y: 210, endPoint x: 340, endPoint y: 229, distance: 476.9
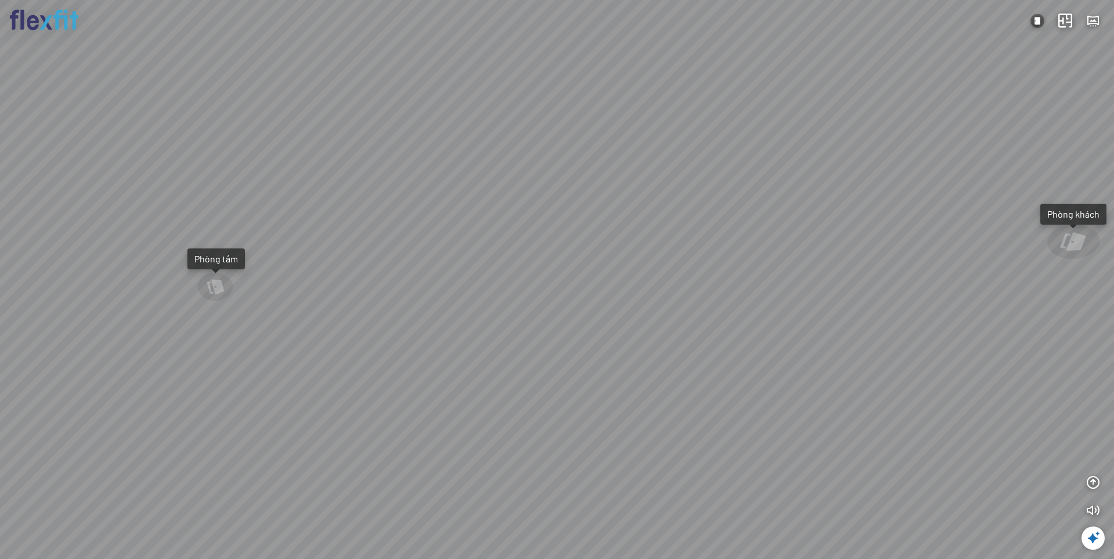
click at [340, 229] on div "Phòng khách Phòng tắm" at bounding box center [557, 279] width 1114 height 559
drag, startPoint x: 806, startPoint y: 226, endPoint x: 641, endPoint y: 349, distance: 205.7
click at [641, 349] on div "Phòng khách Phòng tắm" at bounding box center [557, 279] width 1114 height 559
drag, startPoint x: 604, startPoint y: 312, endPoint x: 220, endPoint y: 251, distance: 388.9
click at [242, 255] on div "Phòng khách Phòng tắm" at bounding box center [557, 279] width 1114 height 559
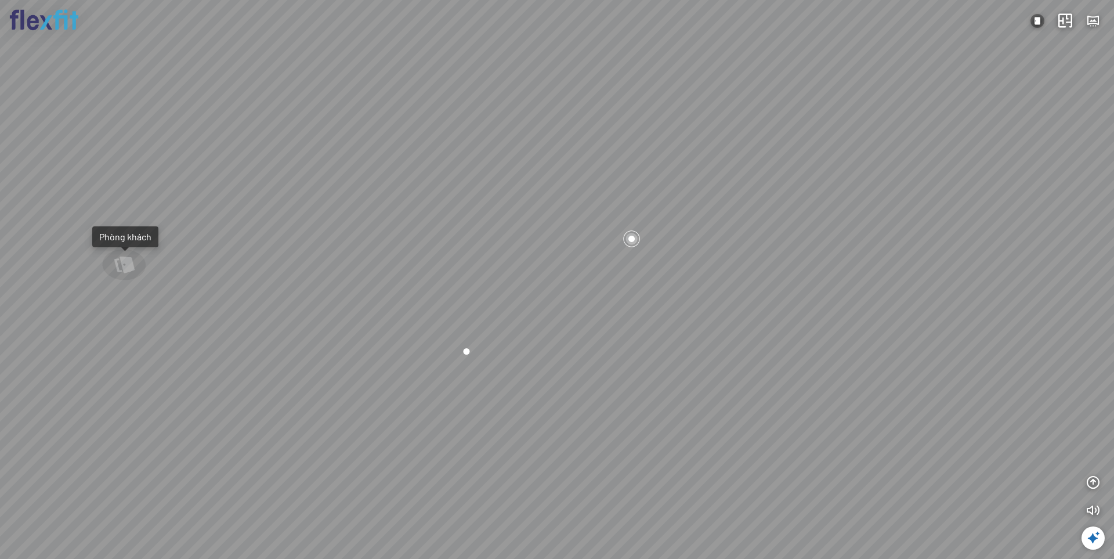
drag, startPoint x: 716, startPoint y: 371, endPoint x: 532, endPoint y: 326, distance: 188.9
click at [532, 326] on div "Phòng khách Phòng tắm" at bounding box center [557, 279] width 1114 height 559
drag, startPoint x: 699, startPoint y: 360, endPoint x: 432, endPoint y: 317, distance: 269.7
click at [484, 327] on div "Phòng khách Phòng tắm" at bounding box center [557, 279] width 1114 height 559
drag, startPoint x: 385, startPoint y: 303, endPoint x: -4, endPoint y: 203, distance: 401.6
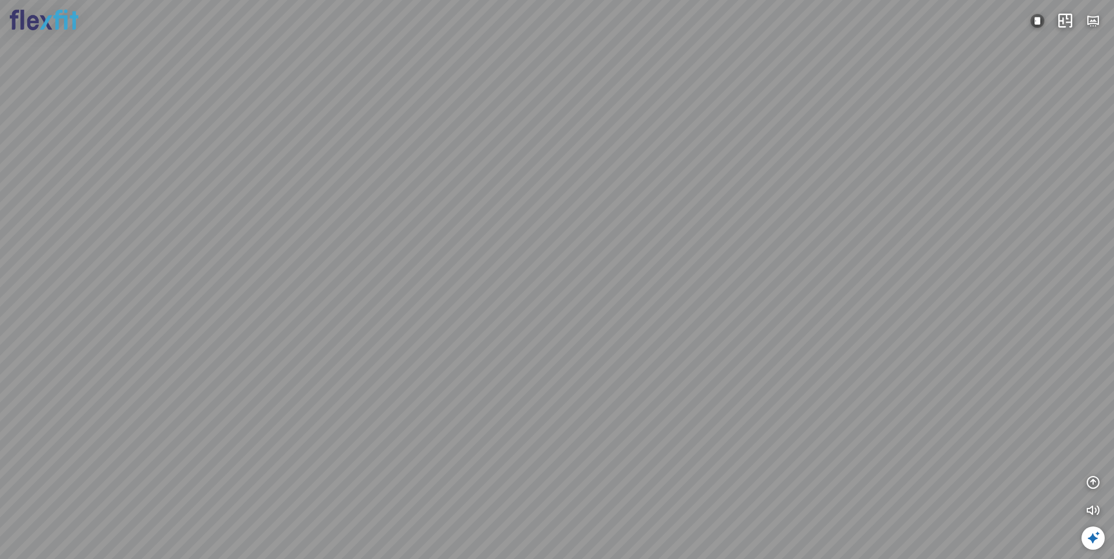
click at [0, 203] on html "Phòng khách Phòng tắm INFO: krpano 1.20.8 (build [DATE]) INFO: HTML5/Desktop - …" at bounding box center [557, 279] width 1114 height 559
drag, startPoint x: 674, startPoint y: 327, endPoint x: 375, endPoint y: 335, distance: 299.6
click at [387, 337] on div "Phòng khách Phòng tắm" at bounding box center [557, 279] width 1114 height 559
drag, startPoint x: 758, startPoint y: 276, endPoint x: 557, endPoint y: 376, distance: 224.2
click at [557, 376] on div "Phòng khách Phòng tắm" at bounding box center [557, 279] width 1114 height 559
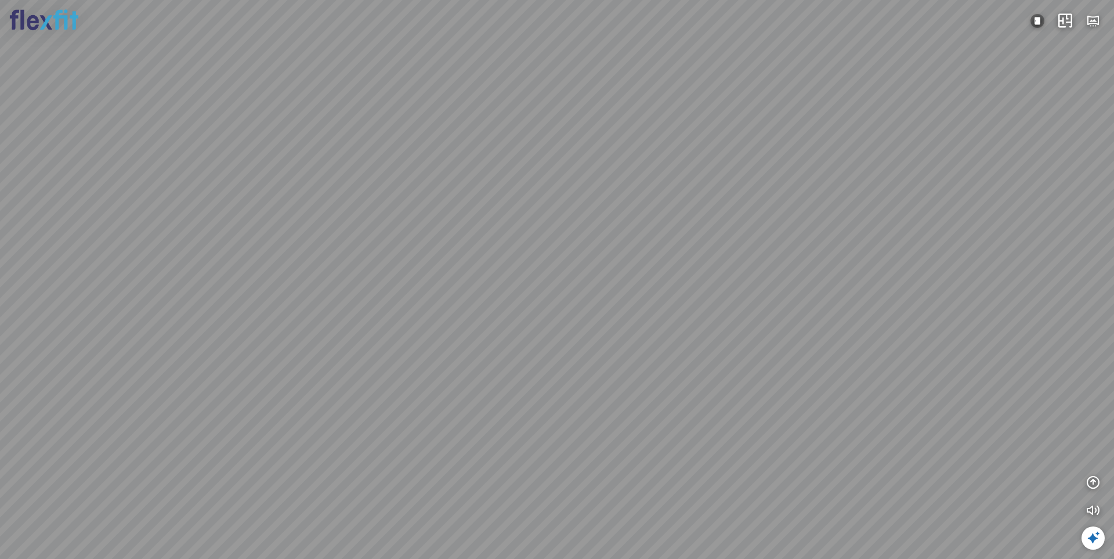
drag, startPoint x: 479, startPoint y: 287, endPoint x: 483, endPoint y: 395, distance: 108.6
click at [468, 397] on div "Phòng khách Phòng tắm" at bounding box center [557, 279] width 1114 height 559
drag, startPoint x: 432, startPoint y: 295, endPoint x: 497, endPoint y: 416, distance: 136.9
click at [497, 416] on div "Phòng khách Phòng tắm" at bounding box center [557, 279] width 1114 height 559
drag, startPoint x: 498, startPoint y: 305, endPoint x: 678, endPoint y: 411, distance: 208.6
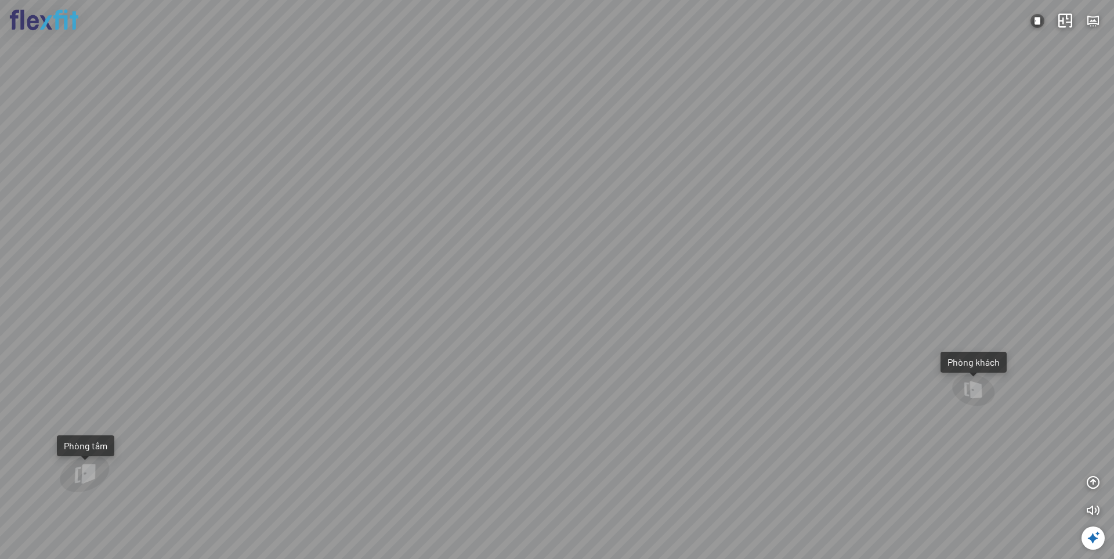
click at [678, 411] on div "Phòng khách Phòng tắm" at bounding box center [557, 279] width 1114 height 559
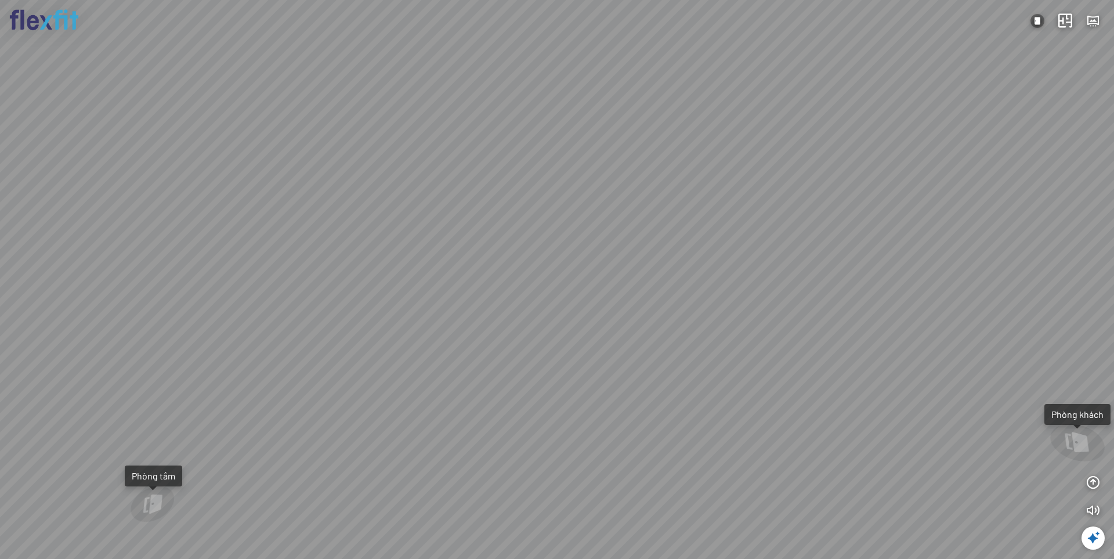
drag, startPoint x: 518, startPoint y: 399, endPoint x: 689, endPoint y: 208, distance: 256.1
click at [669, 222] on div "Phòng khách Phòng tắm" at bounding box center [557, 279] width 1114 height 559
drag, startPoint x: 706, startPoint y: 290, endPoint x: 996, endPoint y: 296, distance: 290.2
click at [876, 290] on div "Phòng khách Phòng tắm" at bounding box center [557, 279] width 1114 height 559
drag, startPoint x: 341, startPoint y: 279, endPoint x: 824, endPoint y: 265, distance: 483.0
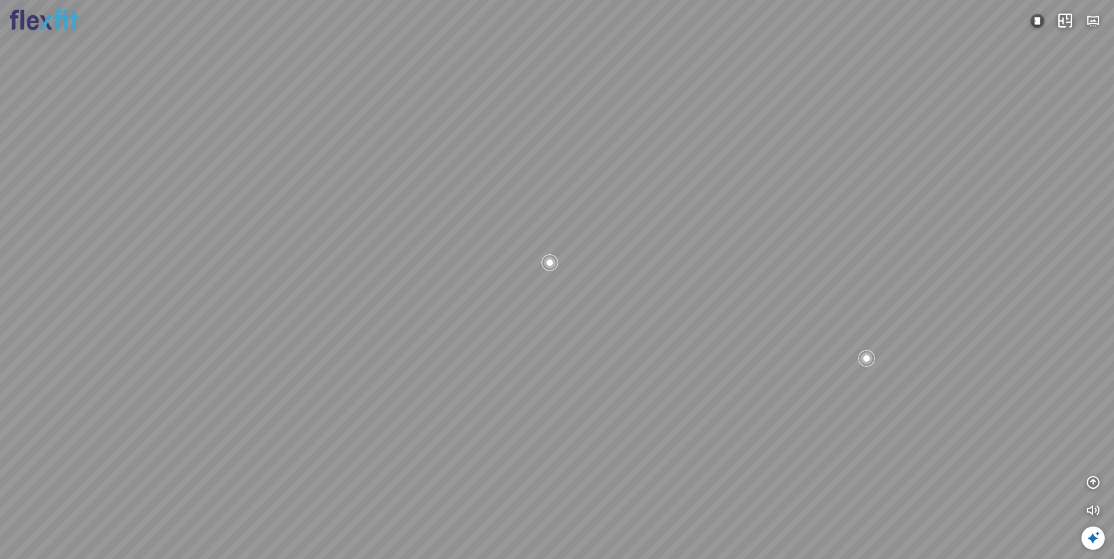
click at [635, 258] on div "Phòng khách Phòng tắm" at bounding box center [557, 279] width 1114 height 559
drag, startPoint x: 573, startPoint y: 260, endPoint x: 954, endPoint y: 298, distance: 382.6
click at [942, 295] on div "Phòng khách Phòng tắm" at bounding box center [557, 279] width 1114 height 559
drag, startPoint x: 660, startPoint y: 285, endPoint x: 800, endPoint y: 402, distance: 182.5
click at [800, 402] on div "Phòng khách Phòng tắm" at bounding box center [557, 279] width 1114 height 559
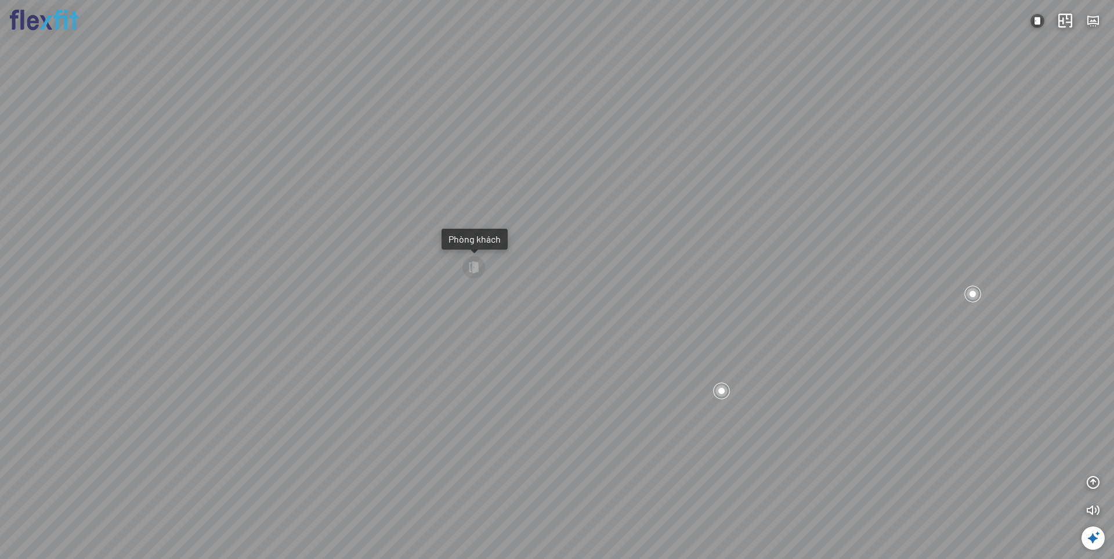
drag, startPoint x: 829, startPoint y: 322, endPoint x: 474, endPoint y: 356, distance: 356.9
click at [476, 356] on div "Phòng khách Phòng tắm" at bounding box center [557, 279] width 1114 height 559
click at [1032, 21] on img at bounding box center [1038, 21] width 14 height 14
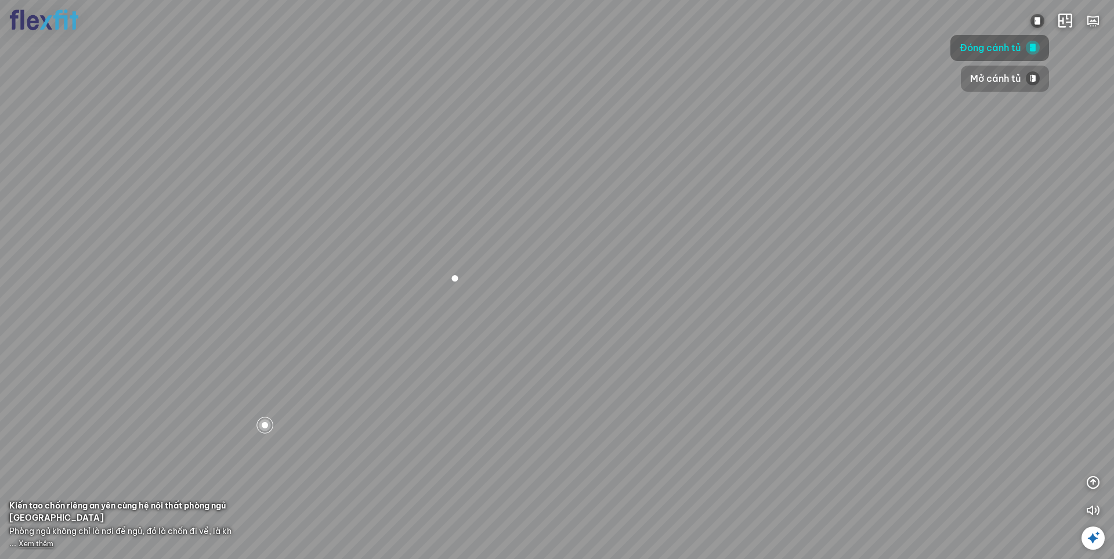
click at [1010, 80] on span "Mở cánh tủ" at bounding box center [995, 78] width 51 height 15
drag, startPoint x: 489, startPoint y: 266, endPoint x: 684, endPoint y: 271, distance: 195.1
click at [670, 271] on div "Phòng khách" at bounding box center [557, 279] width 1114 height 559
click at [1090, 508] on icon "button" at bounding box center [1093, 510] width 14 height 14
click at [1072, 21] on icon "button" at bounding box center [1066, 21] width 14 height 14
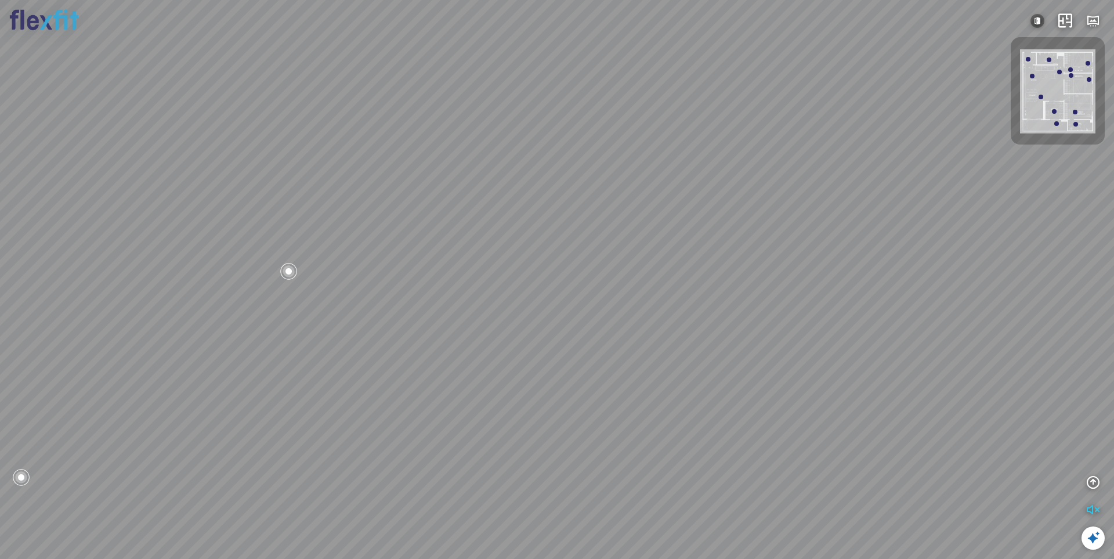
drag, startPoint x: 538, startPoint y: 288, endPoint x: 709, endPoint y: 257, distance: 174.0
click at [709, 257] on div "Phòng khách" at bounding box center [557, 279] width 1114 height 559
drag, startPoint x: 601, startPoint y: 231, endPoint x: 669, endPoint y: 227, distance: 68.0
click at [656, 227] on div "Phòng khách" at bounding box center [557, 279] width 1114 height 559
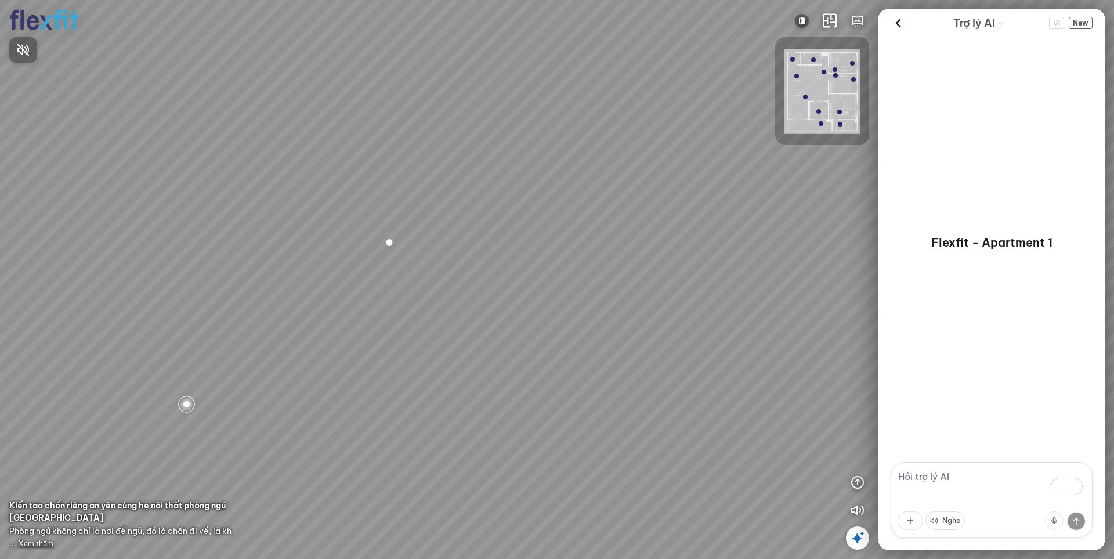
click at [805, 20] on div at bounding box center [557, 279] width 1114 height 559
click at [805, 20] on img at bounding box center [802, 21] width 14 height 14
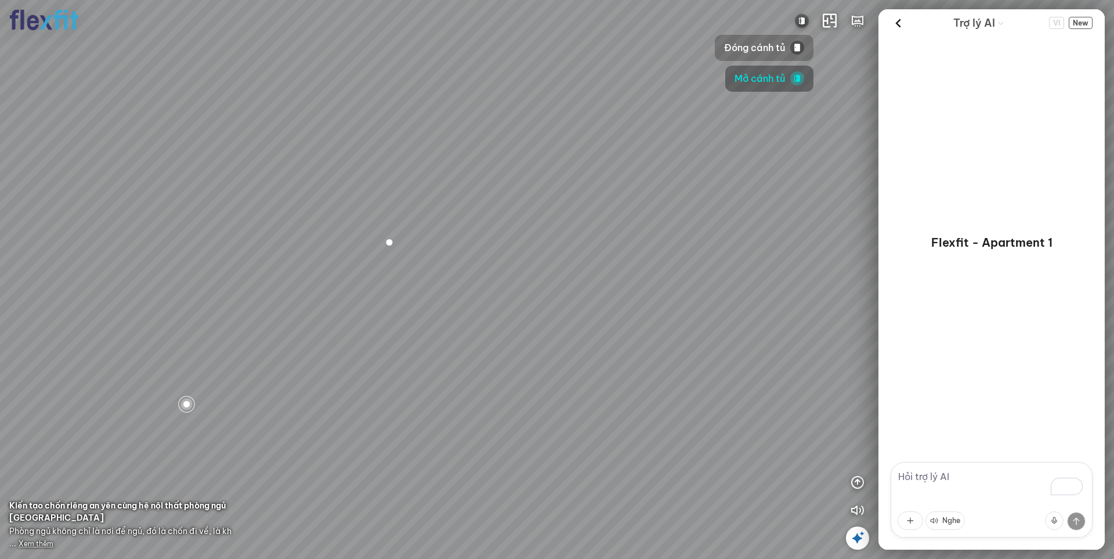
click at [768, 44] on span "Đóng cánh tủ" at bounding box center [755, 48] width 62 height 15
drag, startPoint x: 568, startPoint y: 290, endPoint x: 665, endPoint y: 273, distance: 98.4
click at [658, 273] on div "Phòng khách Phòng tắm" at bounding box center [557, 279] width 1114 height 559
drag, startPoint x: 471, startPoint y: 285, endPoint x: 714, endPoint y: 272, distance: 243.5
click at [685, 271] on div "Phòng khách Phòng tắm" at bounding box center [557, 279] width 1114 height 559
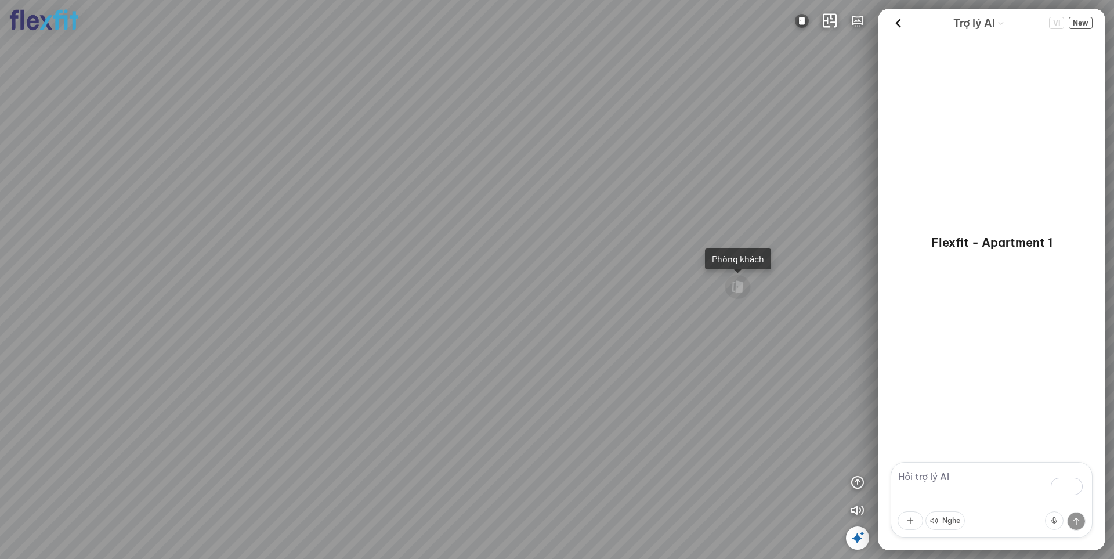
drag, startPoint x: 580, startPoint y: 248, endPoint x: 763, endPoint y: 369, distance: 218.9
click at [763, 367] on div "Phòng khách Phòng tắm" at bounding box center [557, 279] width 1114 height 559
click at [801, 20] on img at bounding box center [802, 21] width 14 height 14
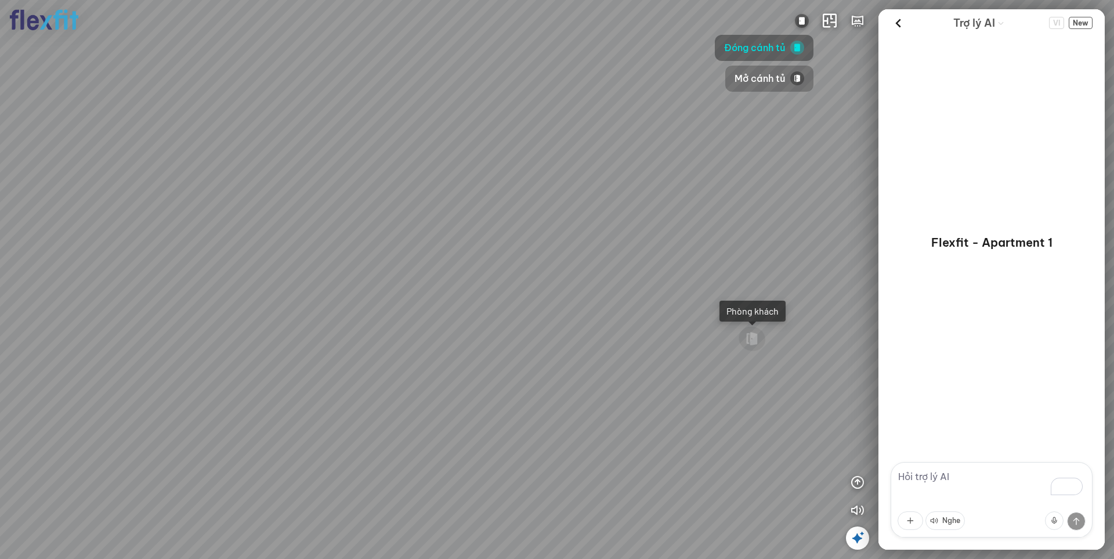
click at [764, 82] on span "Mở cánh tủ" at bounding box center [760, 78] width 51 height 15
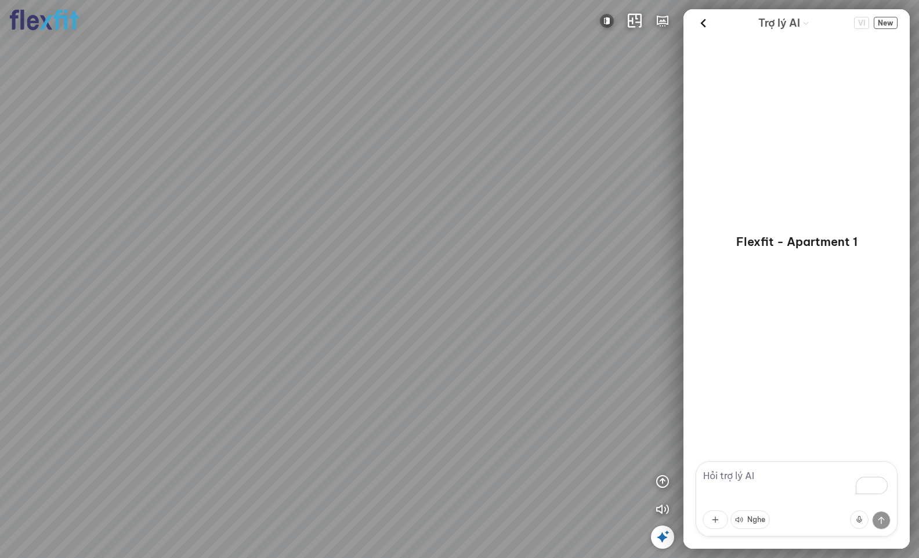
drag, startPoint x: 320, startPoint y: 284, endPoint x: 464, endPoint y: 242, distance: 150.0
click at [464, 242] on div "Phòng khách" at bounding box center [459, 279] width 919 height 558
drag, startPoint x: 549, startPoint y: 263, endPoint x: 525, endPoint y: 315, distance: 56.3
click at [525, 315] on div "Phòng khách" at bounding box center [459, 279] width 919 height 558
click at [696, 19] on icon at bounding box center [703, 23] width 17 height 17
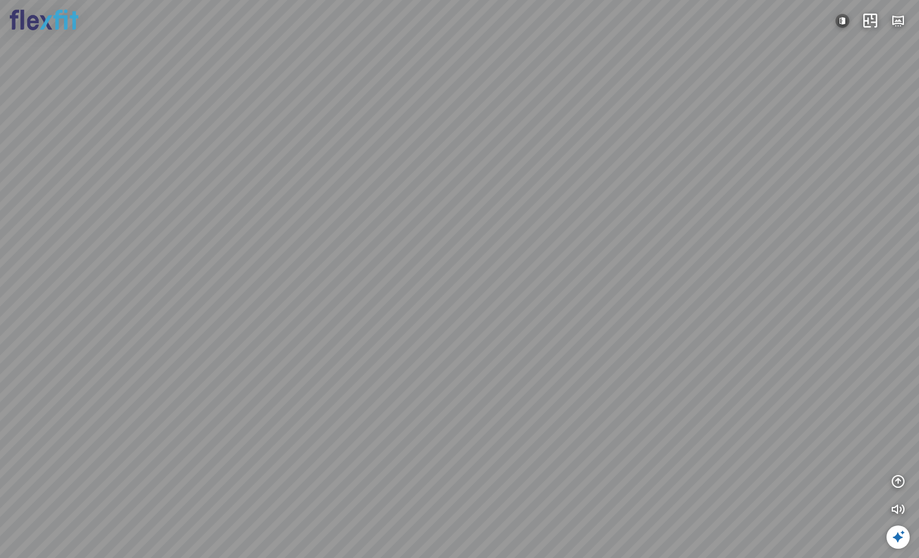
drag, startPoint x: 706, startPoint y: 326, endPoint x: 580, endPoint y: 279, distance: 133.7
click at [580, 279] on div "Phòng khách" at bounding box center [459, 279] width 919 height 558
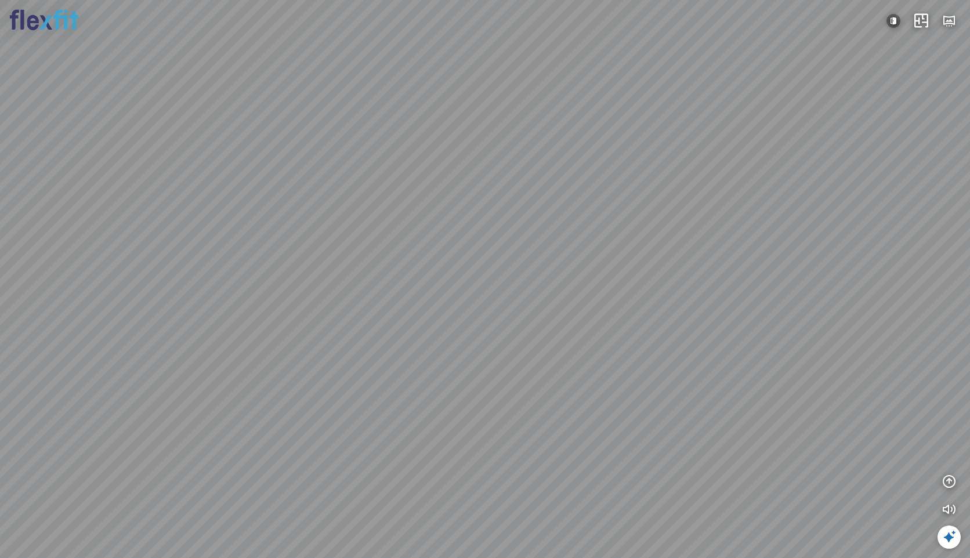
drag, startPoint x: 587, startPoint y: 208, endPoint x: 113, endPoint y: 202, distance: 474.2
click at [113, 202] on div "Phòng khách" at bounding box center [485, 279] width 970 height 558
drag, startPoint x: 429, startPoint y: 248, endPoint x: -123, endPoint y: 145, distance: 561.4
click at [0, 145] on html "Phòng khách INFO: krpano 1.20.8 (build 2020-09-15) INFO: HTML5/Desktop - Chrome…" at bounding box center [485, 279] width 970 height 558
drag, startPoint x: 394, startPoint y: 176, endPoint x: 305, endPoint y: 221, distance: 99.9
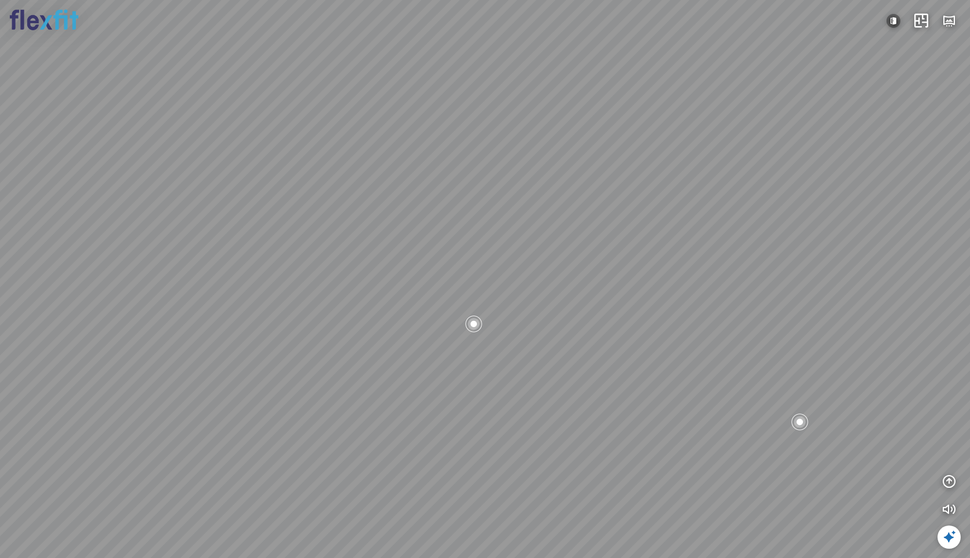
click at [260, 224] on div "Phòng khách" at bounding box center [485, 279] width 970 height 558
drag, startPoint x: 505, startPoint y: 133, endPoint x: 315, endPoint y: 192, distance: 199.0
click at [236, 167] on div "Phòng khách" at bounding box center [485, 279] width 970 height 558
drag, startPoint x: 717, startPoint y: 294, endPoint x: 313, endPoint y: 375, distance: 411.6
click at [313, 375] on div "Phòng khách" at bounding box center [485, 279] width 970 height 558
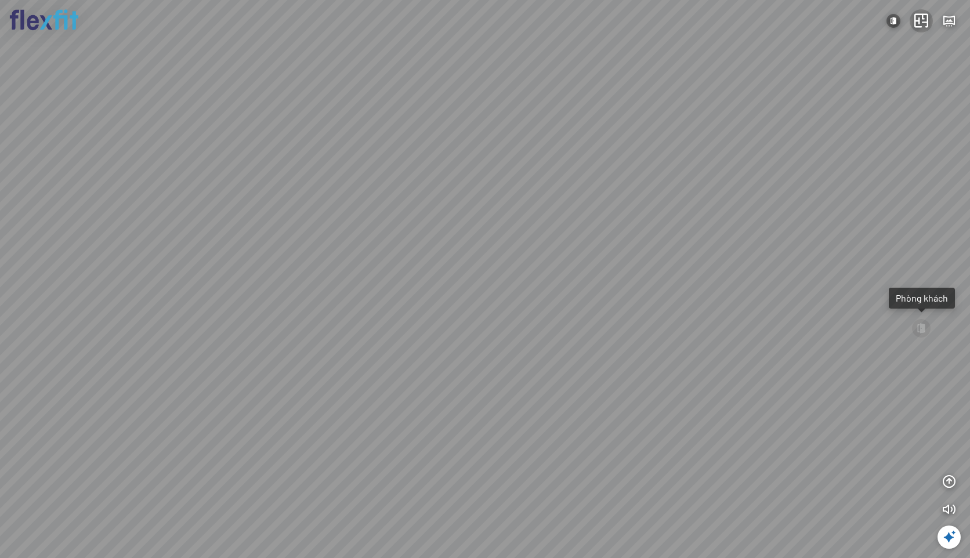
click at [926, 20] on icon "button" at bounding box center [922, 21] width 14 height 14
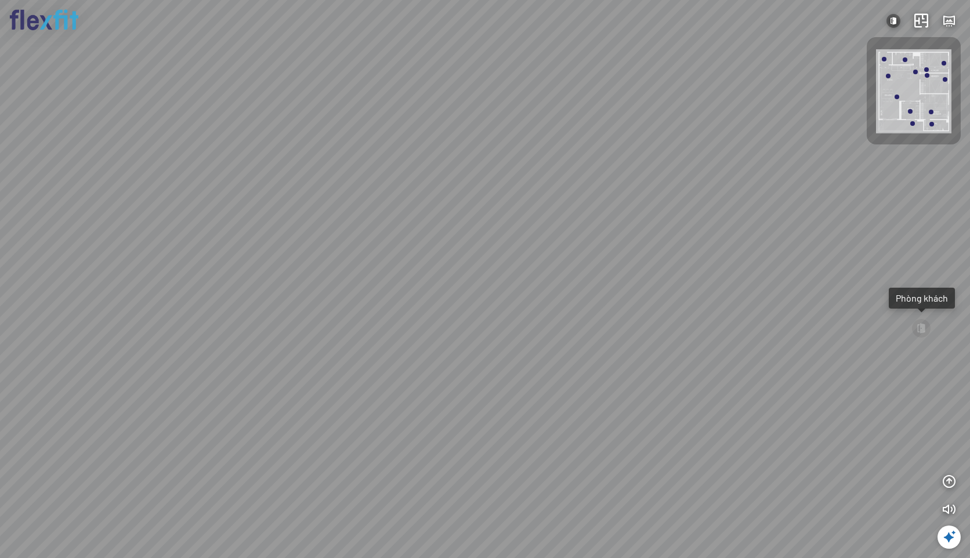
click at [913, 88] on img at bounding box center [913, 91] width 75 height 84
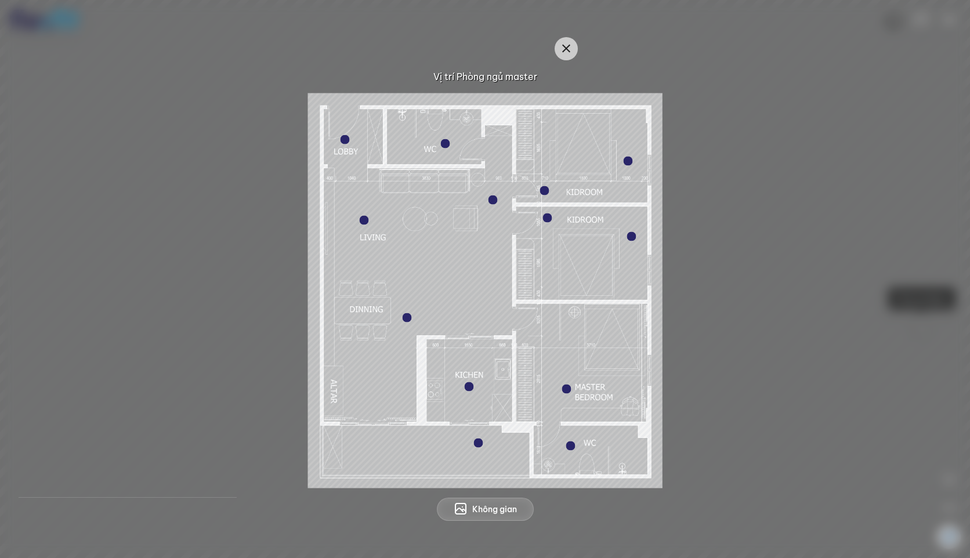
click at [364, 222] on div at bounding box center [363, 220] width 9 height 9
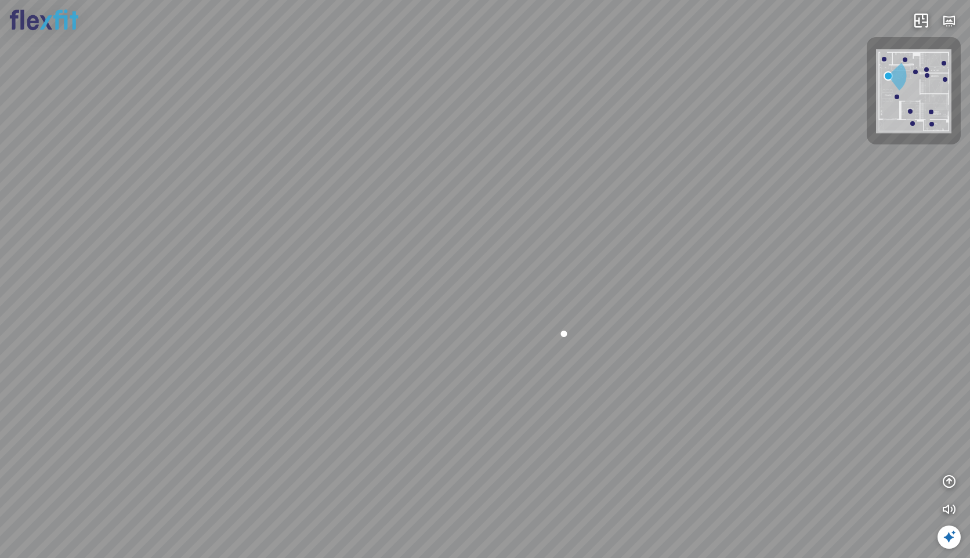
drag, startPoint x: 405, startPoint y: 295, endPoint x: 305, endPoint y: 185, distance: 149.1
click at [328, 177] on div "Ban công Bếp Phòng ngủ master Phòng ngủ Phòng ngủ" at bounding box center [485, 279] width 970 height 558
drag, startPoint x: 651, startPoint y: 207, endPoint x: 262, endPoint y: 215, distance: 388.9
click at [262, 215] on div "Ban công Bếp Phòng ngủ master Phòng ngủ Phòng ngủ" at bounding box center [485, 279] width 970 height 558
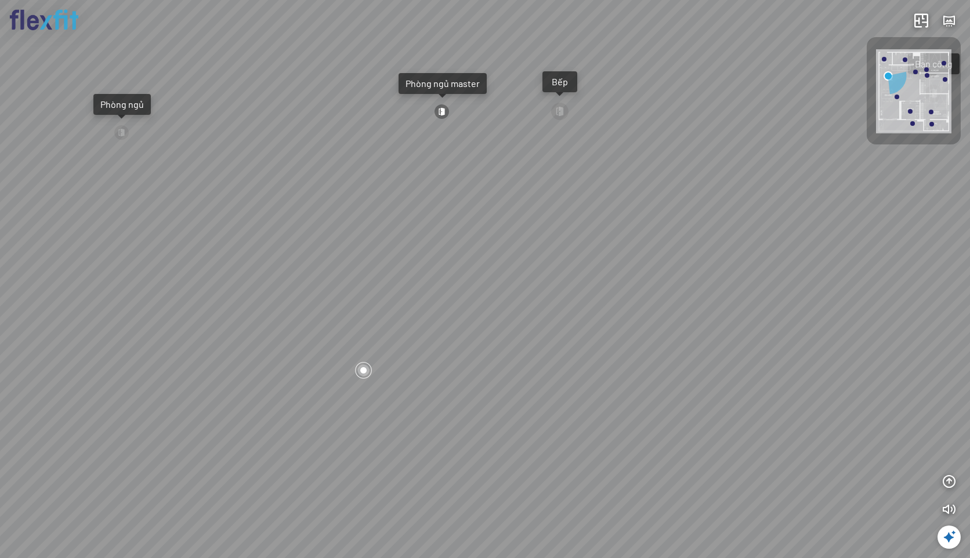
drag, startPoint x: 281, startPoint y: 215, endPoint x: 595, endPoint y: 231, distance: 313.8
click at [626, 230] on div "Ban công Bếp Phòng ngủ master Phòng ngủ Phòng ngủ" at bounding box center [485, 279] width 970 height 558
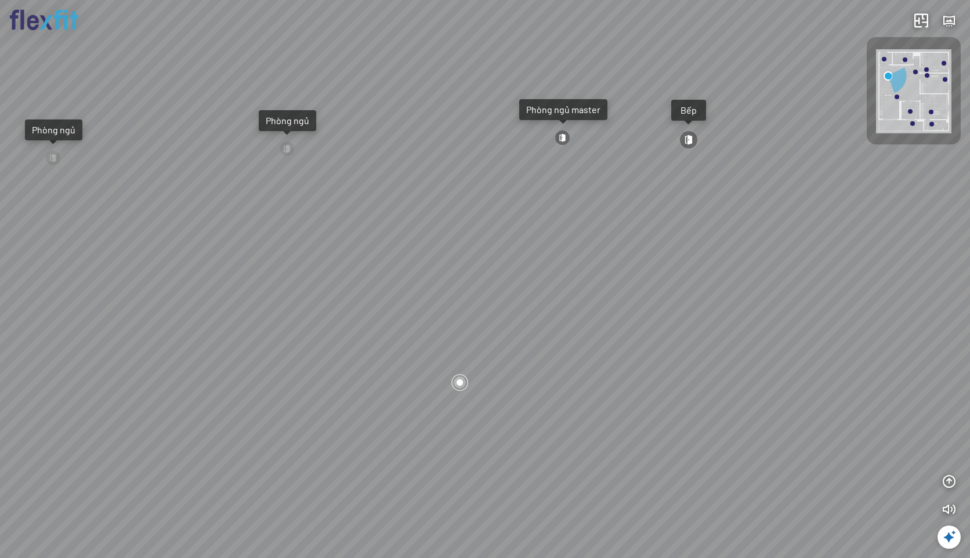
drag, startPoint x: 540, startPoint y: 232, endPoint x: 856, endPoint y: 274, distance: 319.1
click at [652, 254] on div "Ban công Bếp Phòng ngủ master Phòng ngủ Phòng ngủ" at bounding box center [485, 279] width 970 height 558
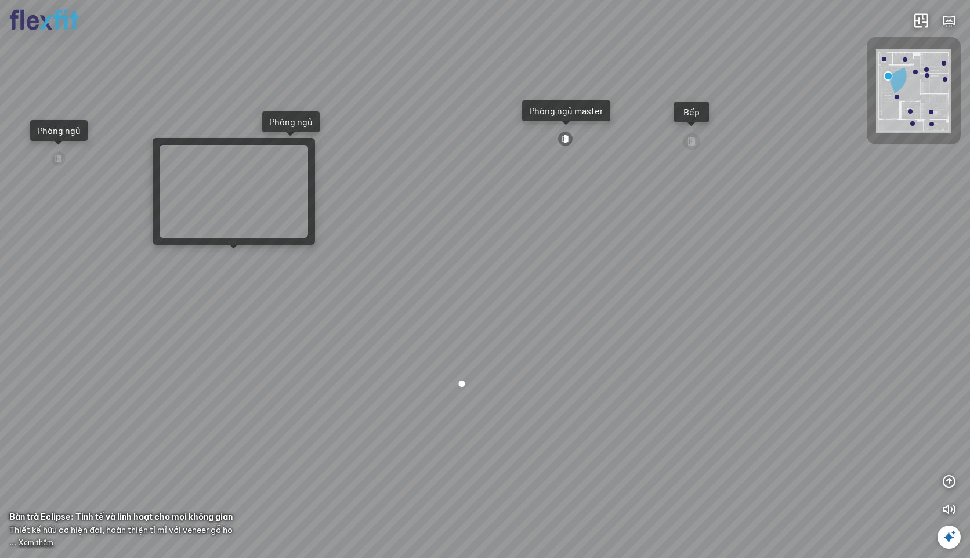
click at [236, 259] on div "Ban công Bếp Phòng ngủ master Phòng ngủ Phòng ngủ" at bounding box center [485, 279] width 970 height 558
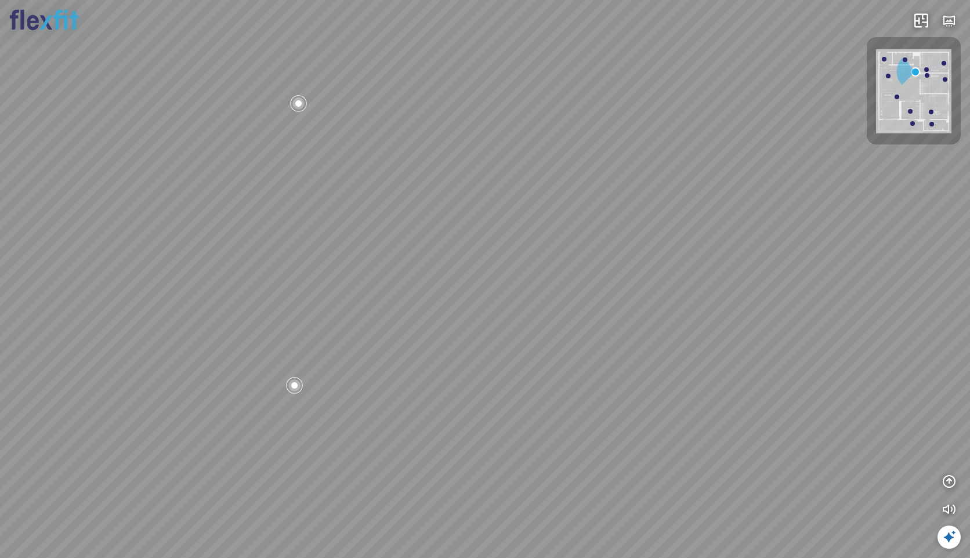
drag, startPoint x: 501, startPoint y: 310, endPoint x: 634, endPoint y: 175, distance: 188.8
click at [634, 175] on div "Bếp WC Phòng ngủ master Phòng ngủ Phòng ngủ" at bounding box center [485, 279] width 970 height 558
drag, startPoint x: 457, startPoint y: 247, endPoint x: 82, endPoint y: 232, distance: 374.7
click at [91, 232] on div "Bếp WC Phòng ngủ master Phòng ngủ Phòng ngủ" at bounding box center [485, 279] width 970 height 558
drag, startPoint x: 420, startPoint y: 194, endPoint x: 561, endPoint y: 299, distance: 175.4
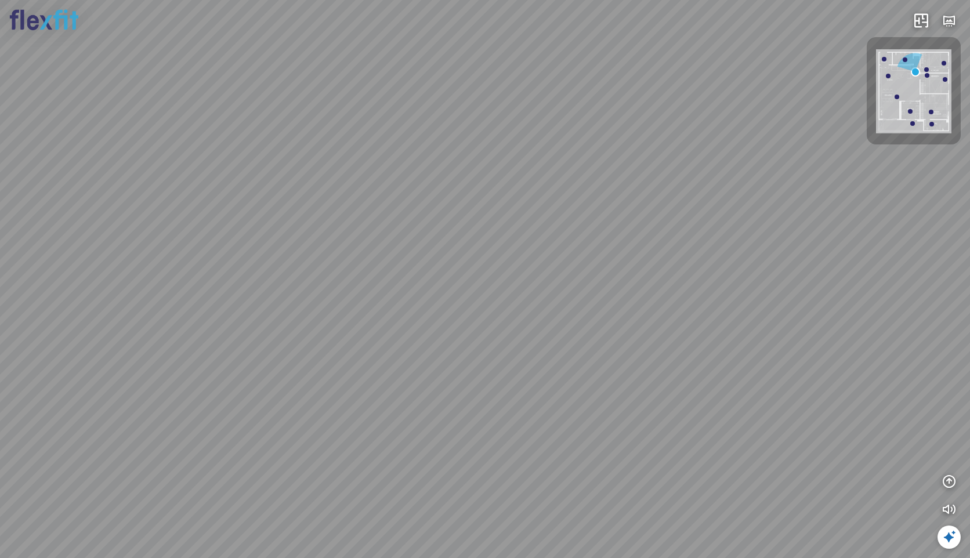
click at [561, 299] on div "Bếp WC Phòng ngủ master Phòng ngủ Phòng ngủ" at bounding box center [485, 279] width 970 height 558
drag, startPoint x: 429, startPoint y: 322, endPoint x: 696, endPoint y: 262, distance: 274.0
click at [675, 255] on div "Bếp WC Phòng ngủ master Phòng ngủ Phòng ngủ" at bounding box center [485, 279] width 970 height 558
drag, startPoint x: 399, startPoint y: 241, endPoint x: 672, endPoint y: 331, distance: 287.4
click at [675, 341] on div "Bếp WC Phòng ngủ master Phòng ngủ Phòng ngủ" at bounding box center [485, 279] width 970 height 558
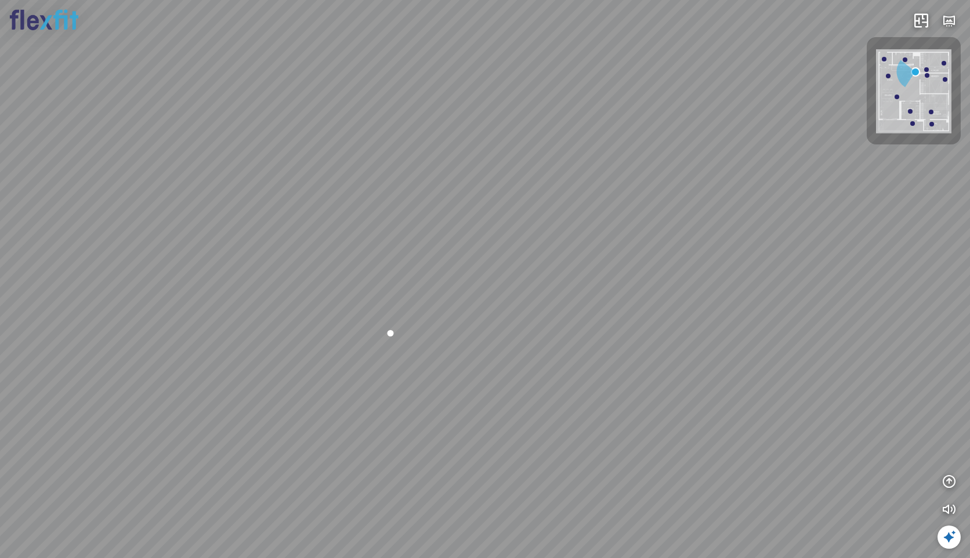
drag, startPoint x: 684, startPoint y: 273, endPoint x: 683, endPoint y: 285, distance: 11.6
click at [683, 285] on div "Bếp WC Phòng ngủ master Phòng ngủ Phòng ngủ" at bounding box center [485, 279] width 970 height 558
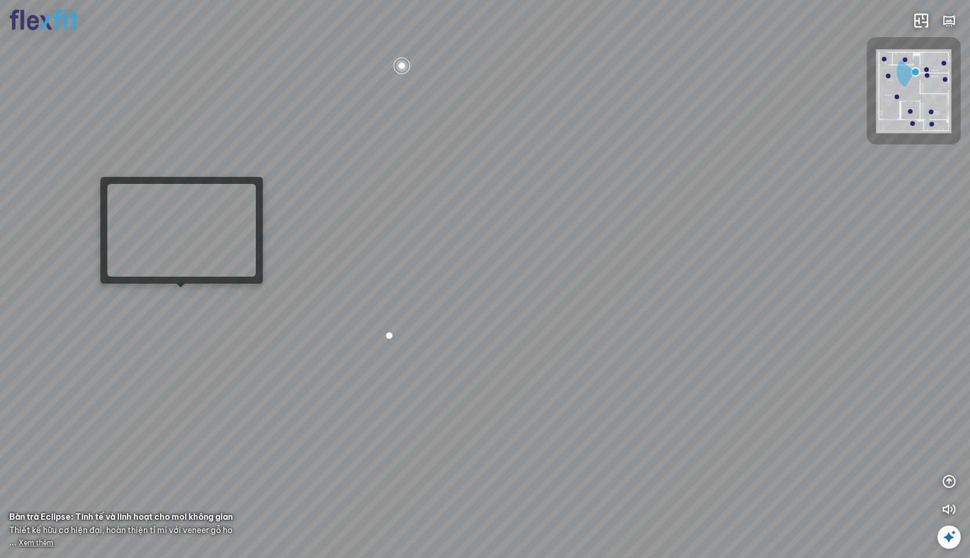
click at [182, 295] on div "Bếp WC Phòng ngủ master Phòng ngủ Phòng ngủ" at bounding box center [485, 279] width 970 height 558
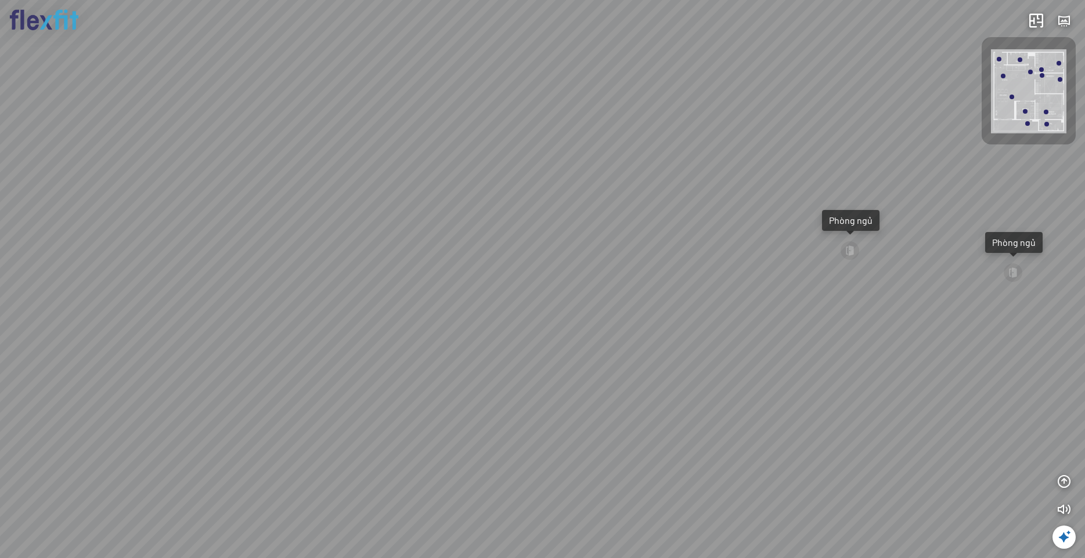
drag, startPoint x: 498, startPoint y: 229, endPoint x: 591, endPoint y: 214, distance: 94.1
click at [591, 214] on div "Ban công Bếp Phòng ngủ master Phòng ngủ Phòng ngủ" at bounding box center [542, 279] width 1085 height 558
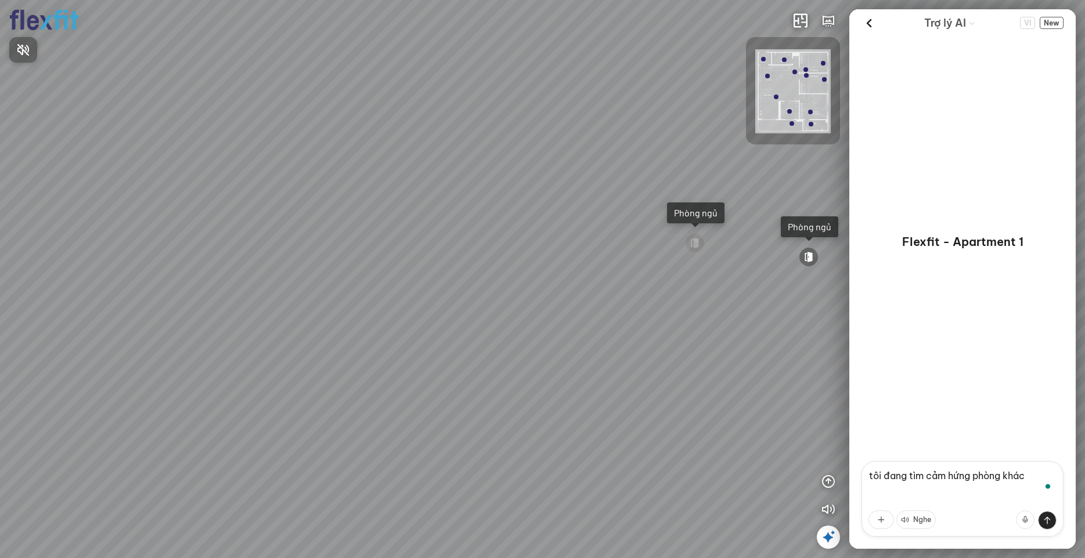
type textarea "tôi đang tìm cảm hứng phòng khách"
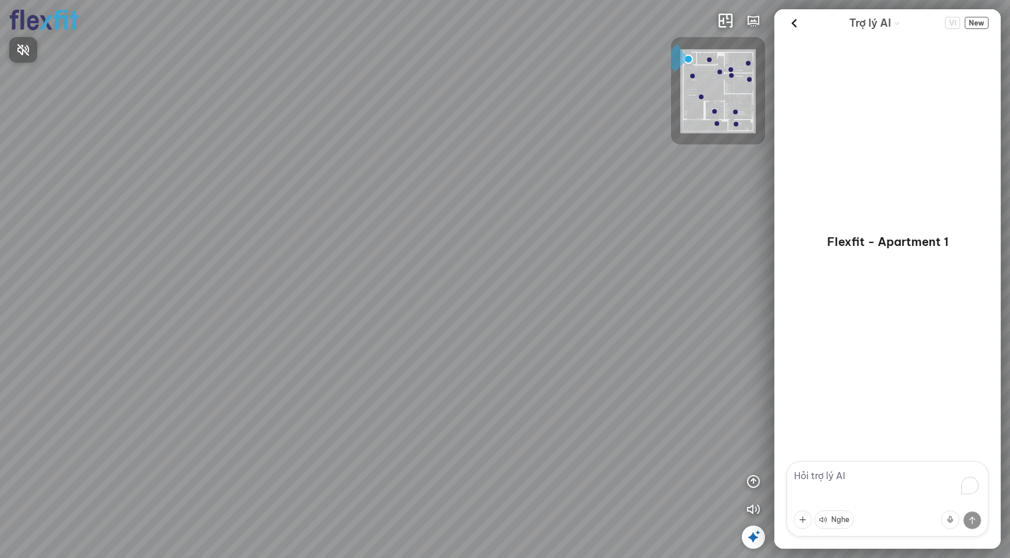
click at [825, 471] on div at bounding box center [505, 279] width 1010 height 558
click at [823, 476] on textarea "To enrich screen reader interactions, please activate Accessibility in Grammarl…" at bounding box center [887, 498] width 202 height 75
type textarea "tôi đang tìm cảm hứng phòng khách"
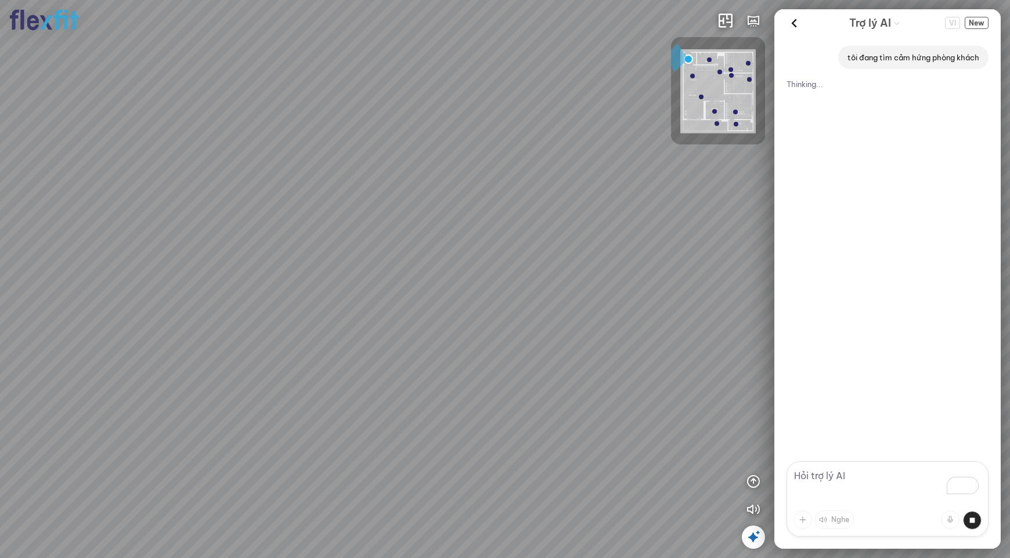
drag, startPoint x: 487, startPoint y: 395, endPoint x: 499, endPoint y: 378, distance: 21.3
click at [488, 395] on div at bounding box center [505, 279] width 1010 height 558
drag, startPoint x: 499, startPoint y: 378, endPoint x: 517, endPoint y: 357, distance: 27.1
click at [517, 357] on div at bounding box center [505, 279] width 1010 height 558
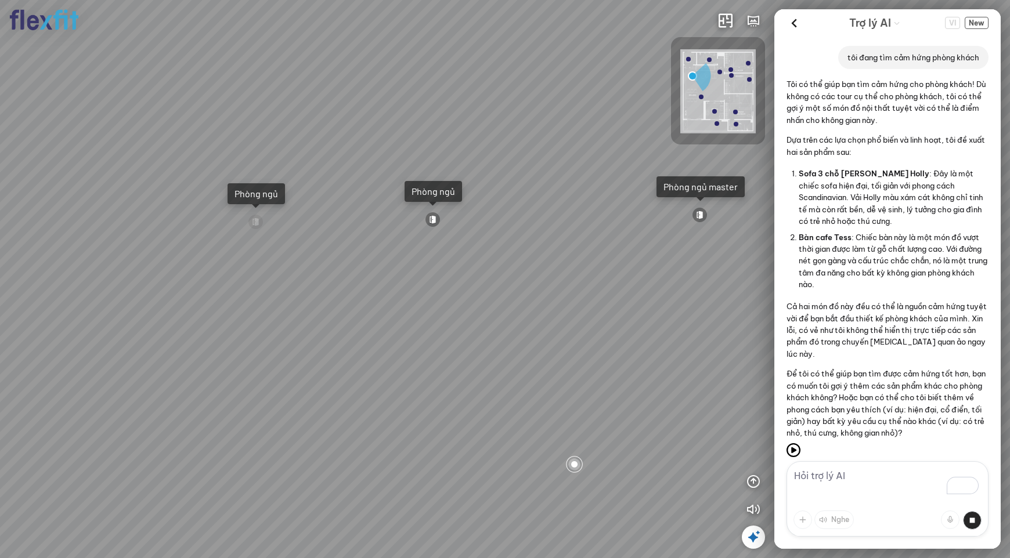
scroll to position [38, 0]
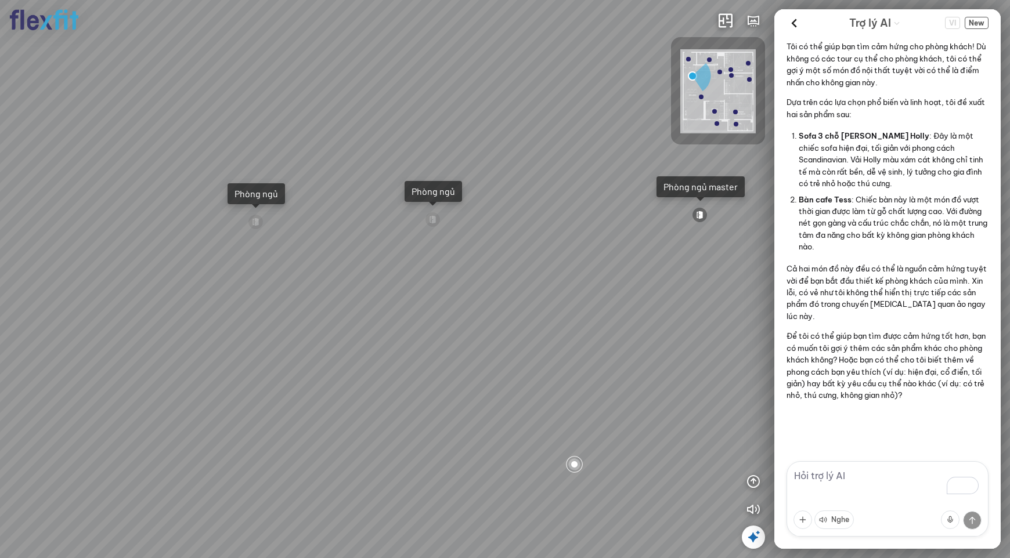
click at [834, 486] on textarea "To enrich screen reader interactions, please activate Accessibility in Grammarl…" at bounding box center [887, 498] width 202 height 75
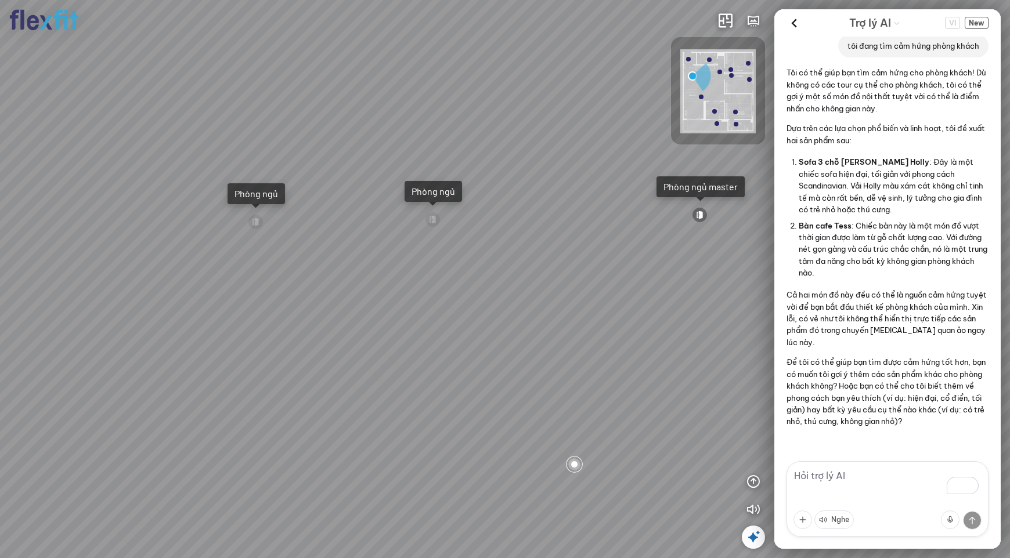
scroll to position [0, 0]
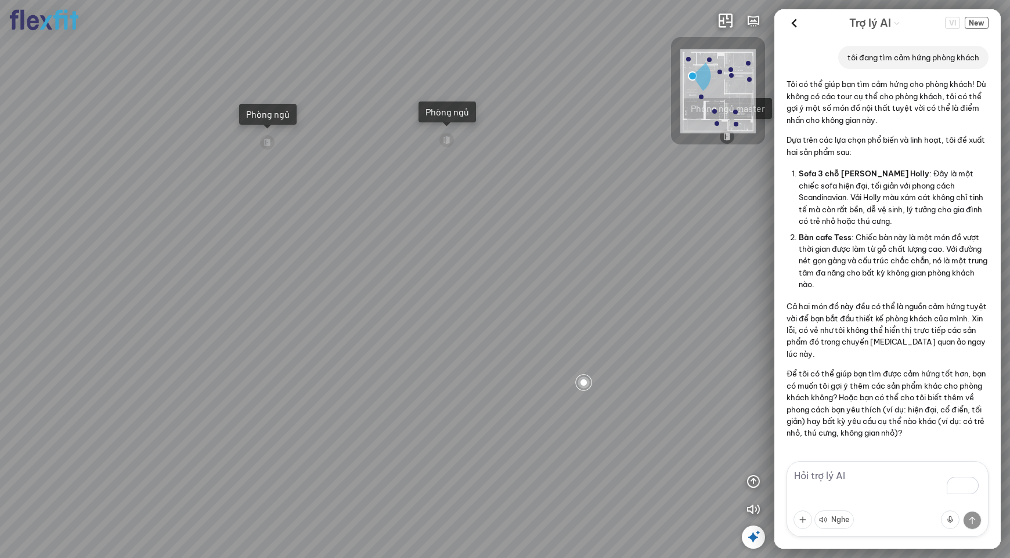
drag, startPoint x: 618, startPoint y: 407, endPoint x: 645, endPoint y: 325, distance: 86.6
click at [645, 325] on div "Ban công Bếp Phòng ngủ master Phòng ngủ Phòng ngủ" at bounding box center [505, 279] width 1010 height 558
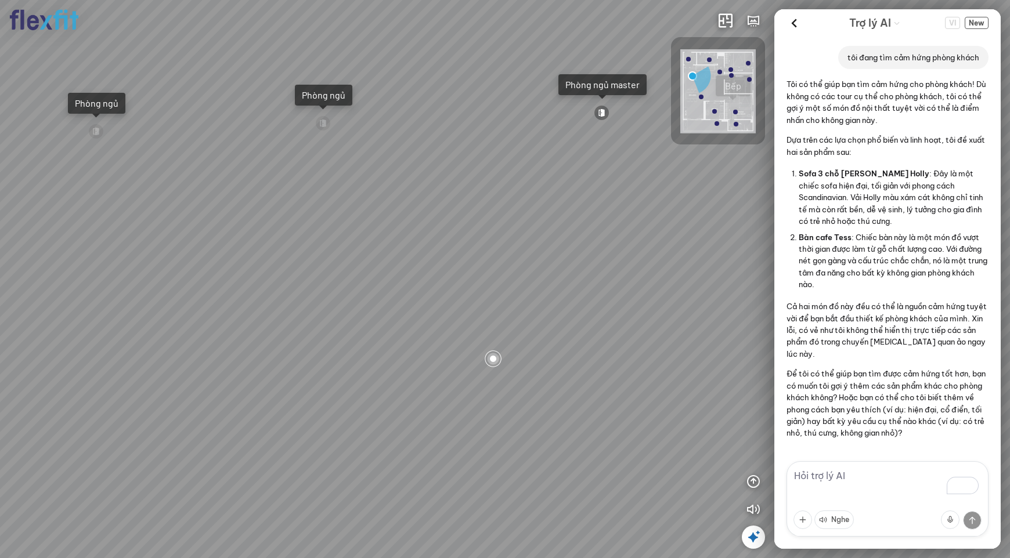
click at [514, 389] on div "Ban công Bếp Phòng ngủ master Phòng ngủ Phòng ngủ" at bounding box center [505, 279] width 1010 height 558
click at [813, 478] on textarea "To enrich screen reader interactions, please activate Accessibility in Grammarl…" at bounding box center [887, 498] width 202 height 75
type textarea "dẫn tôi đi xem master"
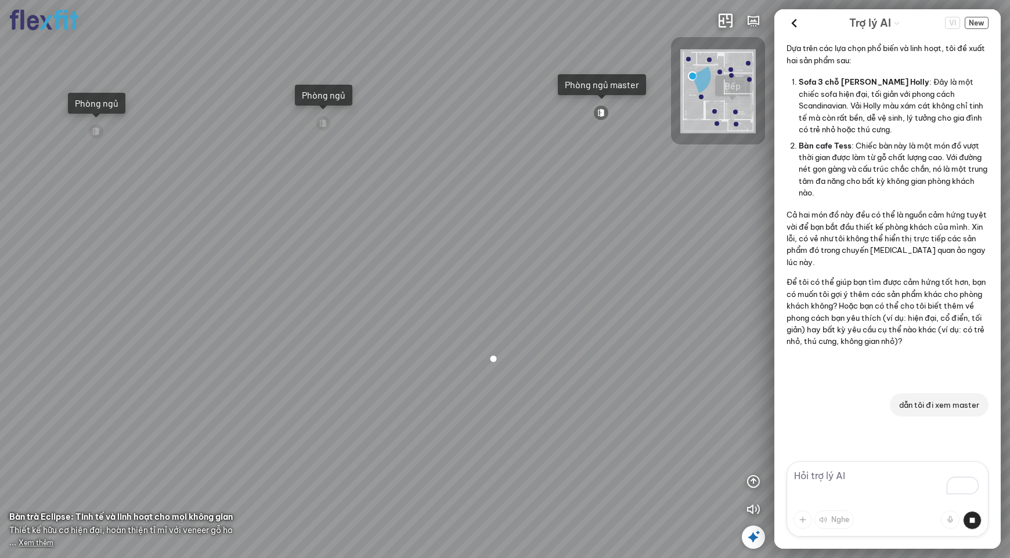
scroll to position [121, 0]
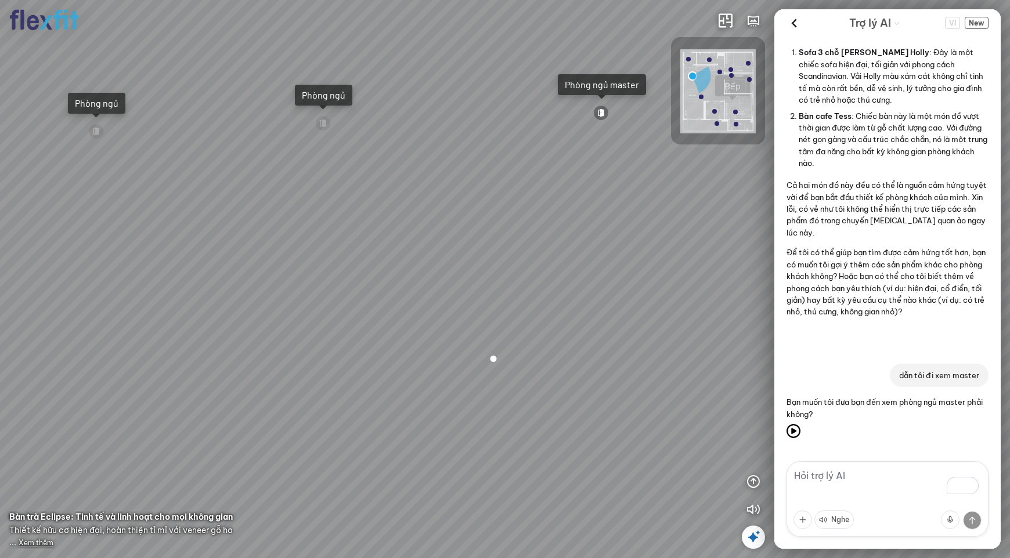
click at [823, 481] on textarea "To enrich screen reader interactions, please activate Accessibility in Grammarl…" at bounding box center [887, 498] width 202 height 75
type textarea "d"
type textarea "đúng"
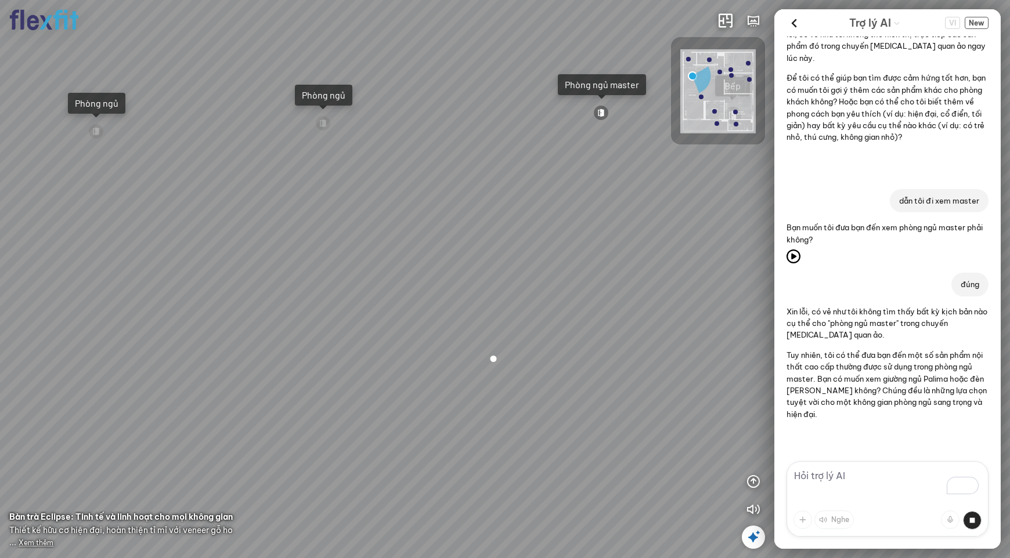
scroll to position [306, 0]
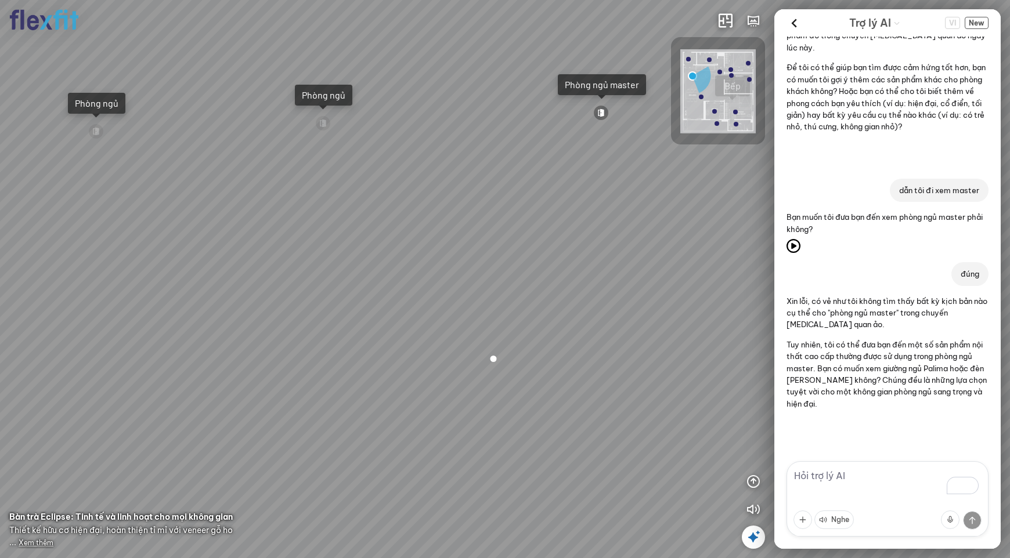
click at [858, 482] on textarea "To enrich screen reader interactions, please activate Accessibility in Grammarl…" at bounding box center [887, 498] width 202 height 75
type textarea "danh sách sản phẩm"
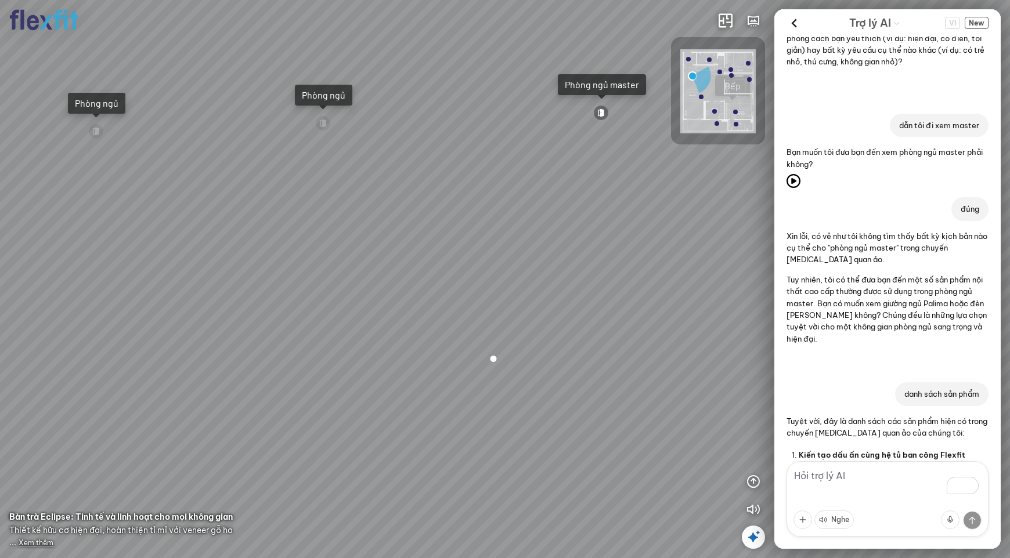
scroll to position [252, 0]
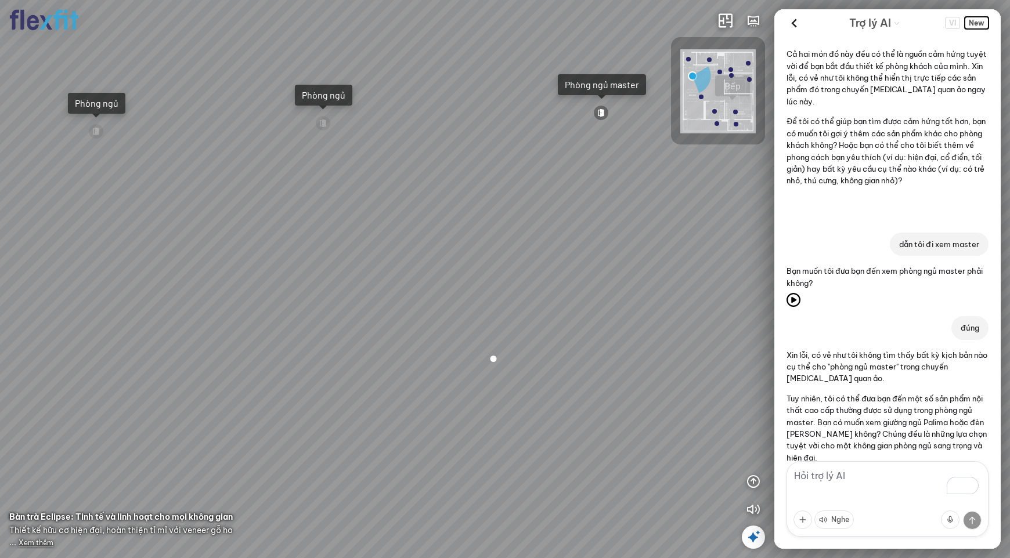
click at [979, 24] on span "New" at bounding box center [977, 23] width 24 height 12
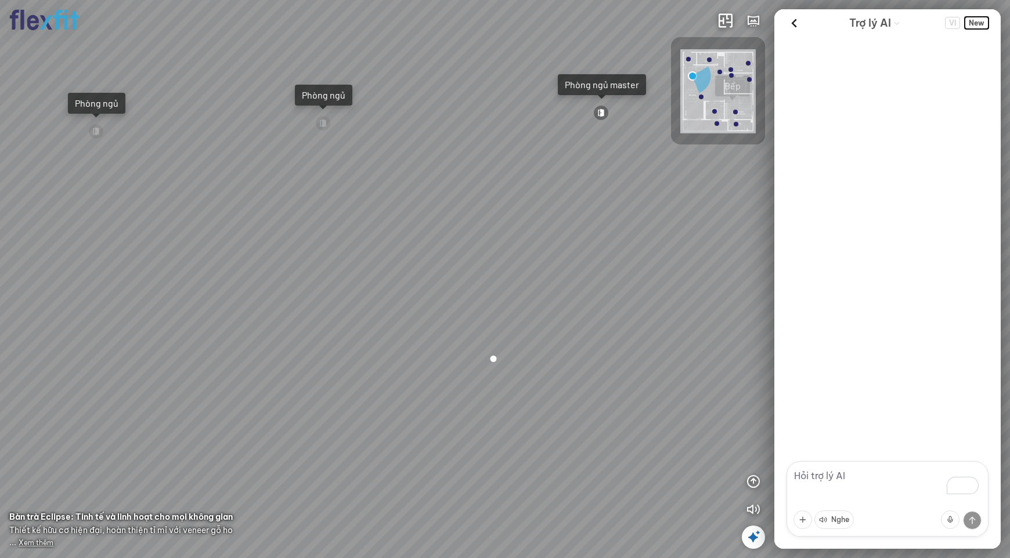
scroll to position [0, 0]
click at [832, 479] on textarea "To enrich screen reader interactions, please activate Accessibility in Grammarl…" at bounding box center [887, 498] width 202 height 75
type textarea "chào"
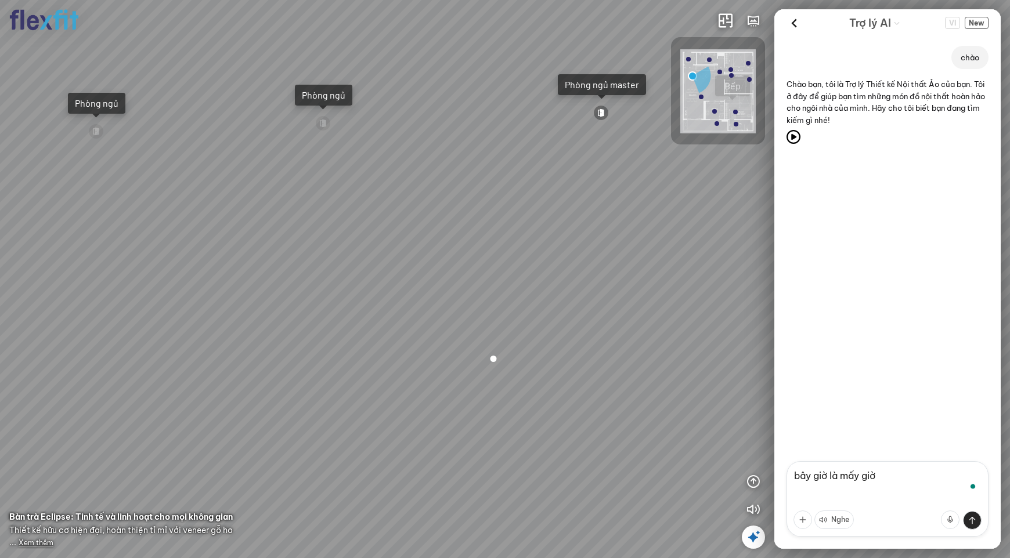
type textarea "bây giờ là mấy giờ?"
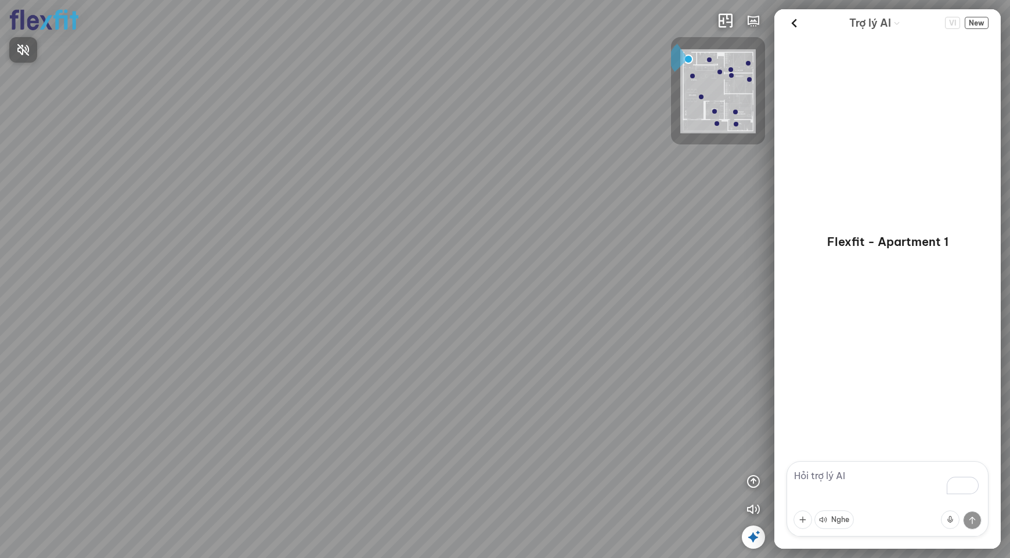
click at [831, 472] on div at bounding box center [505, 279] width 1010 height 558
click at [831, 472] on textarea "To enrich screen reader interactions, please activate Accessibility in Grammarl…" at bounding box center [887, 498] width 202 height 75
type textarea "tôi đang tìm cảm hứng cho phòng ngủ vợ chồng"
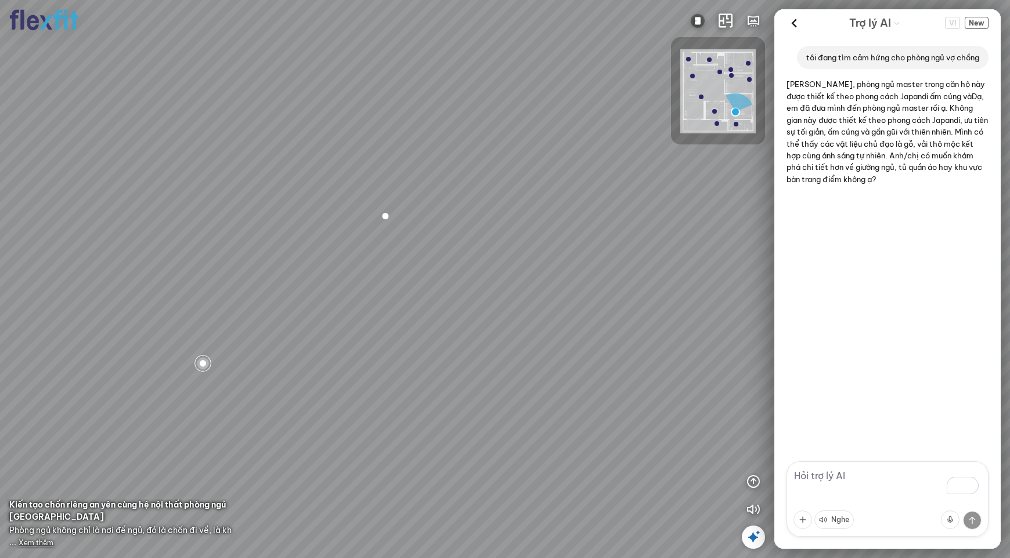
click at [851, 482] on textarea "To enrich screen reader interactions, please activate Accessibility in Grammarl…" at bounding box center [887, 498] width 202 height 75
type textarea "c"
type textarea "có"
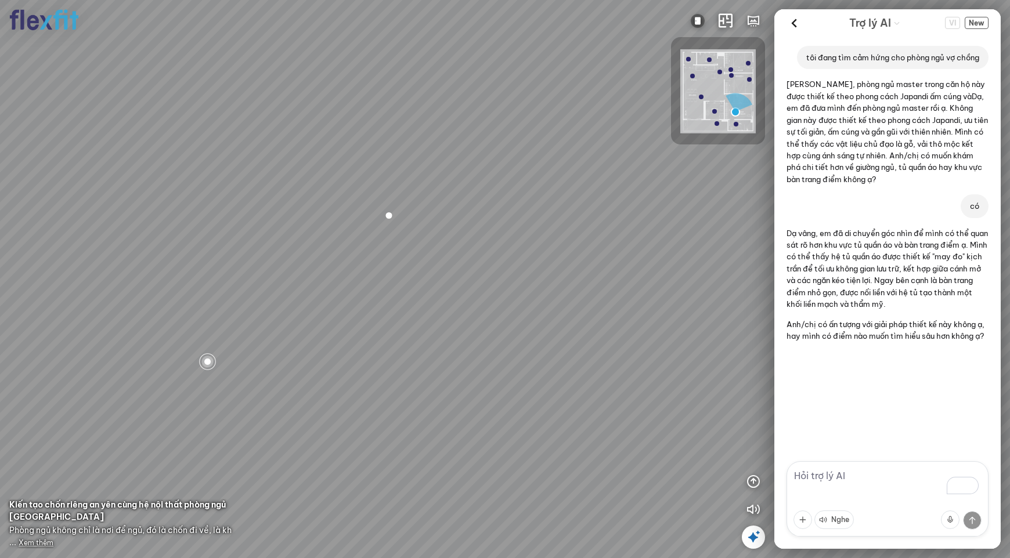
drag, startPoint x: 439, startPoint y: 297, endPoint x: 528, endPoint y: 297, distance: 88.8
click at [597, 296] on div "Phòng khách Phòng tắm" at bounding box center [505, 279] width 1010 height 558
drag, startPoint x: 460, startPoint y: 300, endPoint x: 659, endPoint y: 299, distance: 199.1
click at [638, 299] on div "Phòng khách Phòng tắm" at bounding box center [505, 279] width 1010 height 558
drag, startPoint x: 485, startPoint y: 254, endPoint x: 624, endPoint y: 284, distance: 142.4
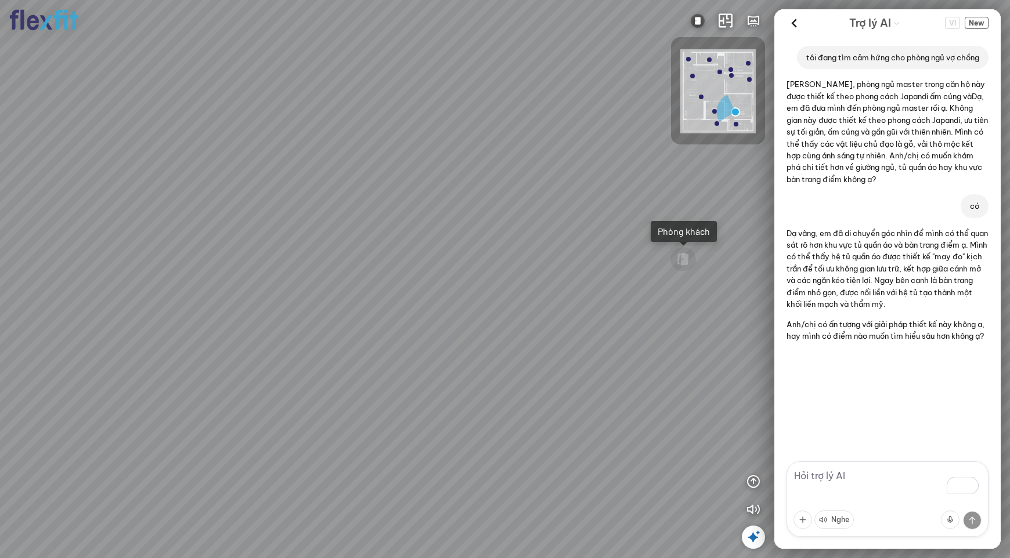
click at [624, 284] on div "Phòng khách Phòng tắm" at bounding box center [505, 279] width 1010 height 558
click at [828, 478] on textarea "To enrich screen reader interactions, please activate Accessibility in Grammarl…" at bounding box center [887, 498] width 202 height 75
type textarea "bên trong tủ áo có gì không?"
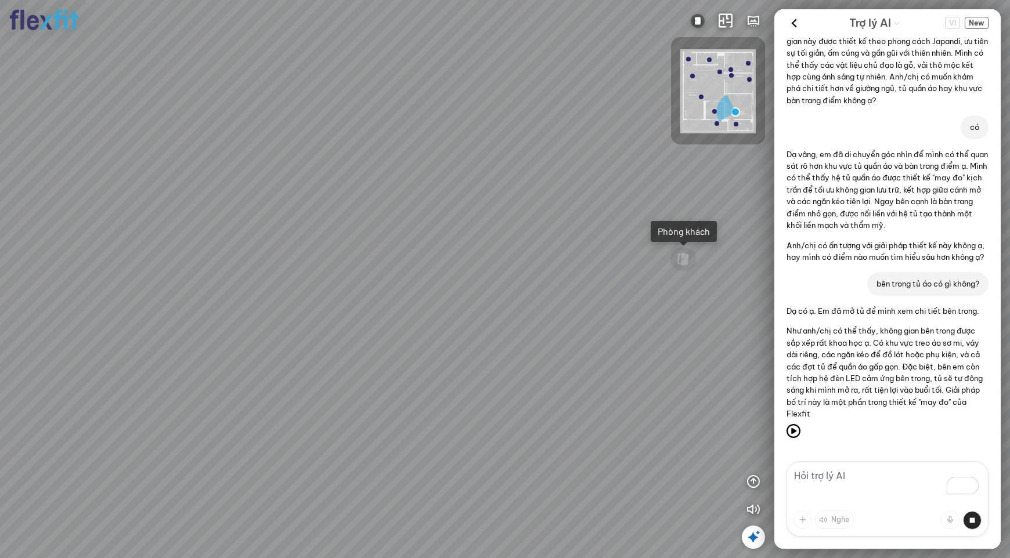
scroll to position [96, 0]
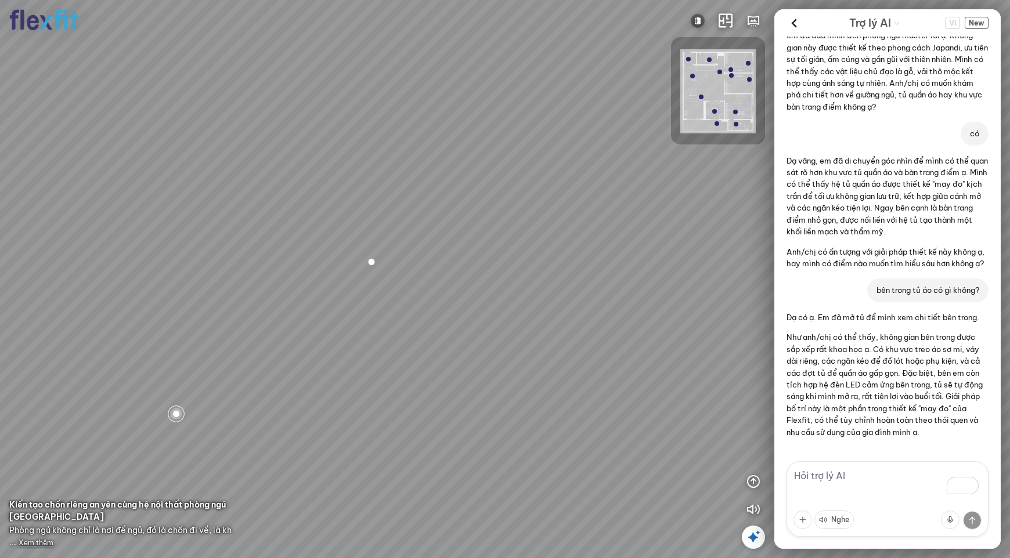
drag, startPoint x: 390, startPoint y: 392, endPoint x: 620, endPoint y: 389, distance: 229.8
click at [620, 389] on div "Phòng khách" at bounding box center [505, 279] width 1010 height 558
drag, startPoint x: 421, startPoint y: 352, endPoint x: 625, endPoint y: 371, distance: 205.2
click at [577, 362] on div "Phòng khách" at bounding box center [505, 279] width 1010 height 558
drag, startPoint x: 498, startPoint y: 325, endPoint x: 600, endPoint y: 378, distance: 115.0
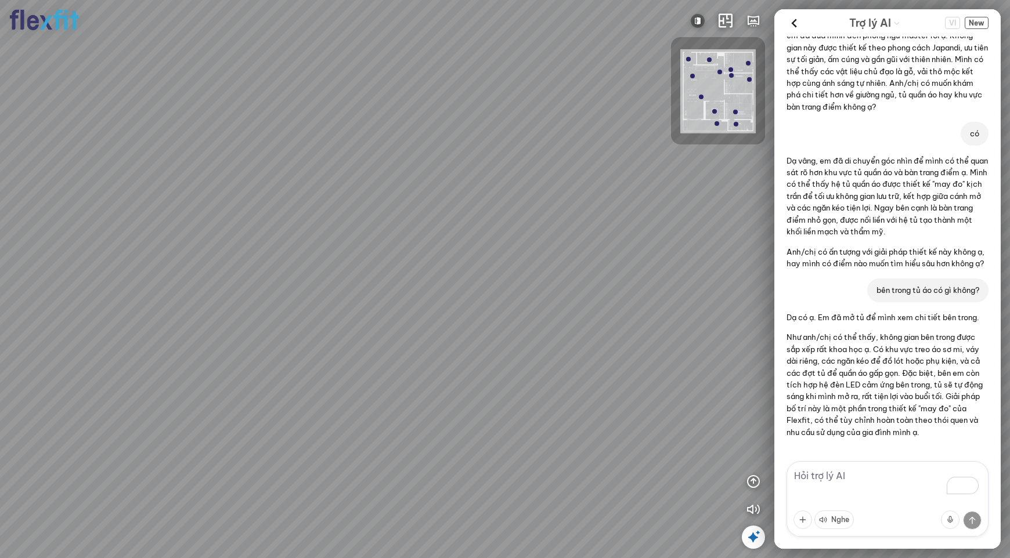
click at [600, 378] on div "Phòng khách" at bounding box center [505, 279] width 1010 height 558
click at [698, 19] on img at bounding box center [698, 21] width 14 height 14
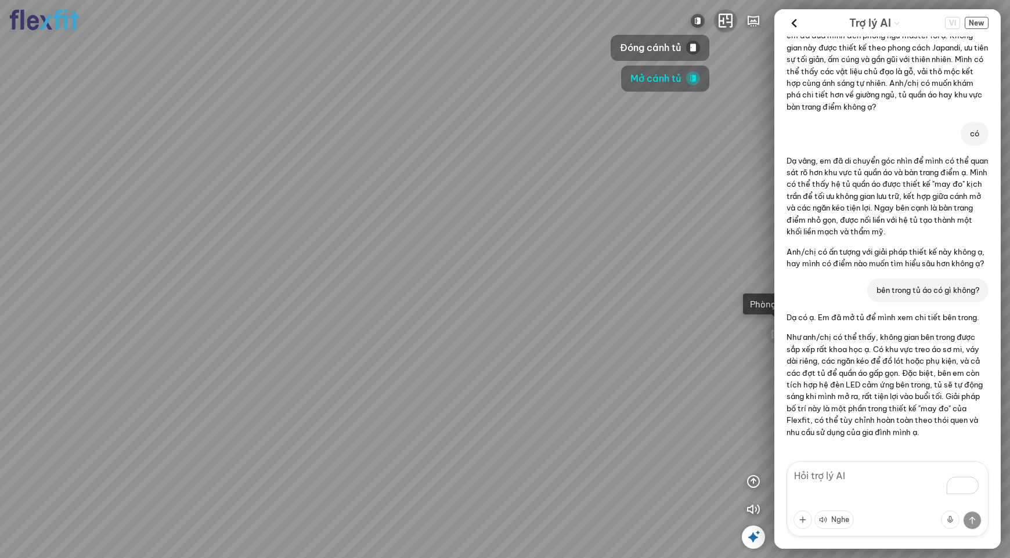
click at [721, 19] on icon "button" at bounding box center [725, 21] width 14 height 14
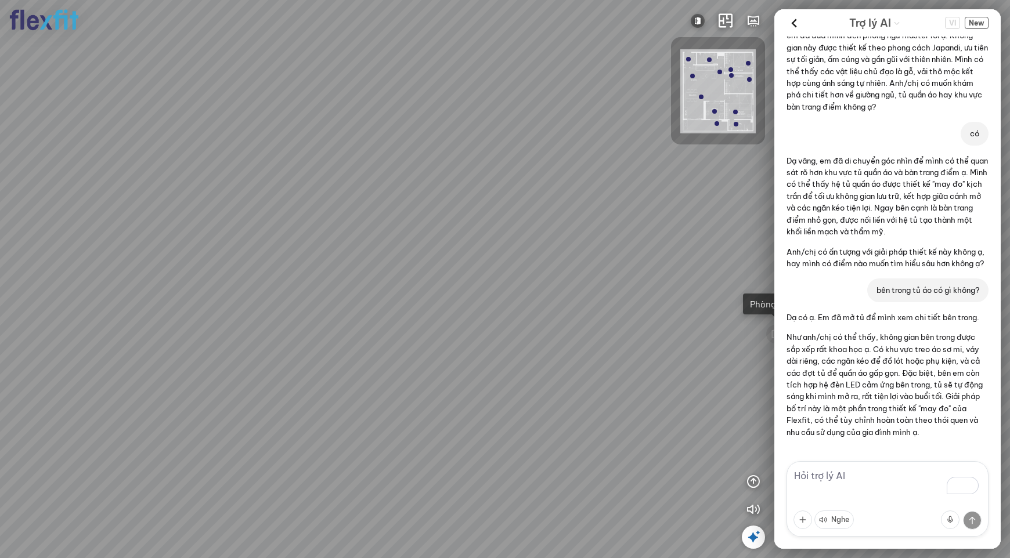
drag, startPoint x: 410, startPoint y: 250, endPoint x: 548, endPoint y: 217, distance: 142.0
click at [548, 217] on div "Phòng khách" at bounding box center [505, 279] width 1010 height 558
drag, startPoint x: 481, startPoint y: 215, endPoint x: 621, endPoint y: 190, distance: 142.2
click at [590, 194] on div "Phòng khách" at bounding box center [505, 279] width 1010 height 558
drag, startPoint x: 517, startPoint y: 188, endPoint x: 651, endPoint y: 174, distance: 134.3
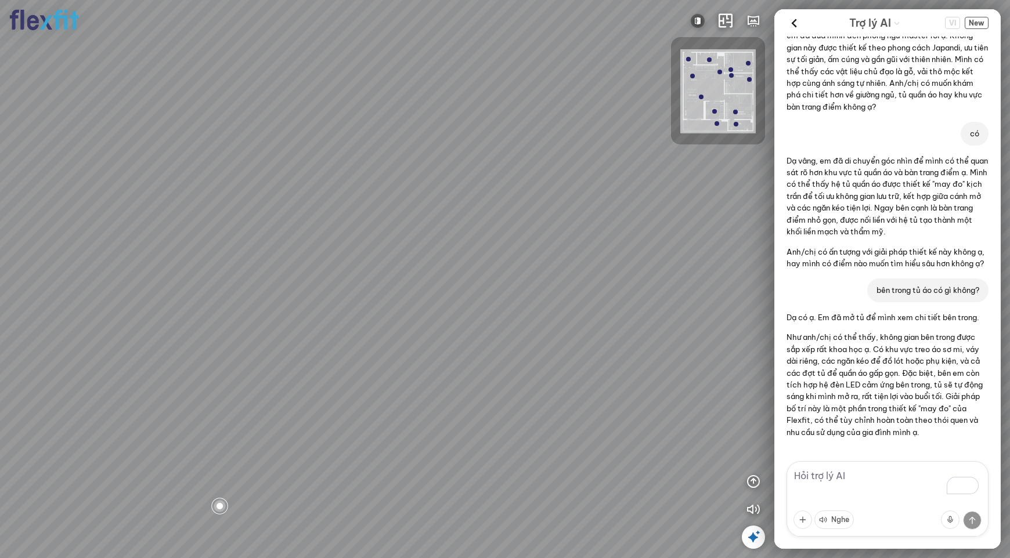
click at [651, 174] on div "Phòng khách" at bounding box center [505, 279] width 1010 height 558
drag, startPoint x: 529, startPoint y: 189, endPoint x: 781, endPoint y: 160, distance: 254.1
click at [757, 161] on div "Phòng khách" at bounding box center [505, 279] width 1010 height 558
drag, startPoint x: 474, startPoint y: 197, endPoint x: 636, endPoint y: 196, distance: 162.5
click at [619, 197] on div "Phòng khách" at bounding box center [505, 279] width 1010 height 558
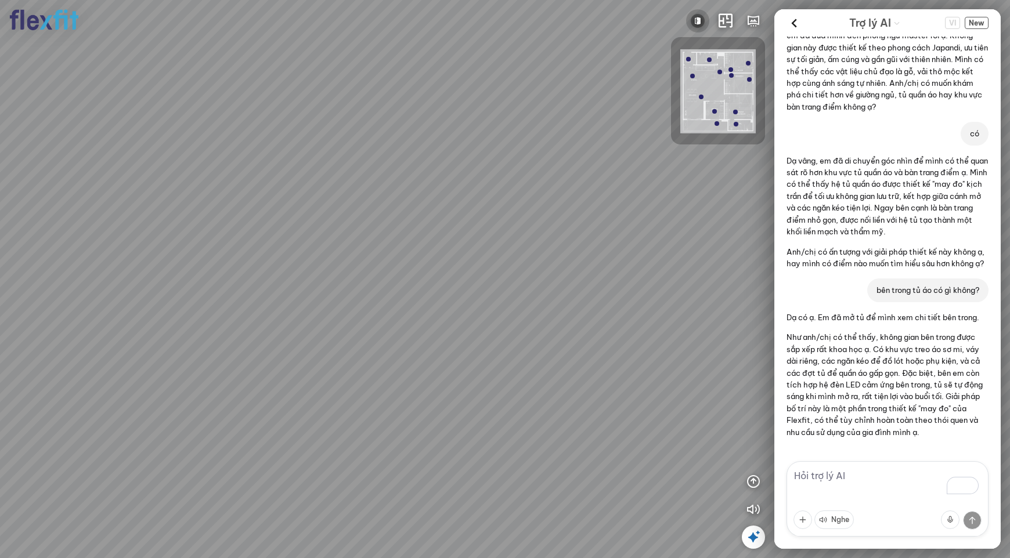
click at [694, 20] on img at bounding box center [698, 21] width 14 height 14
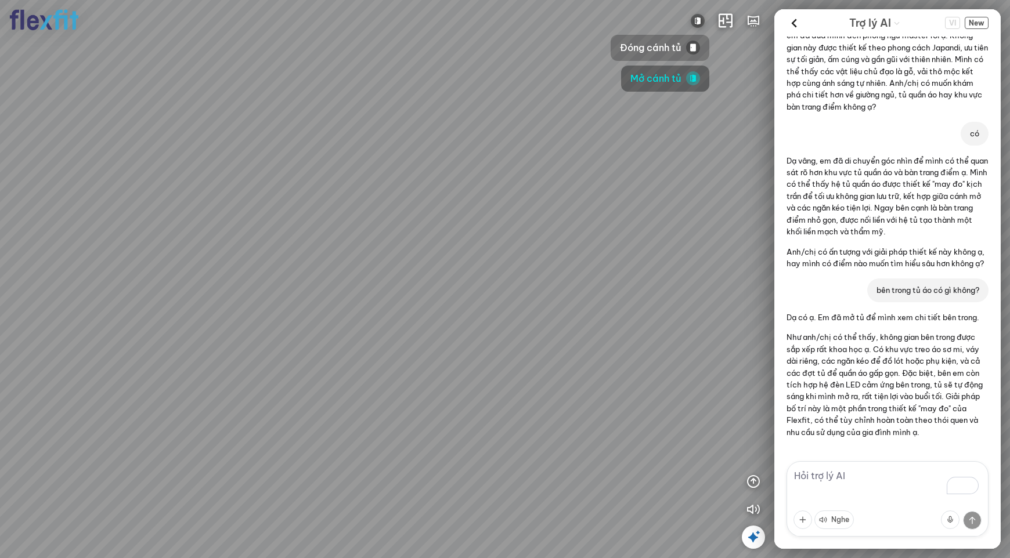
click at [665, 45] on span "Đóng cánh tủ" at bounding box center [651, 48] width 62 height 15
click at [726, 21] on icon "button" at bounding box center [725, 21] width 14 height 14
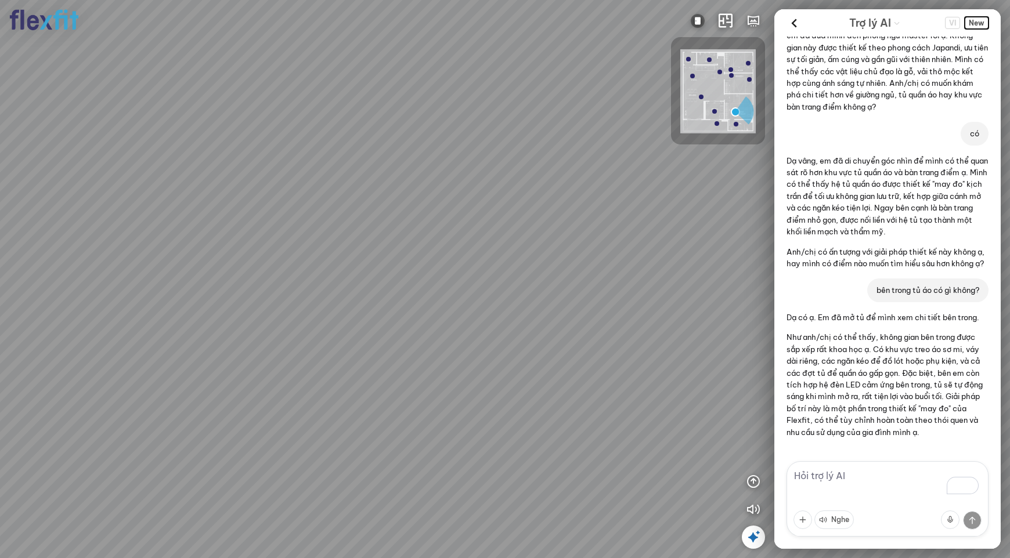
click at [973, 20] on span "New" at bounding box center [977, 23] width 24 height 12
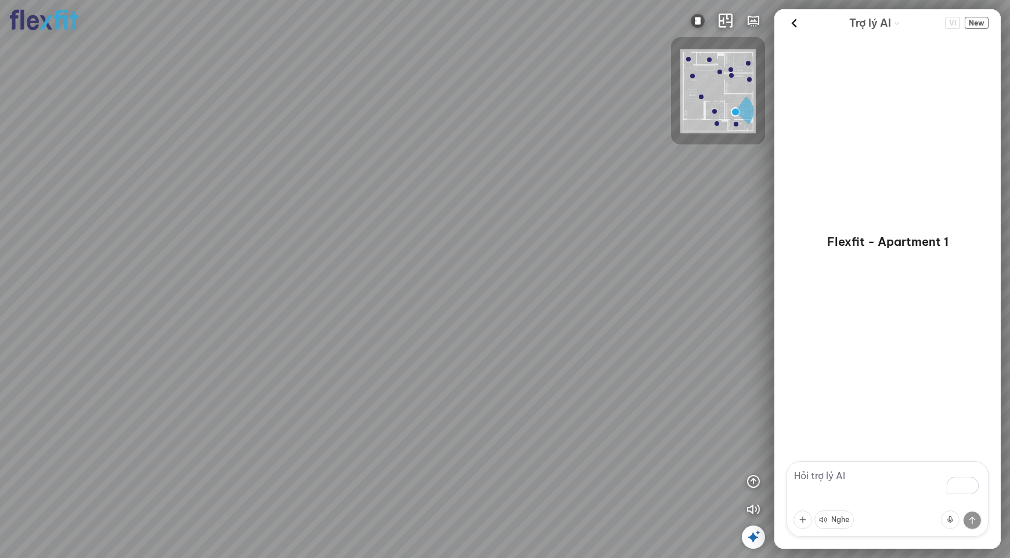
click at [826, 479] on textarea "To enrich screen reader interactions, please activate Accessibility in Grammarl…" at bounding box center [887, 498] width 202 height 75
paste textarea "Phong cách Japandi hay phong cách Hàn Quốc hợp với nhà nhỏ hơn?"
type textarea "Phong cách Japandi hay phong cách Hàn Quốc hợp với nhà nhỏ hơn?"
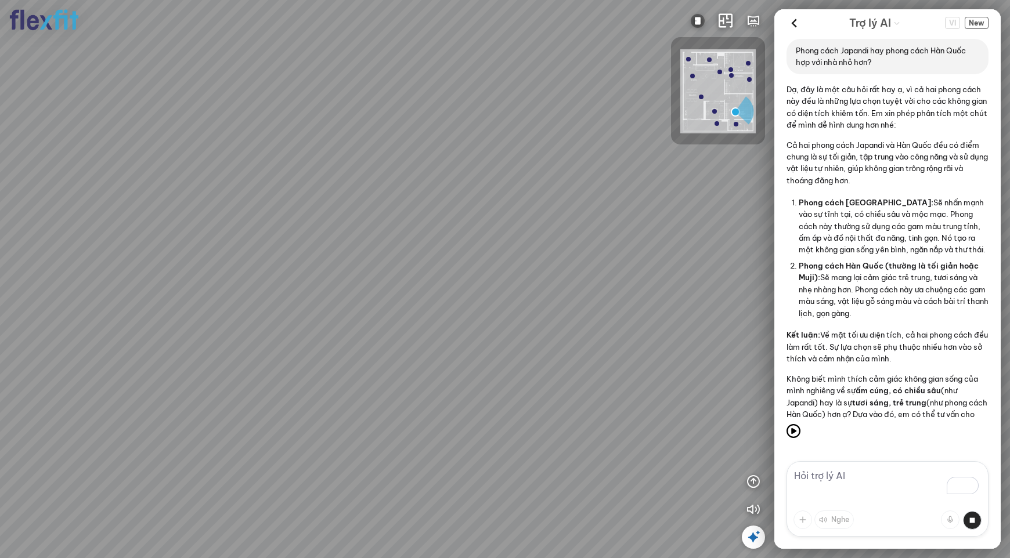
scroll to position [31, 0]
